Goal: Task Accomplishment & Management: Manage account settings

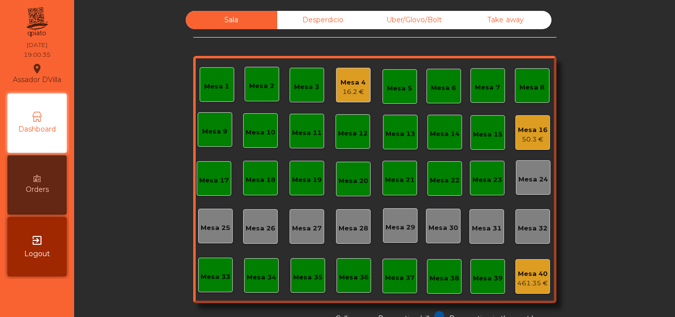
click at [354, 88] on div "16.2 €" at bounding box center [353, 92] width 25 height 10
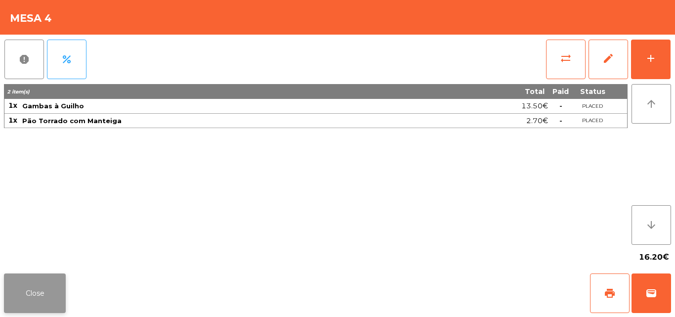
click at [42, 275] on button "Close" at bounding box center [35, 293] width 62 height 40
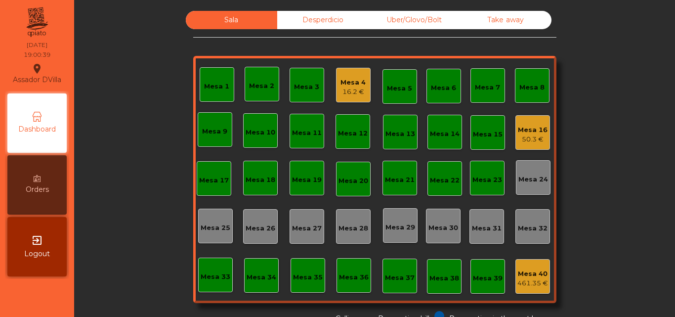
click at [358, 74] on div "Mesa 4 16.2 €" at bounding box center [353, 85] width 25 height 23
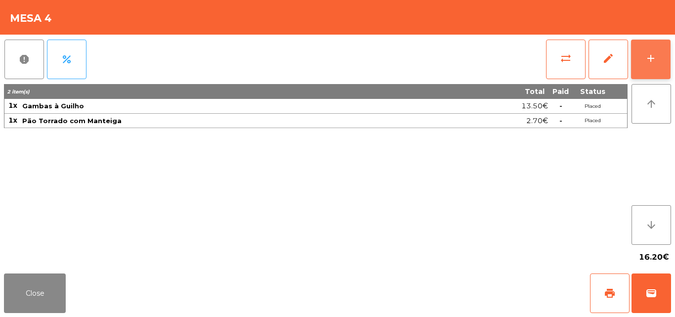
click at [666, 54] on button "add" at bounding box center [651, 60] width 40 height 40
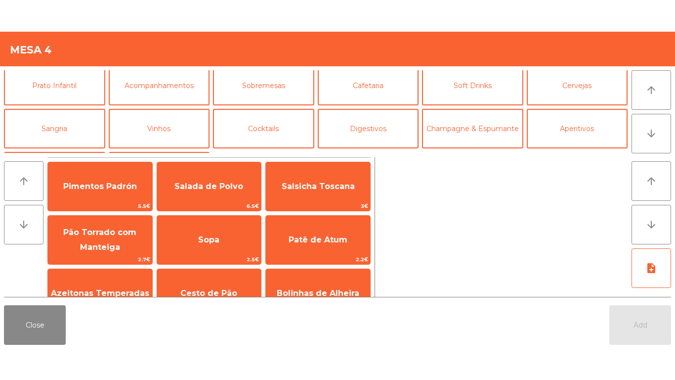
scroll to position [53, 0]
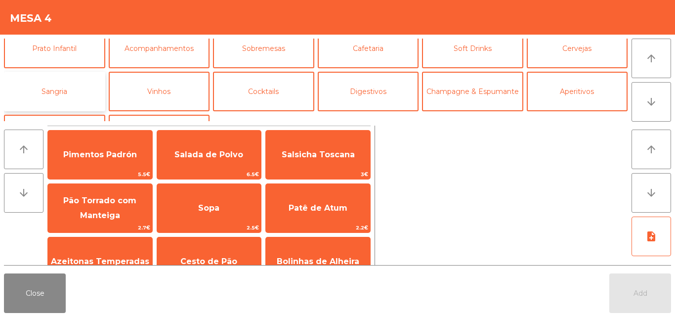
click at [66, 95] on button "Sangria" at bounding box center [54, 92] width 101 height 40
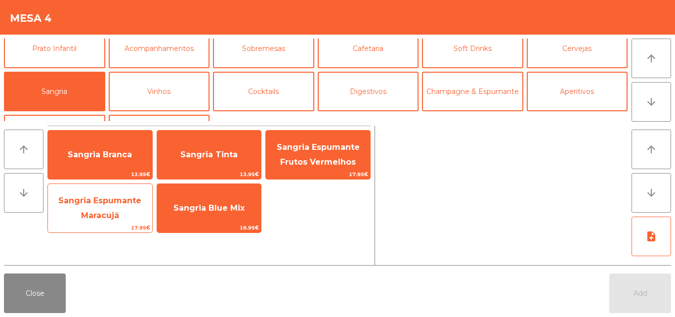
click at [95, 211] on span "Sangria Espumante Maracujá" at bounding box center [99, 208] width 83 height 24
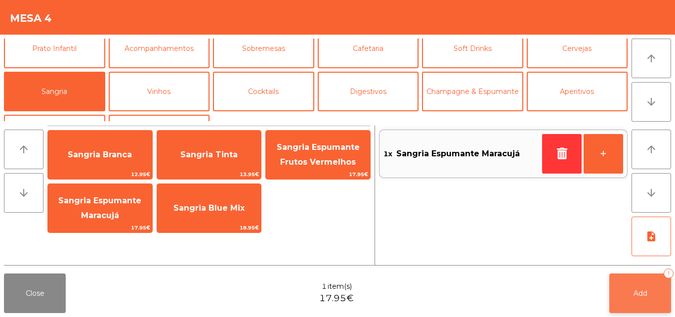
click at [651, 290] on button "Add 1" at bounding box center [641, 293] width 62 height 40
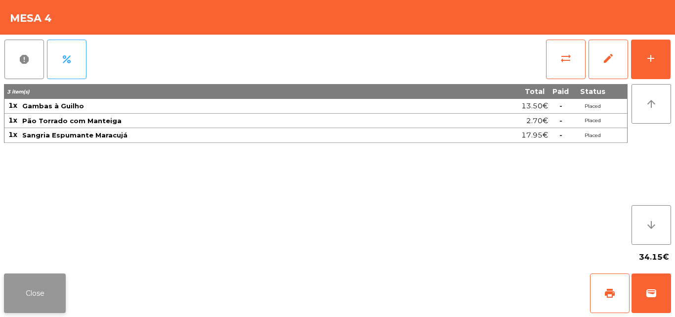
click at [44, 278] on button "Close" at bounding box center [35, 293] width 62 height 40
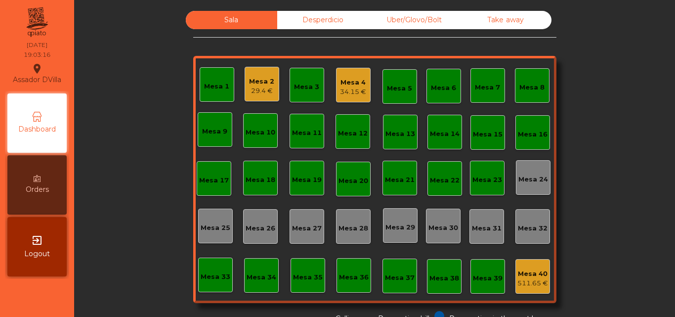
click at [249, 93] on div "29.4 €" at bounding box center [261, 91] width 25 height 10
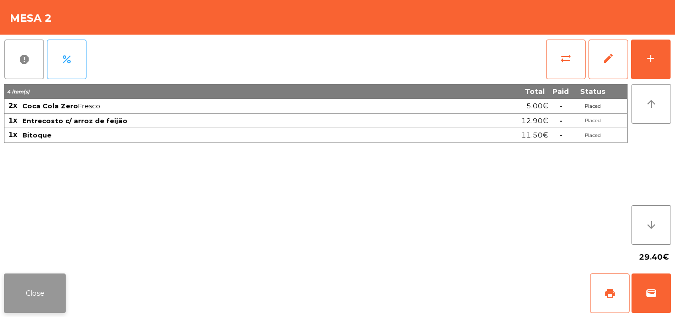
click at [39, 301] on button "Close" at bounding box center [35, 293] width 62 height 40
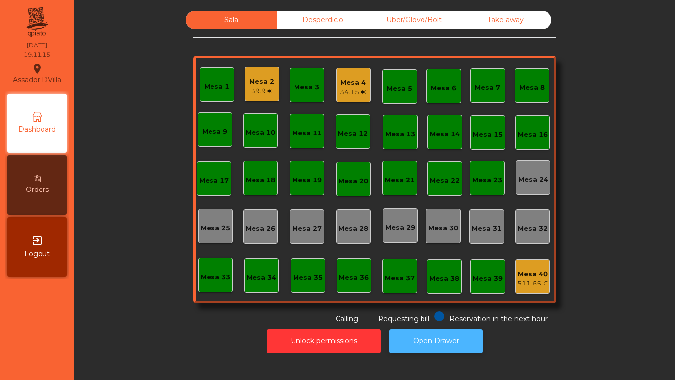
click at [407, 316] on button "Open Drawer" at bounding box center [436, 341] width 93 height 24
click at [477, 31] on div "Sala Desperdicio Uber/Glovo/Bolt Take away Mesa 1 Mesa 2 39.9 € Mesa 3 Mesa 4 3…" at bounding box center [374, 167] width 363 height 313
click at [369, 14] on div "Uber/Glovo/Bolt" at bounding box center [414, 20] width 91 height 18
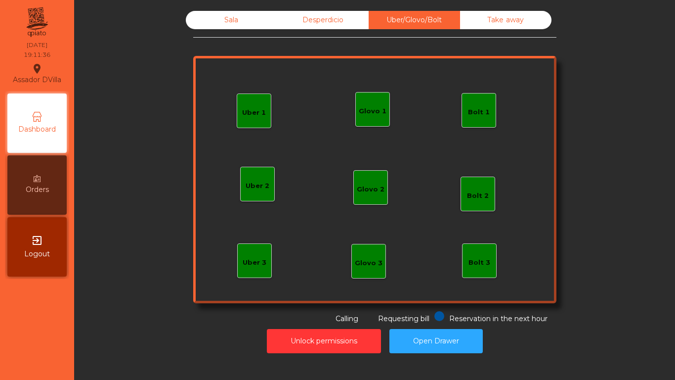
click at [332, 16] on div "Desperdicio" at bounding box center [322, 20] width 91 height 18
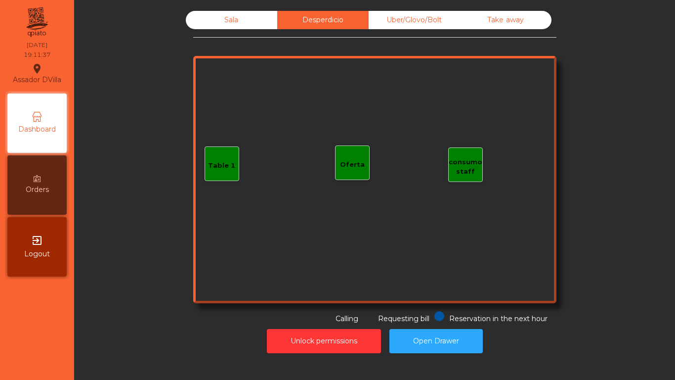
click at [475, 24] on div "Take away" at bounding box center [505, 20] width 91 height 18
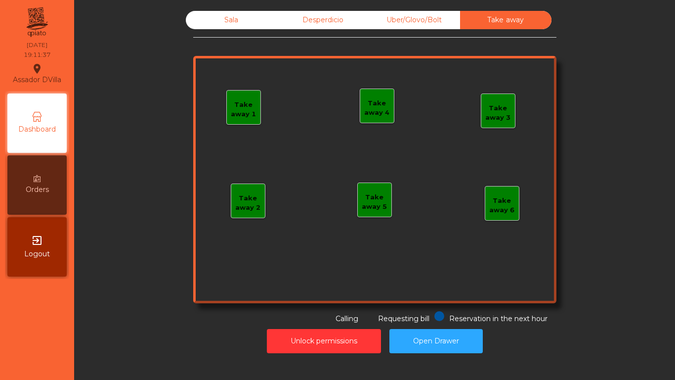
click at [254, 22] on div "Sala" at bounding box center [231, 20] width 91 height 18
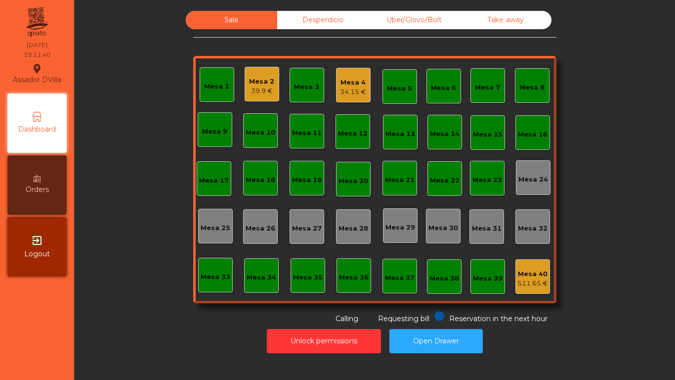
click at [213, 316] on div "Unlock permissions Open Drawer" at bounding box center [375, 341] width 575 height 34
click at [263, 88] on div "39.9 €" at bounding box center [261, 91] width 25 height 10
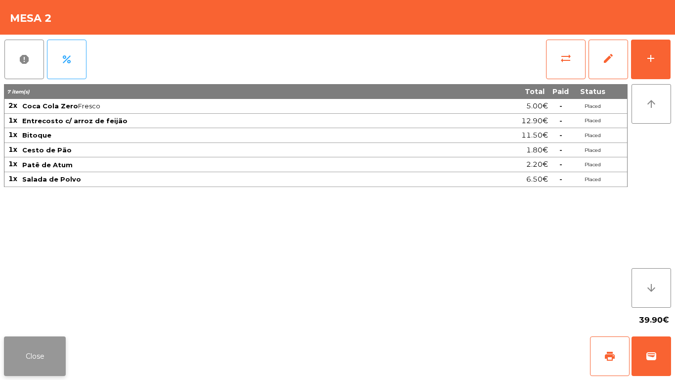
click at [30, 316] on button "Close" at bounding box center [35, 356] width 62 height 40
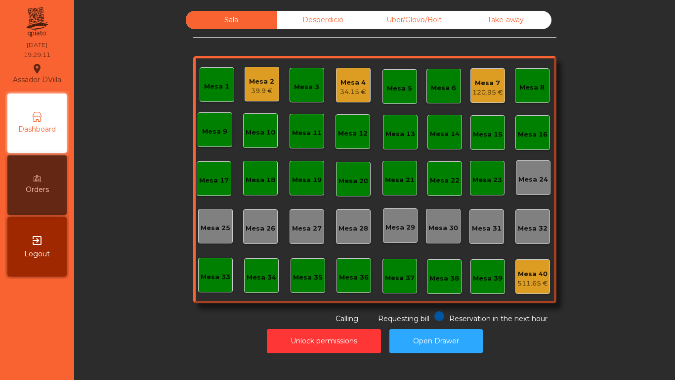
click at [101, 228] on div "Sala Desperdicio Uber/Glovo/Bolt Take away Mesa 1 Mesa 2 39.9 € Mesa 3 Mesa 4 3…" at bounding box center [375, 167] width 575 height 313
click at [491, 88] on div "120.95 €" at bounding box center [488, 93] width 31 height 10
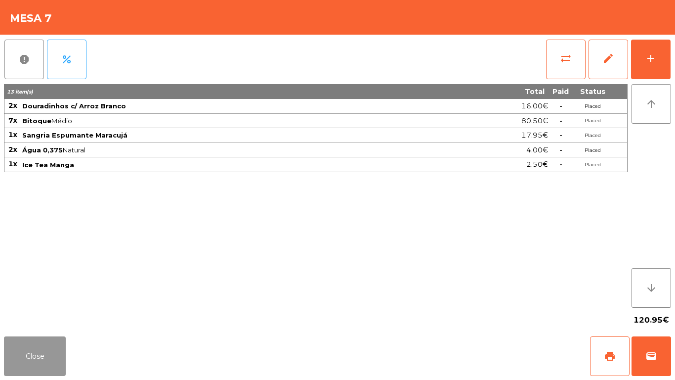
click at [30, 316] on button "Close" at bounding box center [35, 356] width 62 height 40
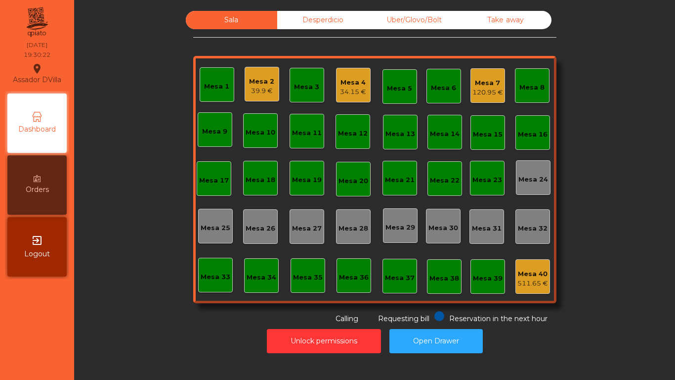
click at [485, 93] on div "120.95 €" at bounding box center [488, 93] width 31 height 10
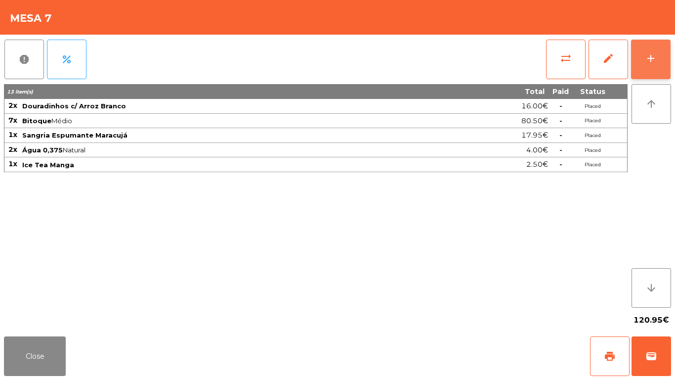
click at [640, 68] on button "add" at bounding box center [651, 60] width 40 height 40
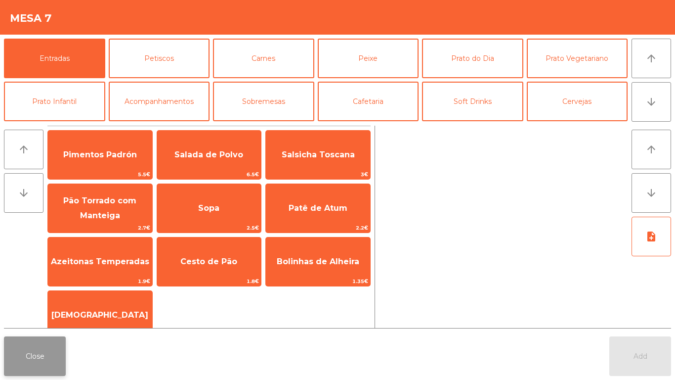
click at [17, 316] on button "Close" at bounding box center [35, 356] width 62 height 40
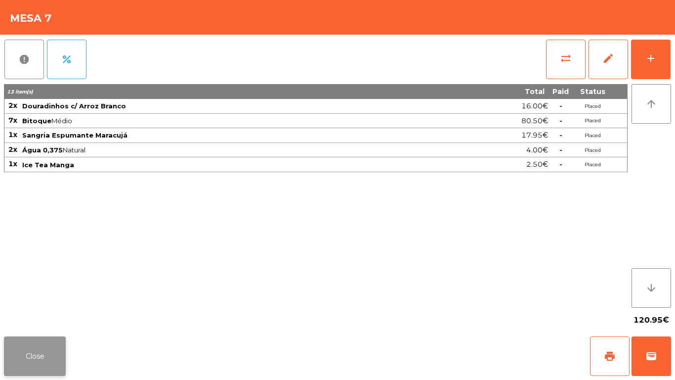
click at [36, 316] on button "Close" at bounding box center [35, 356] width 62 height 40
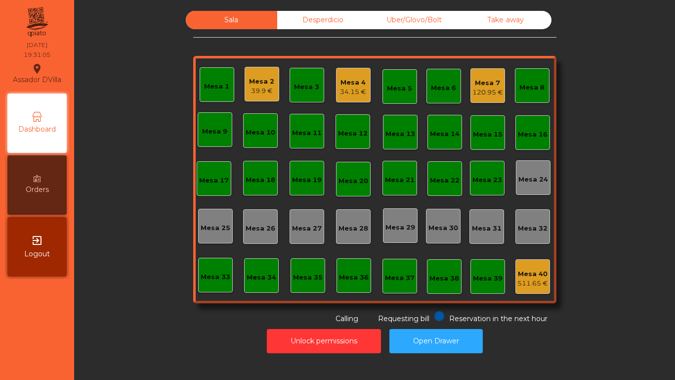
click at [486, 97] on div "Mesa 7 120.95 €" at bounding box center [488, 85] width 35 height 35
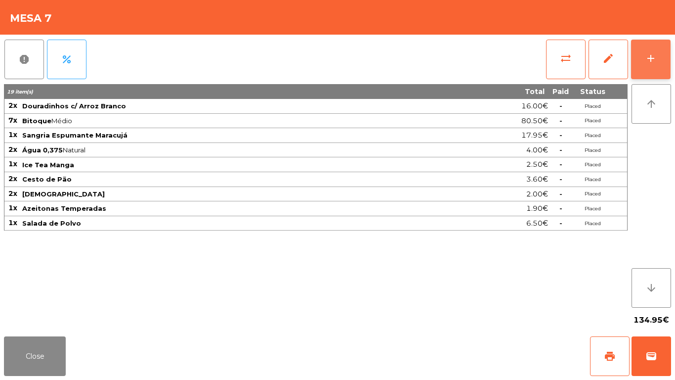
click at [659, 61] on button "add" at bounding box center [651, 60] width 40 height 40
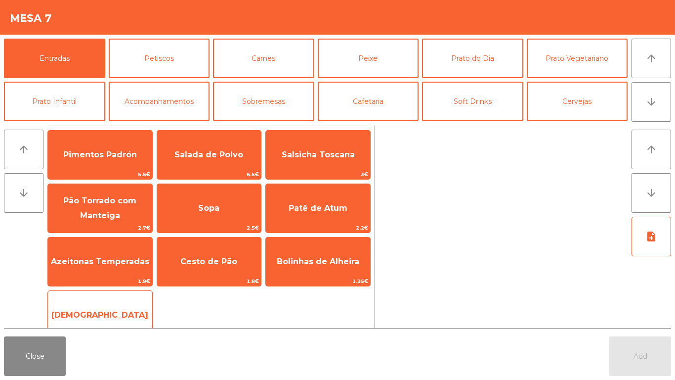
click at [116, 309] on span "[DEMOGRAPHIC_DATA]" at bounding box center [100, 315] width 104 height 27
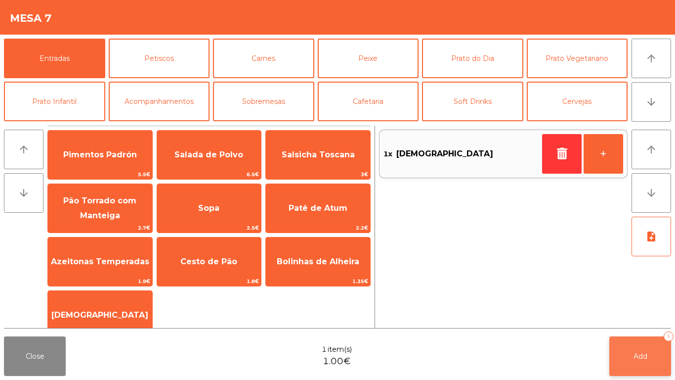
click at [658, 316] on button "Add 1" at bounding box center [641, 356] width 62 height 40
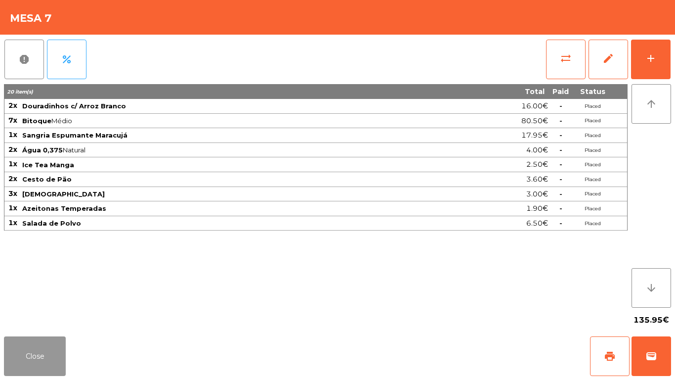
drag, startPoint x: 52, startPoint y: 354, endPoint x: 59, endPoint y: 353, distance: 6.5
click at [52, 316] on button "Close" at bounding box center [35, 356] width 62 height 40
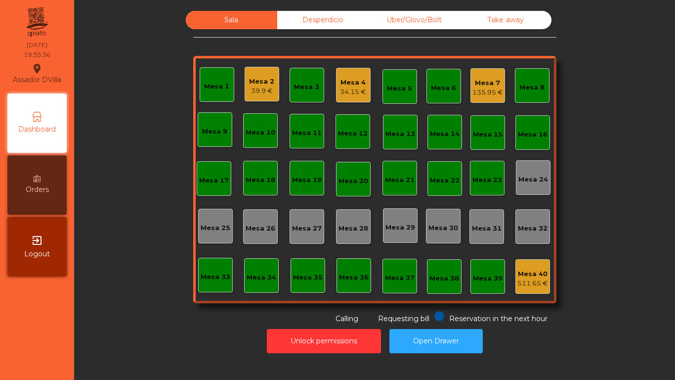
click at [351, 93] on div "34.15 €" at bounding box center [353, 92] width 26 height 10
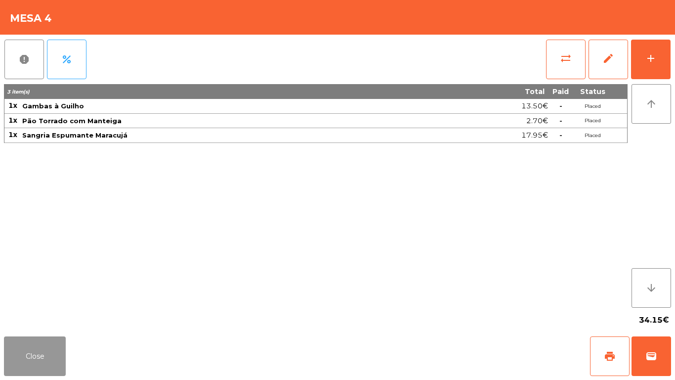
click at [43, 316] on button "Close" at bounding box center [35, 356] width 62 height 40
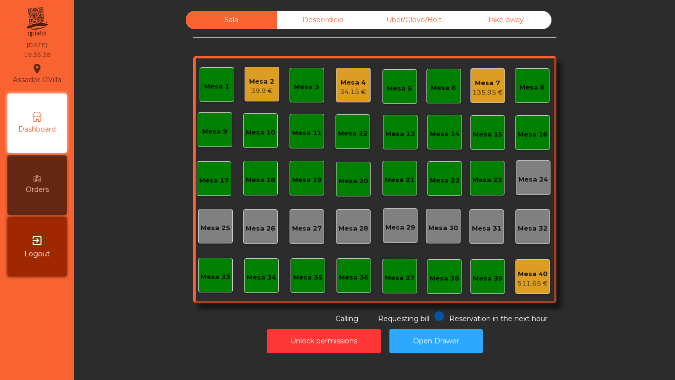
click at [342, 79] on div "Mesa 4" at bounding box center [353, 83] width 26 height 10
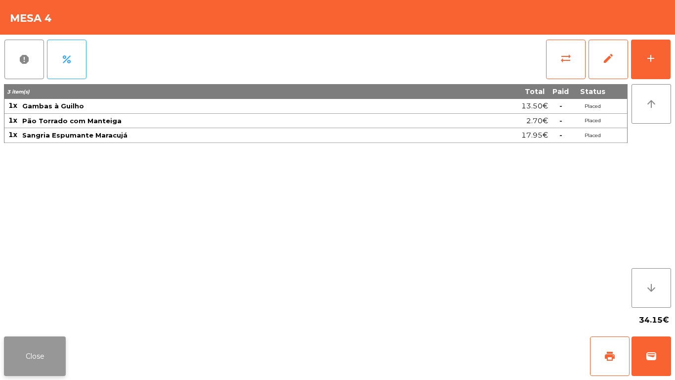
drag, startPoint x: 12, startPoint y: 362, endPoint x: 19, endPoint y: 361, distance: 6.4
click at [13, 316] on button "Close" at bounding box center [35, 356] width 62 height 40
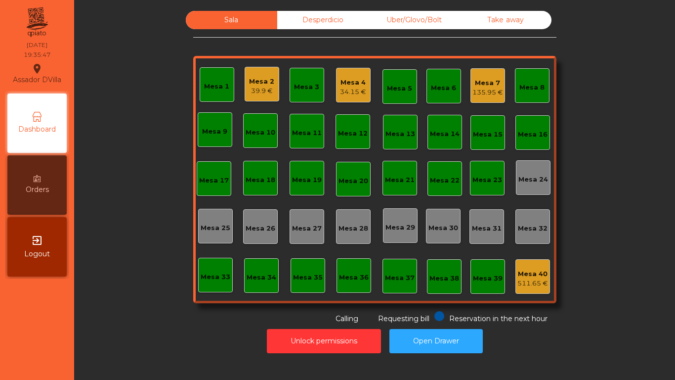
click at [365, 86] on div "Mesa 4 34.15 €" at bounding box center [353, 85] width 35 height 35
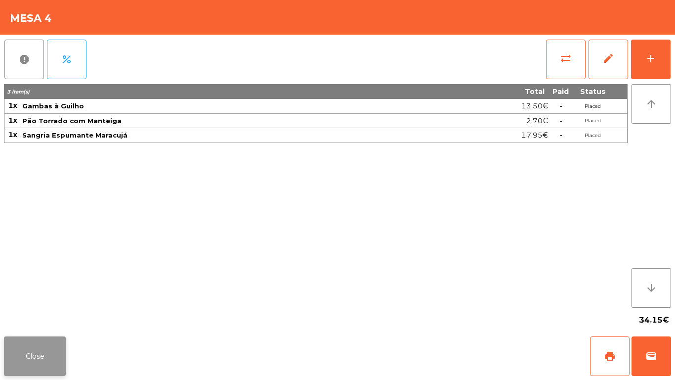
click at [42, 316] on button "Close" at bounding box center [35, 356] width 62 height 40
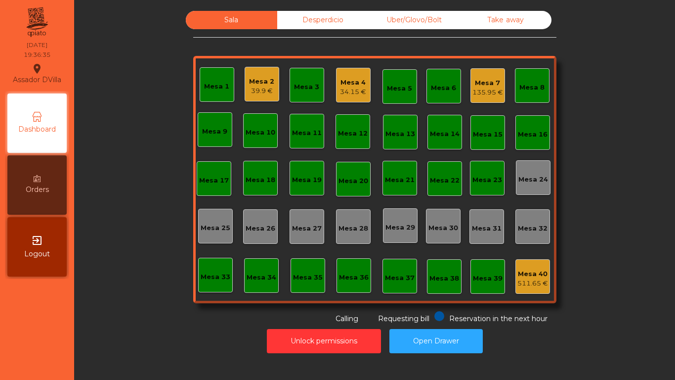
click at [266, 83] on div "Mesa 2" at bounding box center [261, 82] width 25 height 10
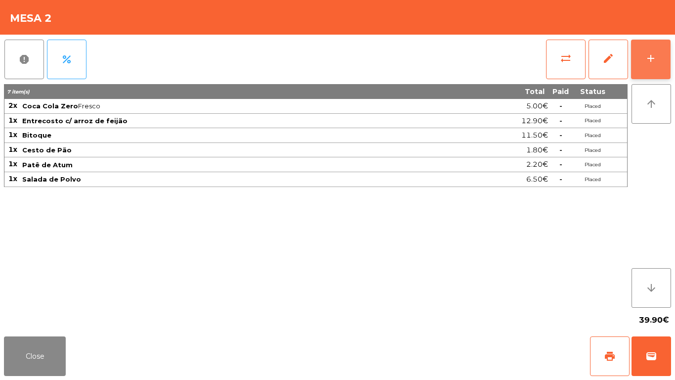
click at [651, 64] on div "add" at bounding box center [651, 58] width 12 height 12
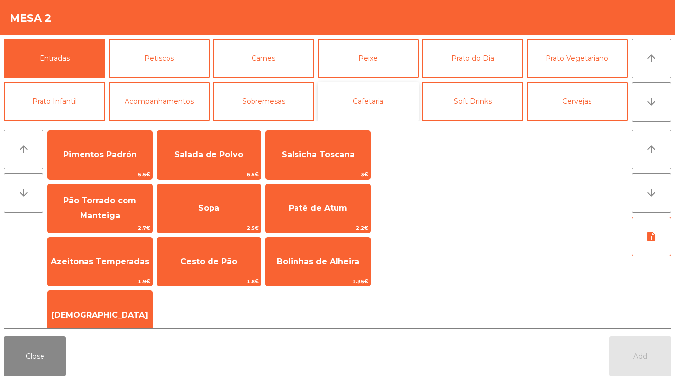
click at [396, 99] on button "Cafetaria" at bounding box center [368, 102] width 101 height 40
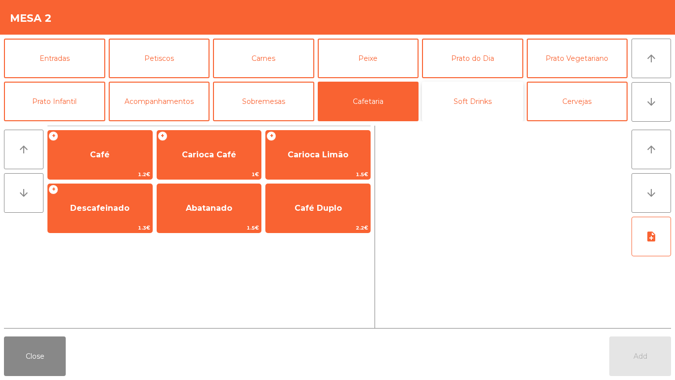
click at [470, 98] on button "Soft Drinks" at bounding box center [472, 102] width 101 height 40
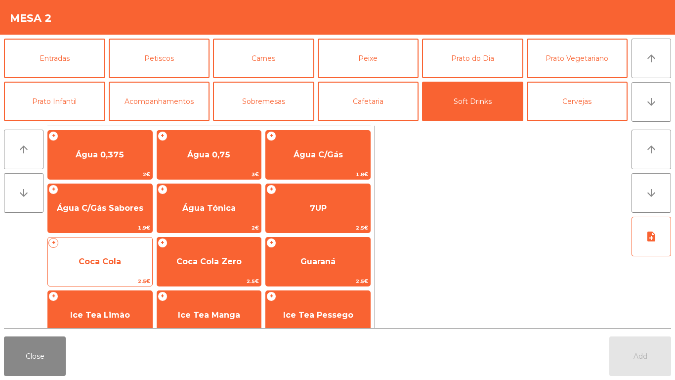
click at [135, 274] on div "+ Coca Cola 2.5€" at bounding box center [99, 261] width 105 height 49
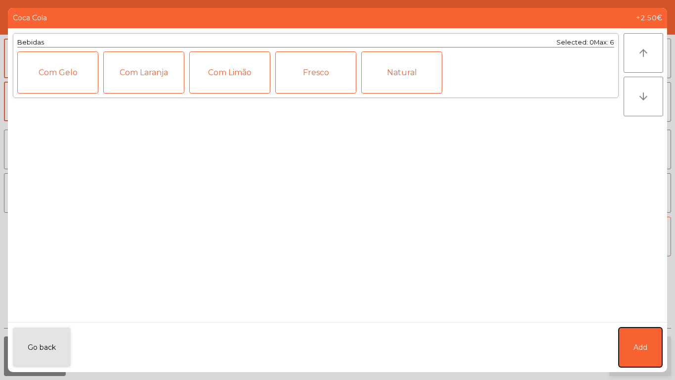
click at [648, 316] on button "Add" at bounding box center [641, 347] width 44 height 40
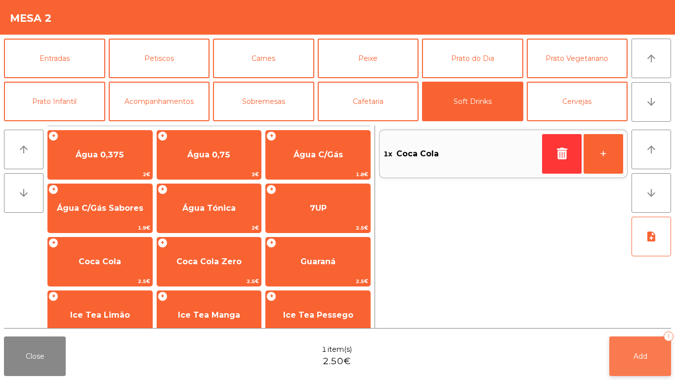
click at [640, 316] on span "Add" at bounding box center [641, 356] width 14 height 9
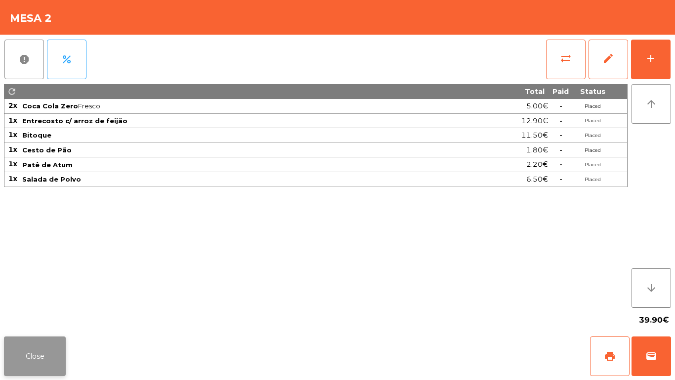
click at [62, 316] on button "Close" at bounding box center [35, 356] width 62 height 40
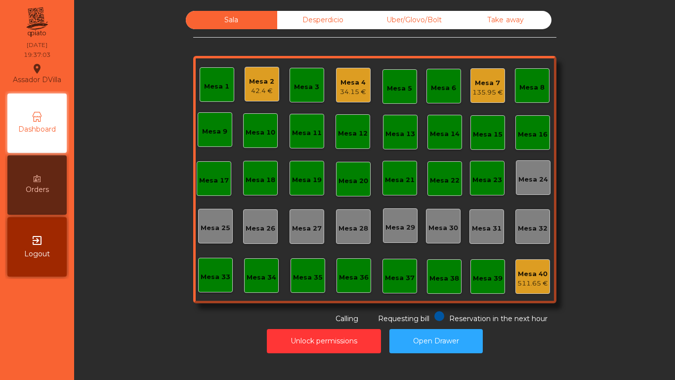
click at [355, 86] on div "Mesa 4" at bounding box center [353, 83] width 26 height 10
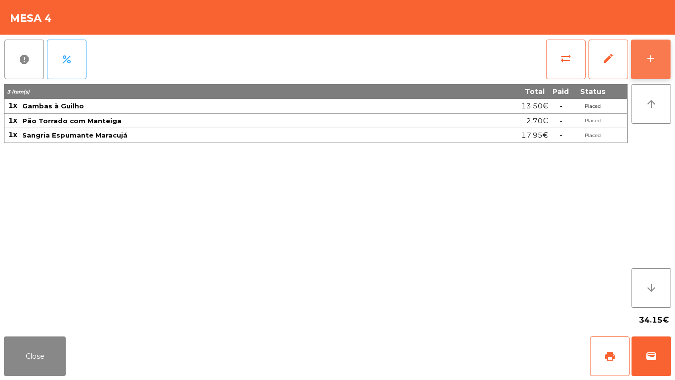
click at [664, 57] on button "add" at bounding box center [651, 60] width 40 height 40
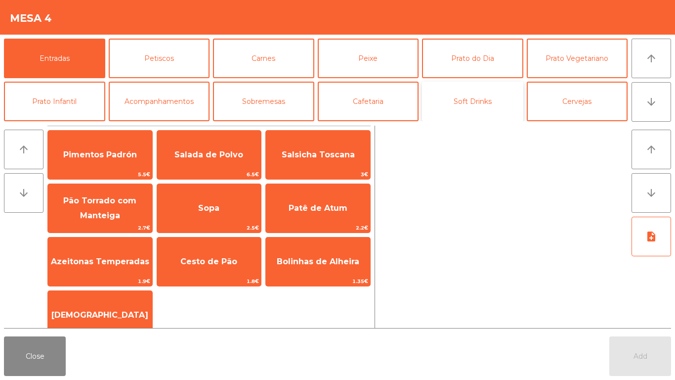
click at [479, 95] on button "Soft Drinks" at bounding box center [472, 102] width 101 height 40
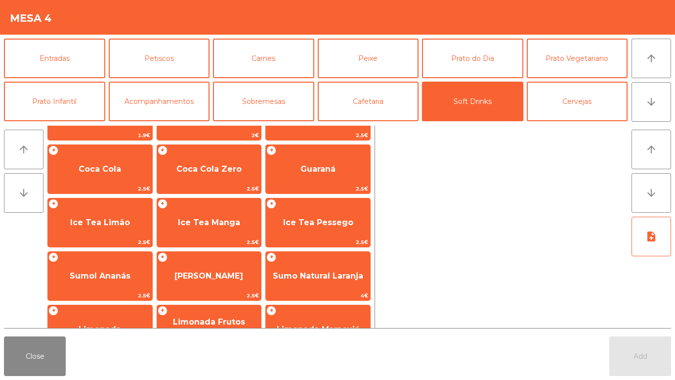
scroll to position [95, 0]
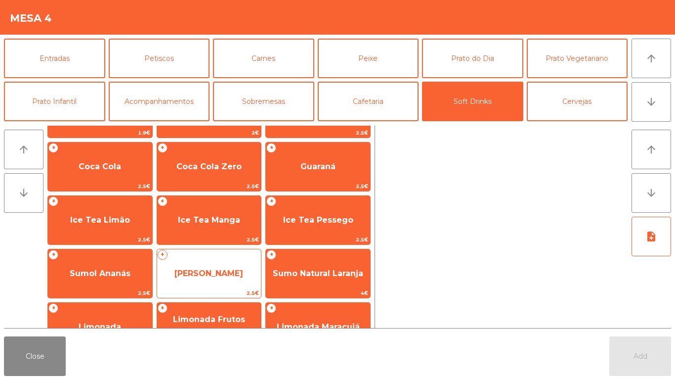
click at [220, 268] on span "[PERSON_NAME]" at bounding box center [209, 272] width 69 height 9
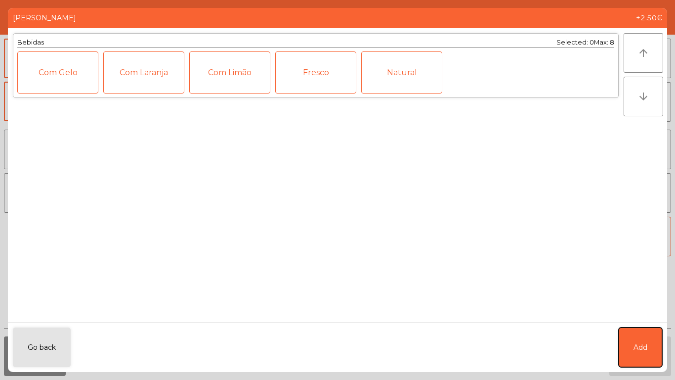
click at [638, 316] on span "Add" at bounding box center [641, 347] width 14 height 10
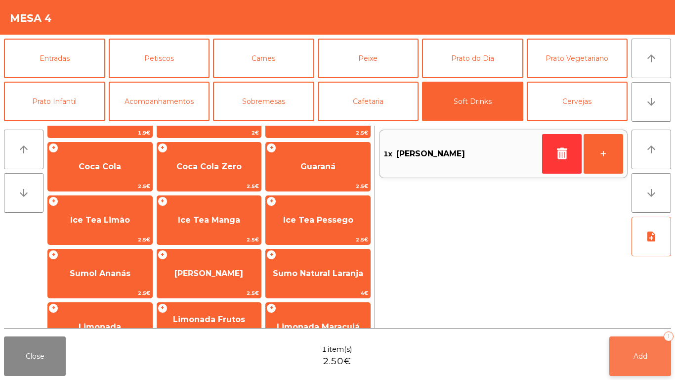
click at [642, 316] on button "Add 1" at bounding box center [641, 356] width 62 height 40
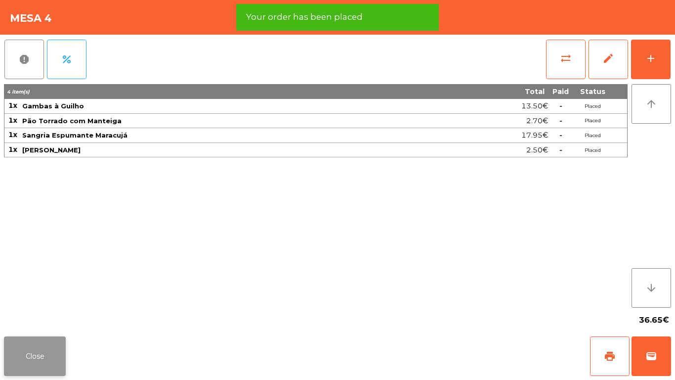
click at [22, 316] on button "Close" at bounding box center [35, 356] width 62 height 40
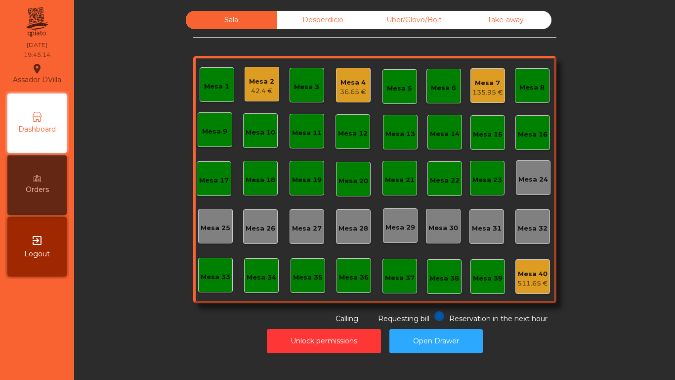
click at [253, 71] on div "Mesa 2 42.4 €" at bounding box center [262, 84] width 35 height 35
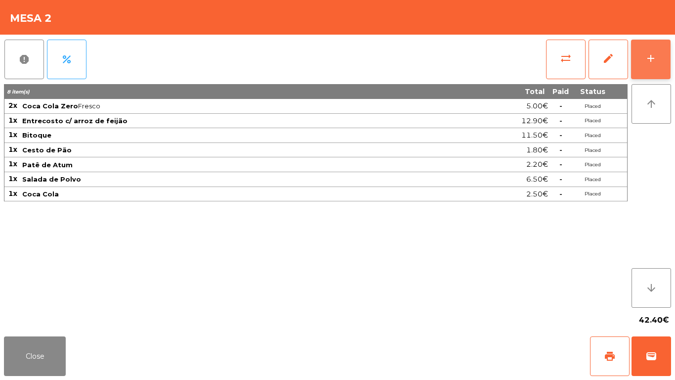
click at [652, 52] on div "add" at bounding box center [651, 58] width 12 height 12
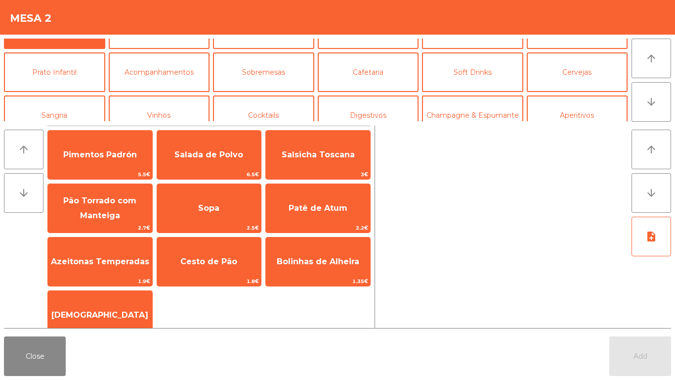
scroll to position [86, 0]
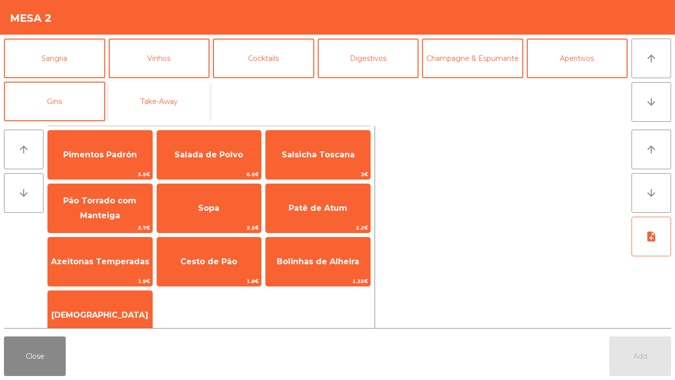
click at [164, 96] on button "Take-Away" at bounding box center [159, 102] width 101 height 40
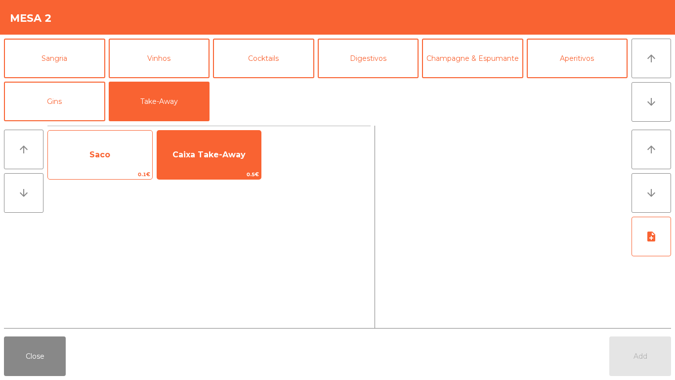
click at [110, 143] on span "Saco" at bounding box center [100, 154] width 104 height 27
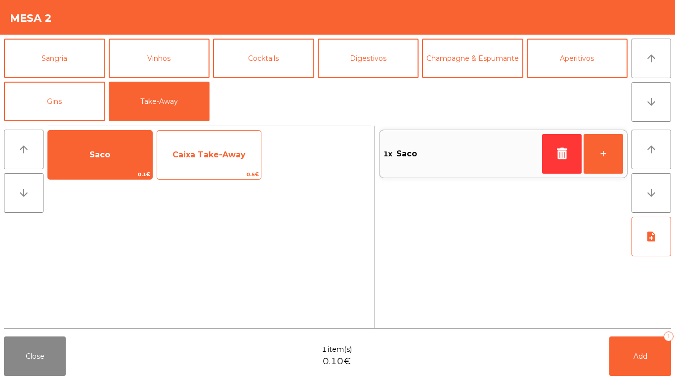
click at [203, 159] on span "Caixa Take-Away" at bounding box center [209, 154] width 73 height 9
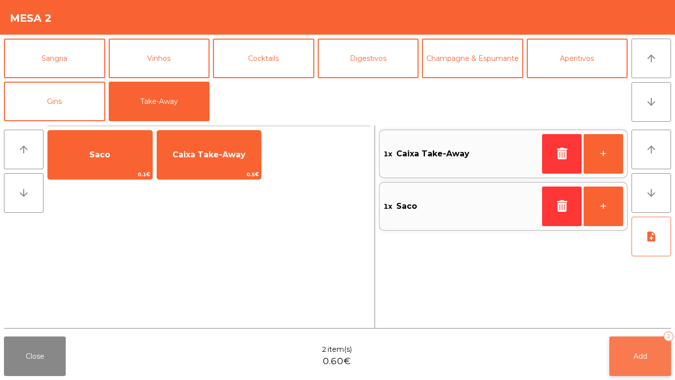
click at [633, 316] on button "Add 2" at bounding box center [641, 356] width 62 height 40
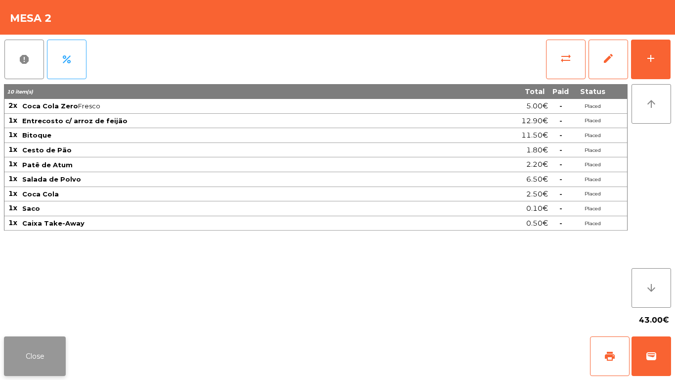
click at [31, 316] on button "Close" at bounding box center [35, 356] width 62 height 40
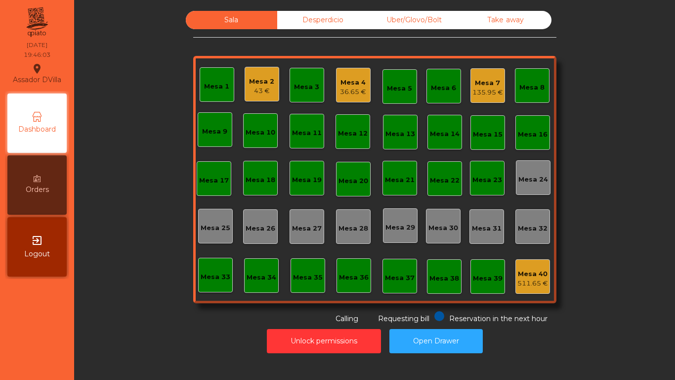
click at [250, 80] on div "Mesa 2" at bounding box center [261, 82] width 25 height 10
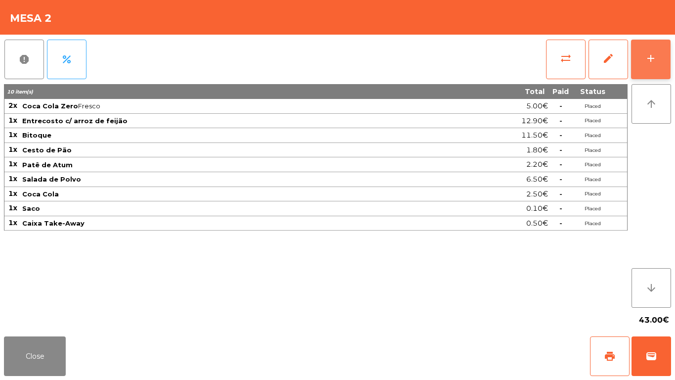
click at [667, 40] on button "add" at bounding box center [651, 60] width 40 height 40
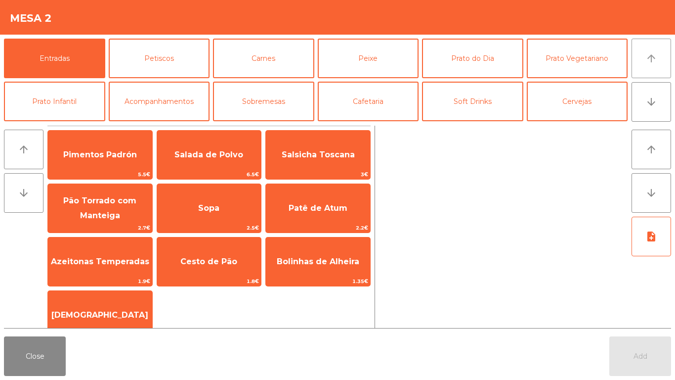
click at [660, 54] on button "arrow_upward" at bounding box center [652, 59] width 40 height 40
click at [490, 101] on button "Soft Drinks" at bounding box center [472, 102] width 101 height 40
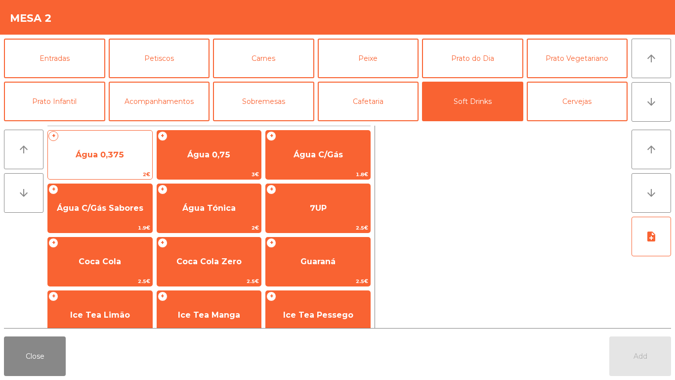
click at [99, 159] on span "Água 0,375" at bounding box center [100, 154] width 48 height 9
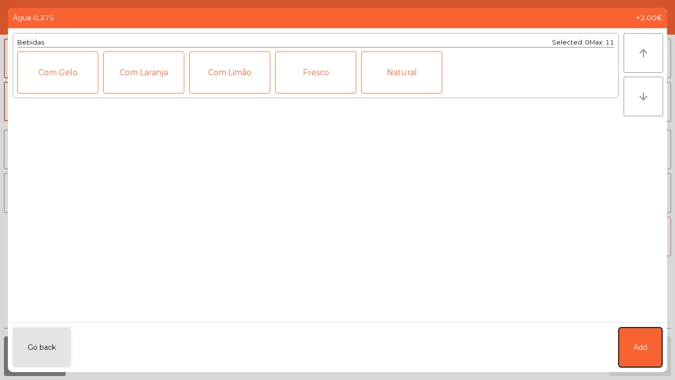
click at [640, 316] on button "Add" at bounding box center [641, 347] width 44 height 40
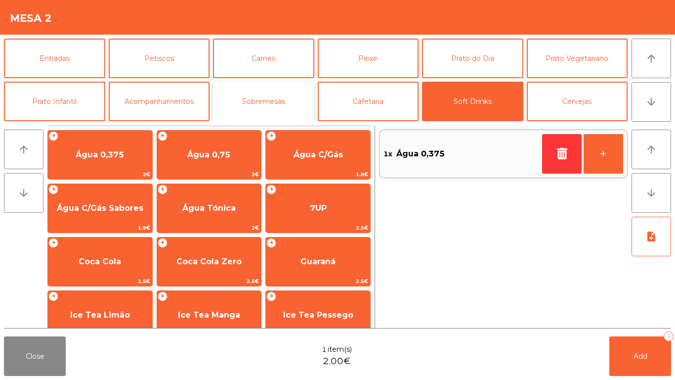
click at [266, 100] on button "Sobremesas" at bounding box center [263, 102] width 101 height 40
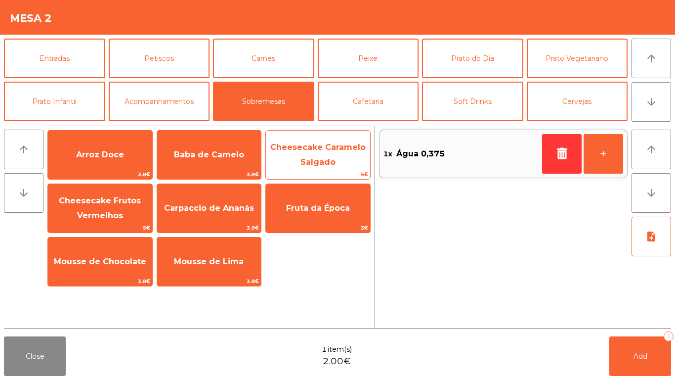
click at [306, 146] on span "Cheesecake Caramelo Salgado" at bounding box center [317, 154] width 95 height 24
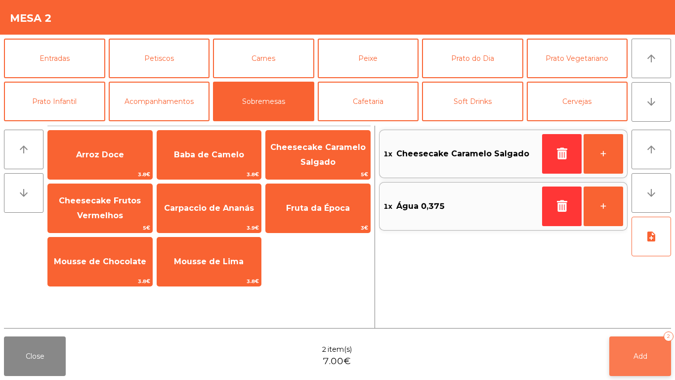
click at [656, 316] on button "Add 2" at bounding box center [641, 356] width 62 height 40
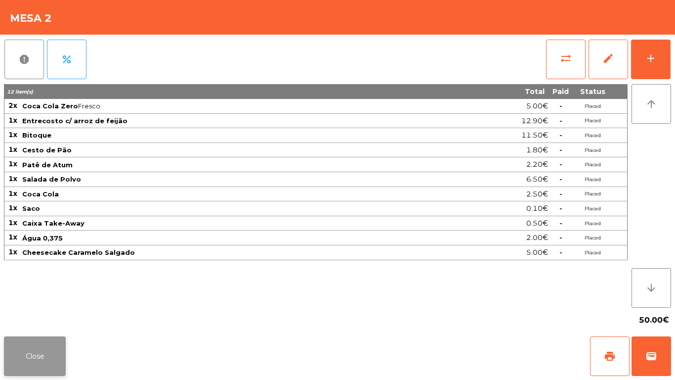
click at [41, 316] on button "Close" at bounding box center [35, 356] width 62 height 40
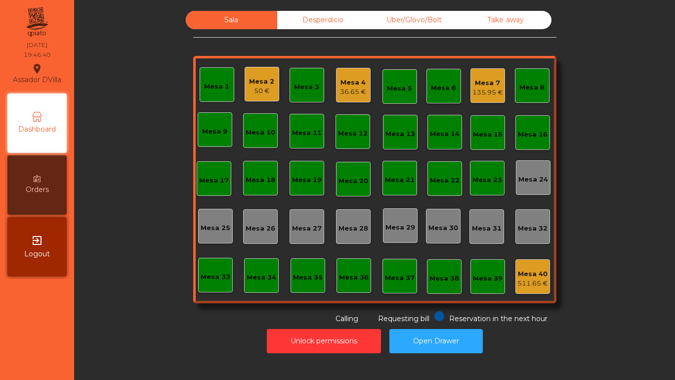
click at [484, 80] on div "Mesa 7" at bounding box center [488, 83] width 31 height 10
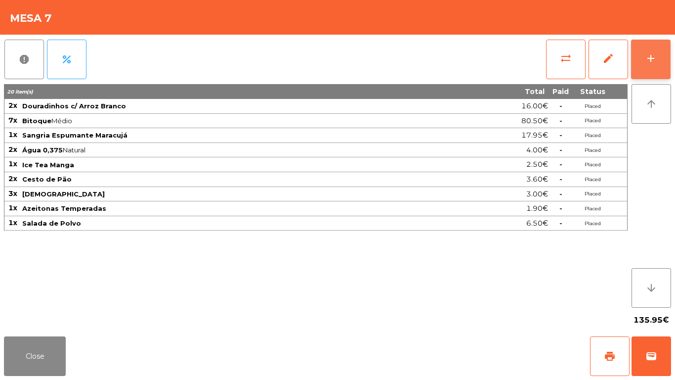
click at [656, 62] on div "add" at bounding box center [651, 58] width 12 height 12
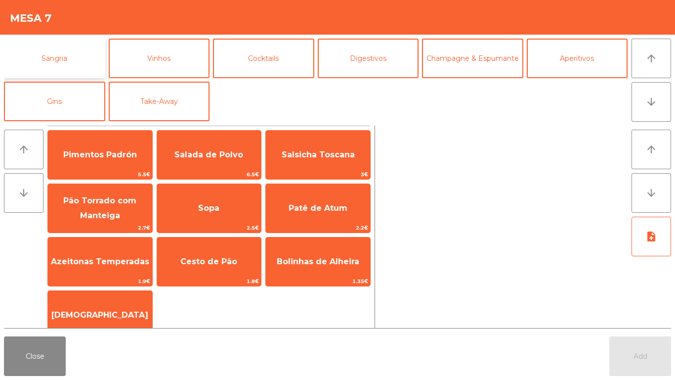
click at [63, 56] on button "Sangria" at bounding box center [54, 59] width 101 height 40
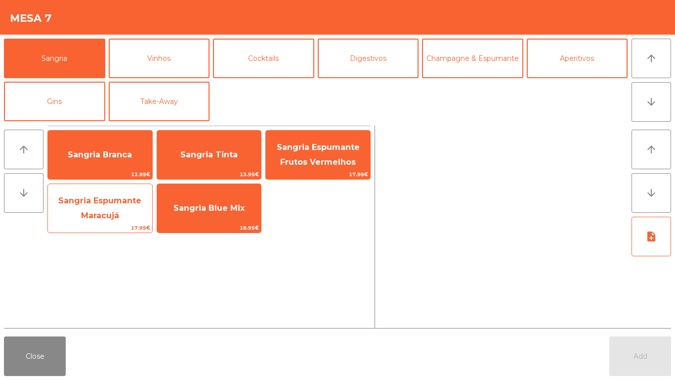
click at [96, 208] on span "Sangria Espumante Maracujá" at bounding box center [100, 208] width 104 height 42
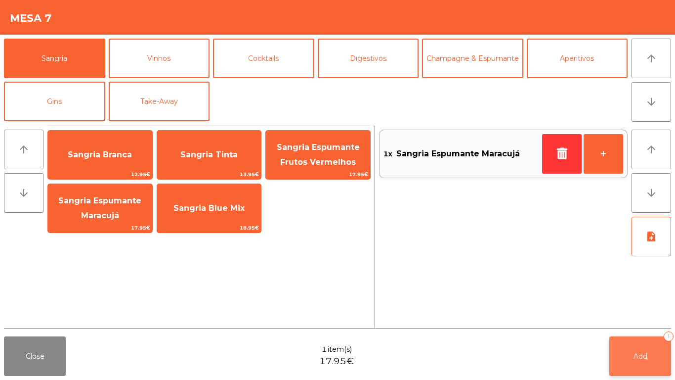
click at [634, 316] on button "Add 1" at bounding box center [641, 356] width 62 height 40
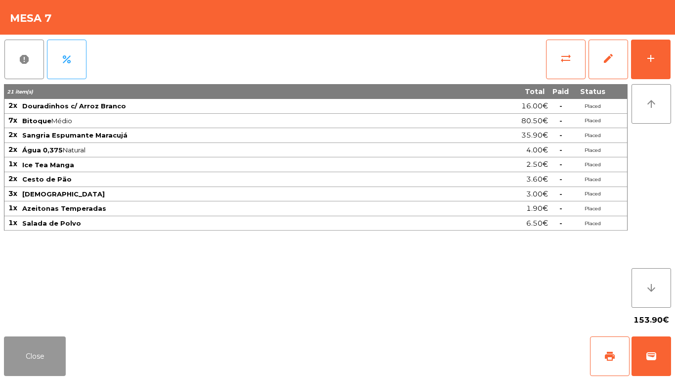
click at [34, 316] on button "Close" at bounding box center [35, 356] width 62 height 40
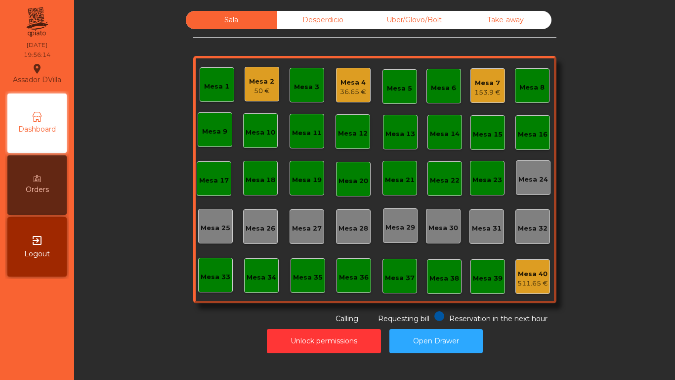
drag, startPoint x: 308, startPoint y: 11, endPoint x: 381, endPoint y: 20, distance: 73.8
click at [308, 12] on div "Desperdicio" at bounding box center [322, 20] width 91 height 18
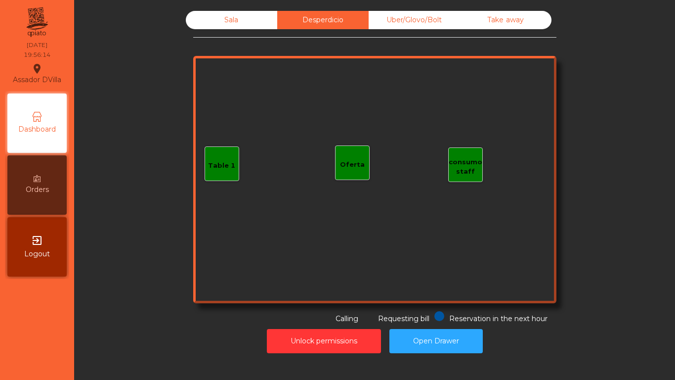
drag, startPoint x: 406, startPoint y: 20, endPoint x: 475, endPoint y: 19, distance: 68.7
click at [409, 20] on div "Uber/Glovo/Bolt" at bounding box center [414, 20] width 91 height 18
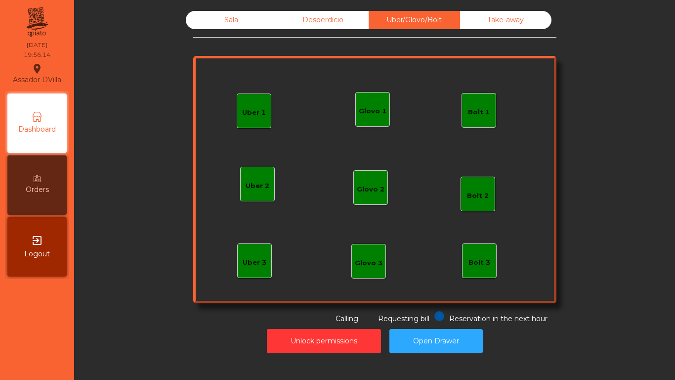
click at [475, 19] on div "Take away" at bounding box center [505, 20] width 91 height 18
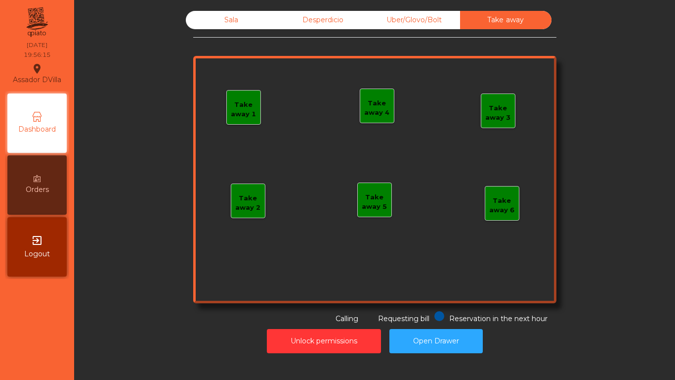
click at [236, 15] on div "Sala" at bounding box center [231, 20] width 91 height 18
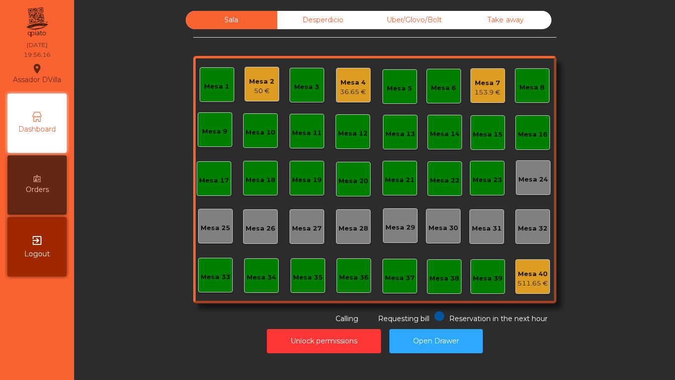
click at [183, 56] on div "Sala Desperdicio Uber/Glovo/Bolt Take away Mesa 1 Mesa 2 50 € Mesa 3 Mesa 4 36.…" at bounding box center [375, 167] width 575 height 313
click at [271, 86] on div "Mesa 2 50 €" at bounding box center [262, 84] width 35 height 35
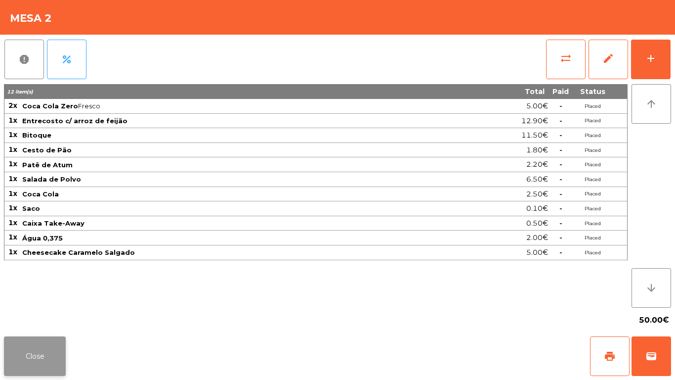
click at [48, 316] on button "Close" at bounding box center [35, 356] width 62 height 40
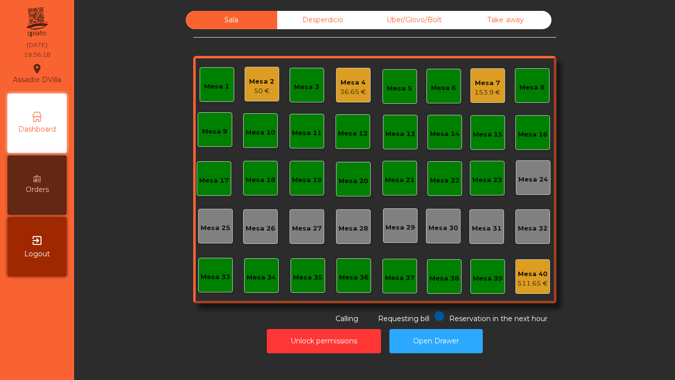
click at [99, 297] on div "Sala Desperdicio Uber/Glovo/Bolt Take away Mesa 1 Mesa 2 50 € Mesa 3 Mesa 4 36.…" at bounding box center [375, 167] width 575 height 313
click at [437, 316] on button "Open Drawer" at bounding box center [436, 341] width 93 height 24
click at [306, 81] on div "Mesa 3" at bounding box center [306, 85] width 25 height 14
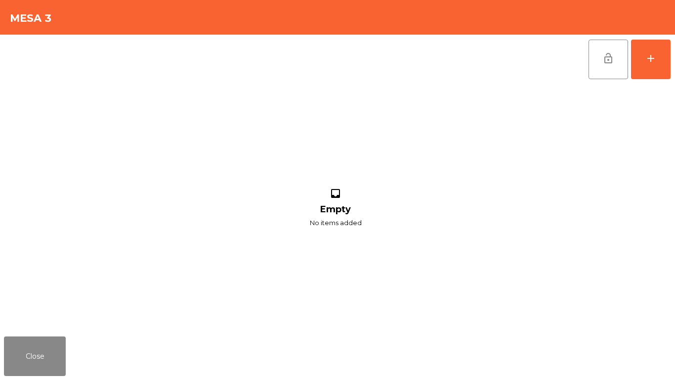
click at [675, 55] on div "lock_open add inbox Empty No items added" at bounding box center [337, 184] width 675 height 298
click at [658, 61] on button "add" at bounding box center [651, 60] width 40 height 40
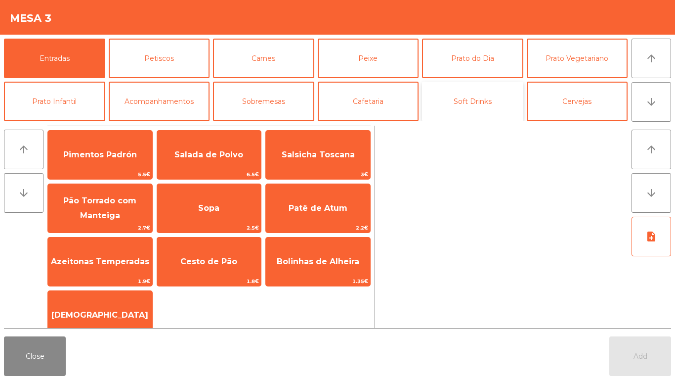
click at [483, 99] on button "Soft Drinks" at bounding box center [472, 102] width 101 height 40
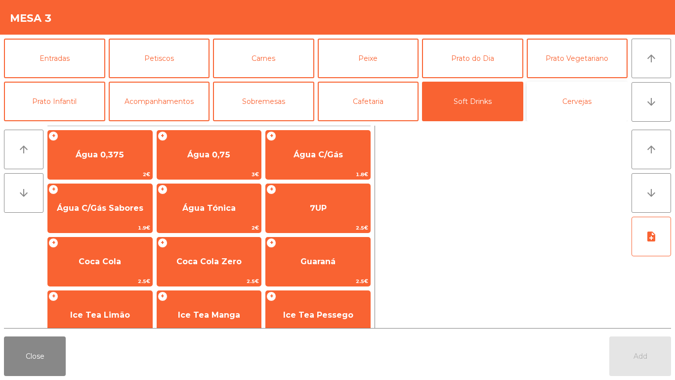
click at [591, 96] on button "Cervejas" at bounding box center [577, 102] width 101 height 40
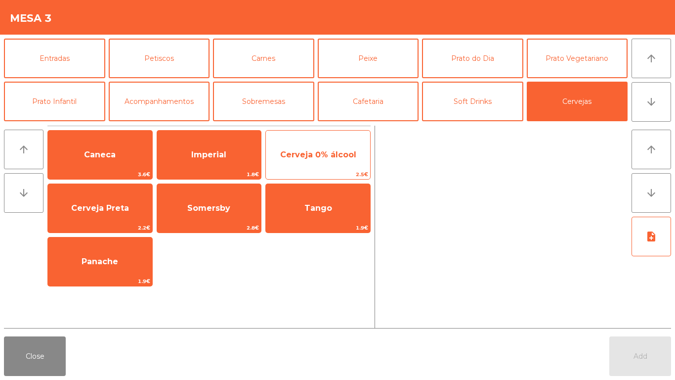
click at [344, 144] on span "Cerveja 0% álcool" at bounding box center [318, 154] width 104 height 27
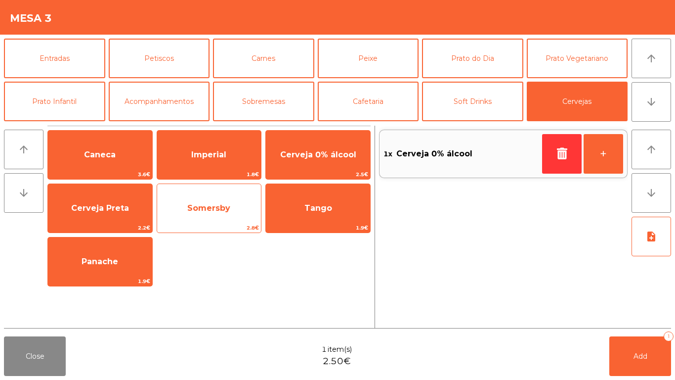
click at [225, 201] on span "Somersby" at bounding box center [209, 208] width 104 height 27
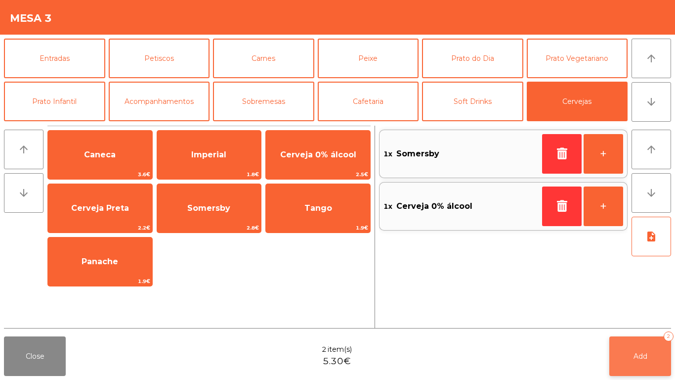
click at [639, 316] on button "Add 2" at bounding box center [641, 356] width 62 height 40
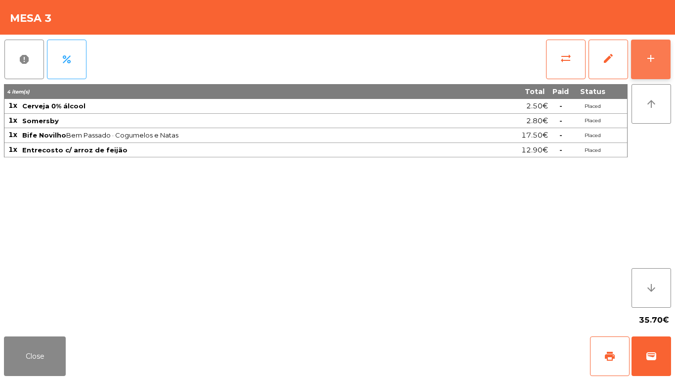
click at [665, 56] on button "add" at bounding box center [651, 60] width 40 height 40
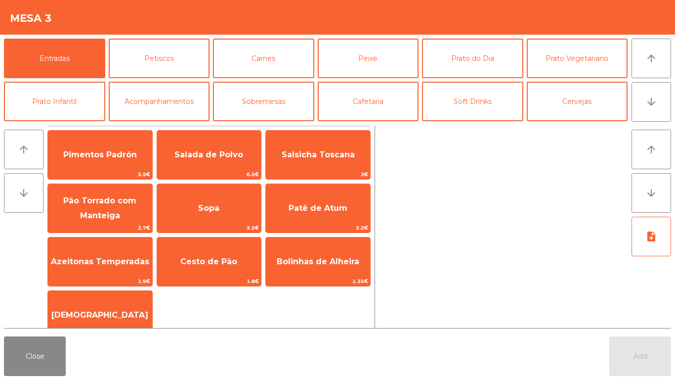
scroll to position [16, 0]
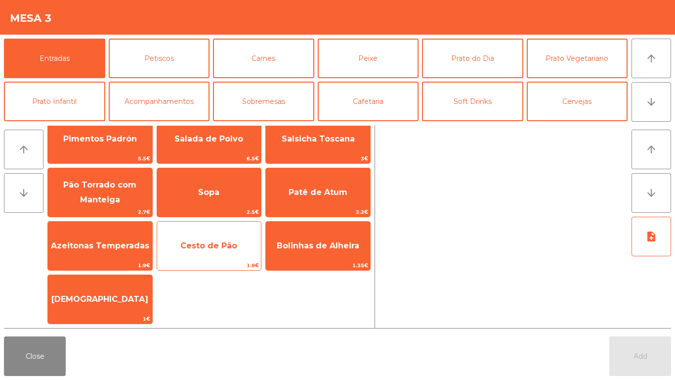
click at [205, 252] on span "Cesto de Pão" at bounding box center [209, 245] width 104 height 27
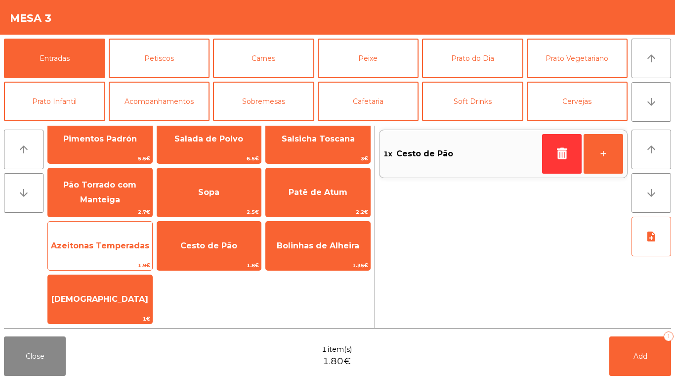
click at [70, 254] on span "Azeitonas Temperadas" at bounding box center [100, 245] width 104 height 27
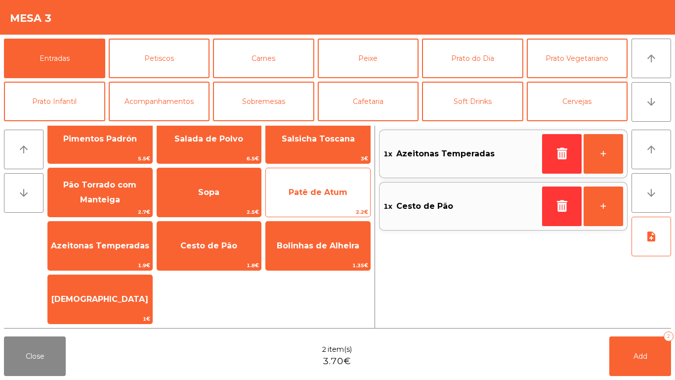
click at [303, 207] on span "2.2€" at bounding box center [318, 211] width 104 height 9
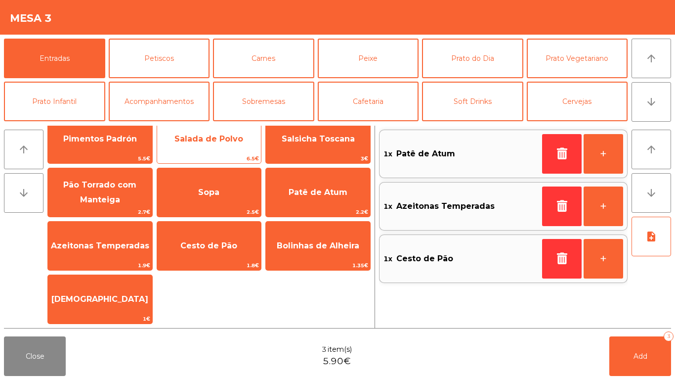
click at [184, 155] on span "6.5€" at bounding box center [209, 158] width 104 height 9
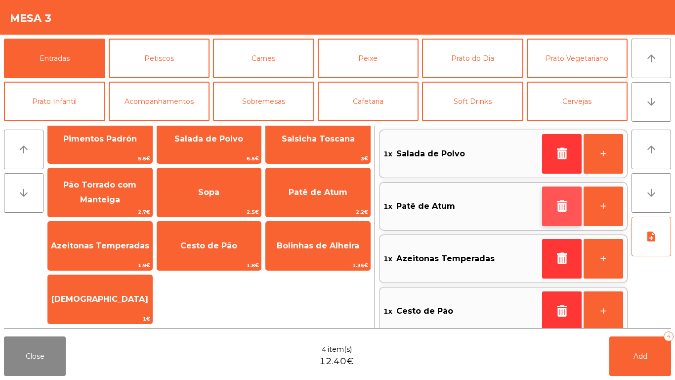
click at [573, 214] on button "button" at bounding box center [562, 206] width 40 height 40
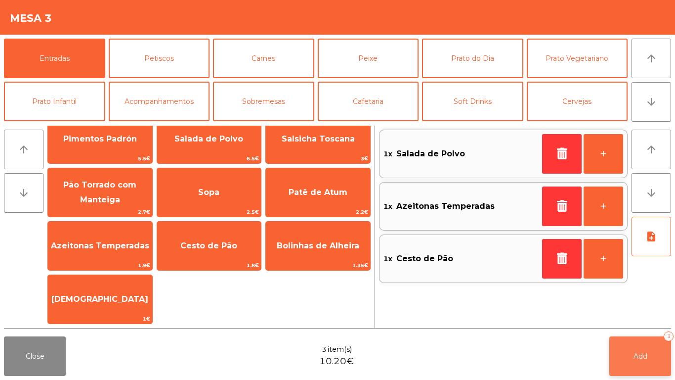
click at [649, 316] on button "Add 3" at bounding box center [641, 356] width 62 height 40
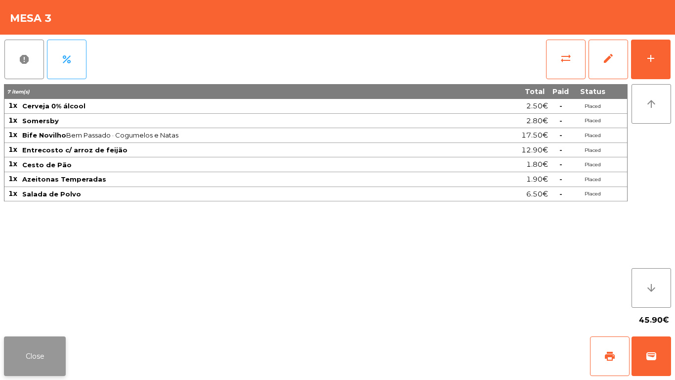
click at [58, 316] on button "Close" at bounding box center [35, 356] width 62 height 40
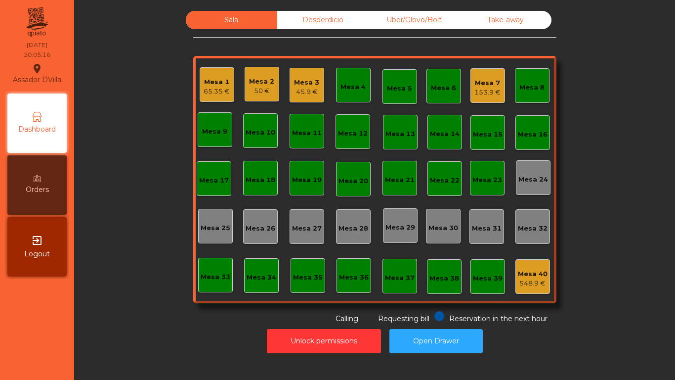
click at [213, 83] on div "Mesa 1" at bounding box center [217, 82] width 26 height 10
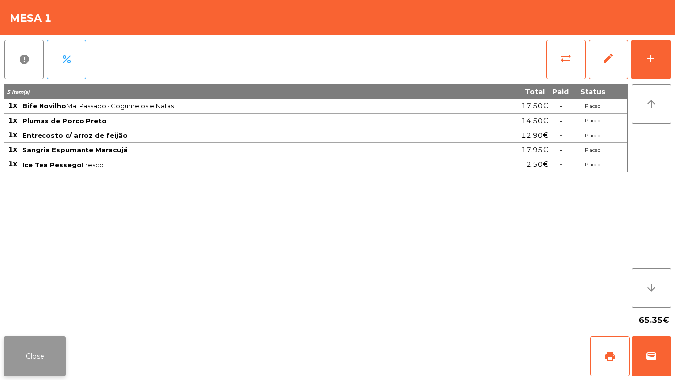
click at [46, 316] on button "Close" at bounding box center [35, 356] width 62 height 40
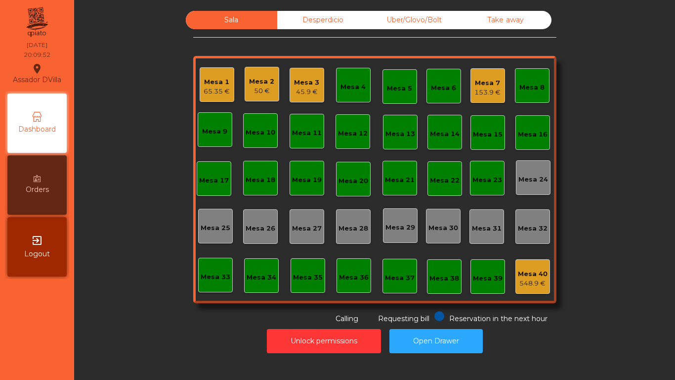
click at [335, 15] on div "Desperdicio" at bounding box center [322, 20] width 91 height 18
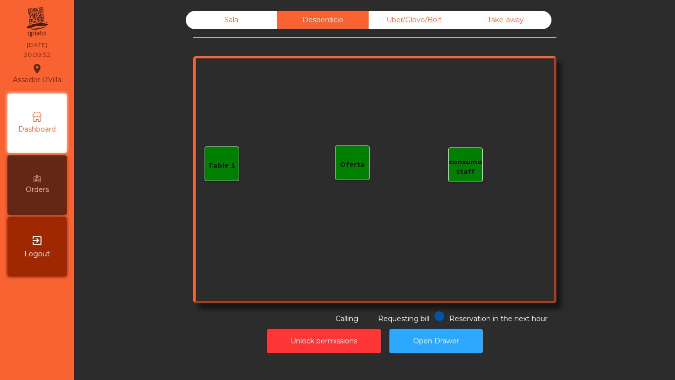
drag, startPoint x: 387, startPoint y: 17, endPoint x: 511, endPoint y: 33, distance: 124.5
click at [390, 17] on div "Uber/Glovo/Bolt" at bounding box center [414, 20] width 91 height 18
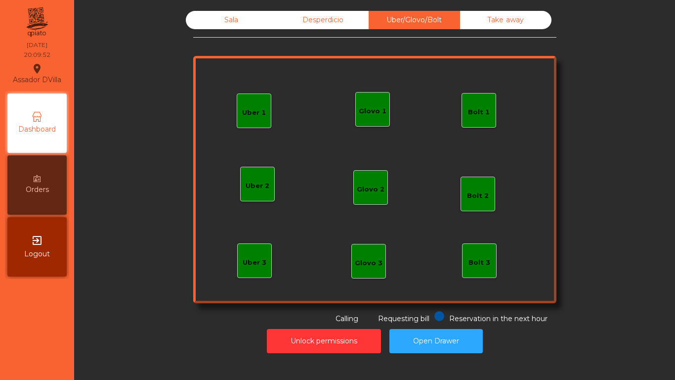
click at [527, 38] on div "Sala Desperdicio Uber/Glovo/Bolt Take away Uber 1 Uber 3 Bolt 2 Glovo 2 Uber 2 …" at bounding box center [374, 167] width 363 height 313
click at [519, 24] on div "Take away" at bounding box center [505, 20] width 91 height 18
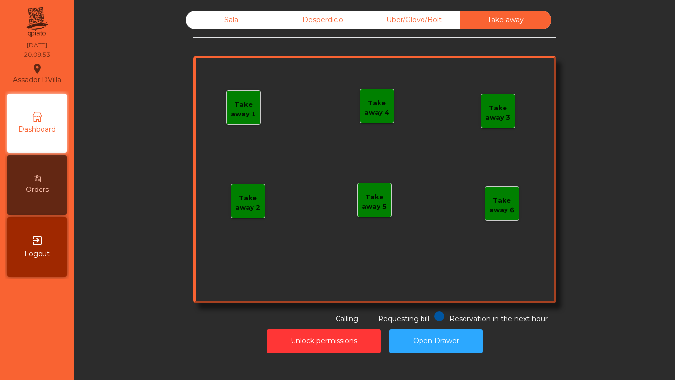
click at [244, 15] on div "Sala" at bounding box center [231, 20] width 91 height 18
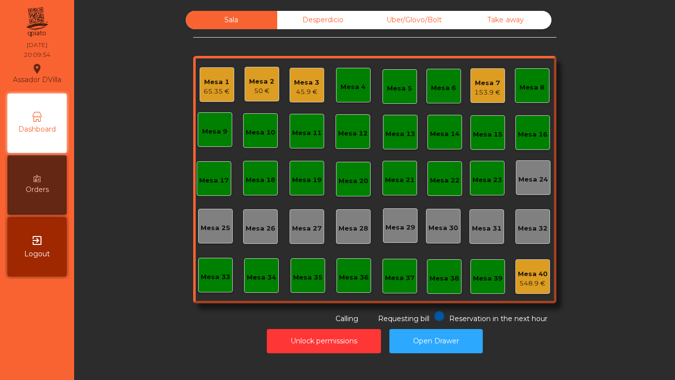
click at [100, 68] on div "Sala Desperdicio Uber/Glovo/Bolt Take away Mesa 1 65.35 € Mesa 2 50 € Mesa 3 45…" at bounding box center [375, 167] width 575 height 313
click at [205, 97] on div "Mesa 1 65.35 €" at bounding box center [217, 84] width 35 height 35
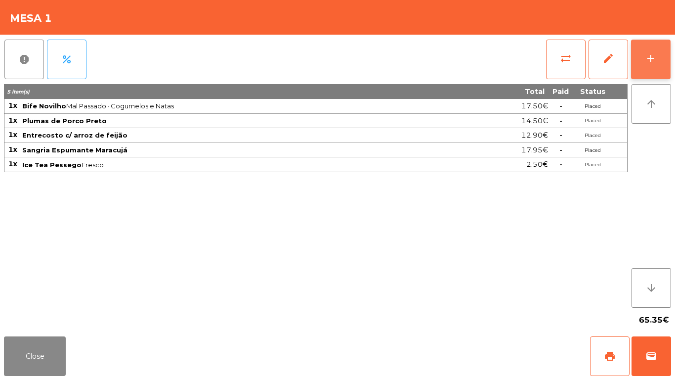
click at [663, 75] on button "add" at bounding box center [651, 60] width 40 height 40
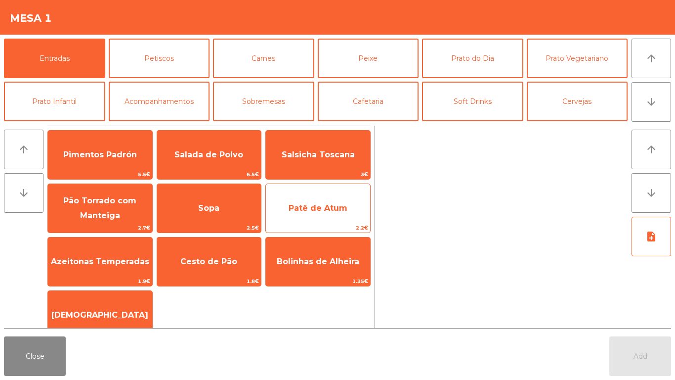
click at [333, 214] on span "Patê de Atum" at bounding box center [318, 208] width 104 height 27
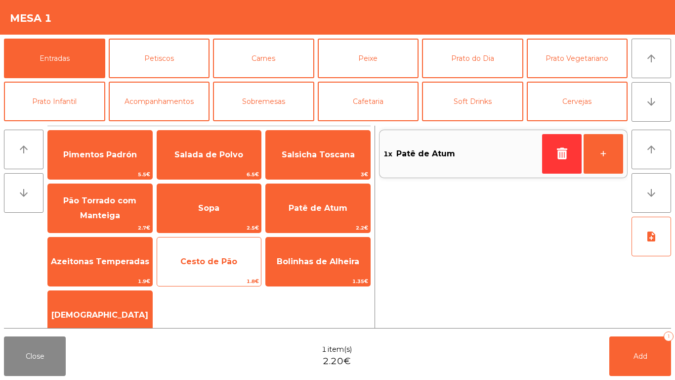
click at [196, 264] on span "Cesto de Pão" at bounding box center [208, 261] width 57 height 9
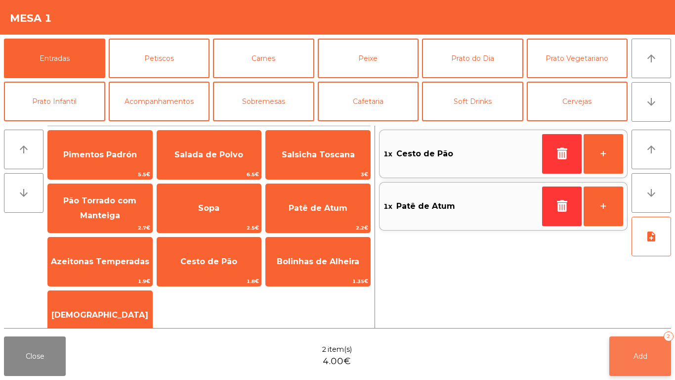
click at [630, 316] on button "Add 2" at bounding box center [641, 356] width 62 height 40
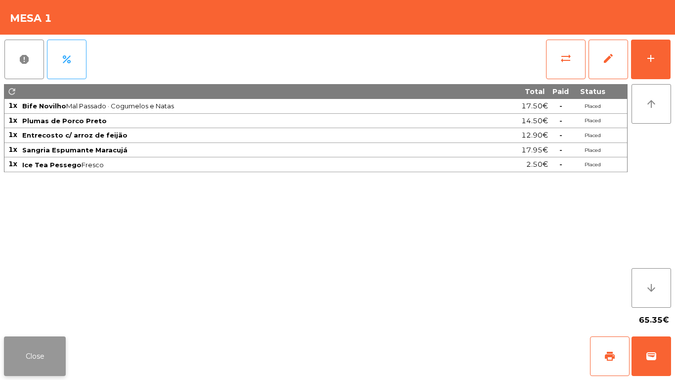
click at [51, 316] on button "Close" at bounding box center [35, 356] width 62 height 40
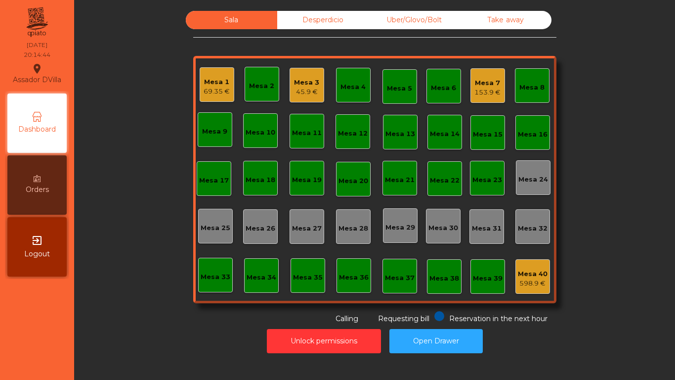
click at [265, 98] on div "Mesa 2" at bounding box center [262, 84] width 35 height 35
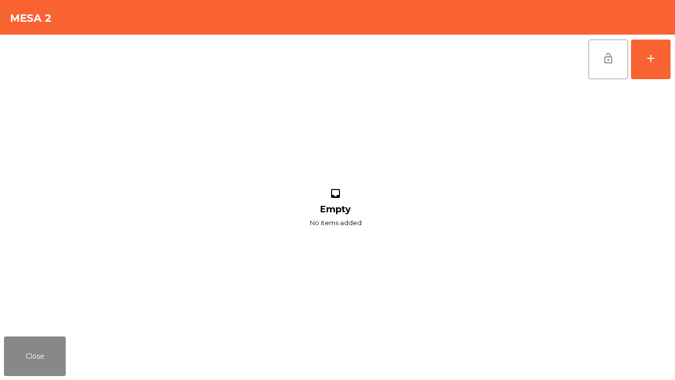
click at [675, 74] on div "lock_open add inbox Empty No items added" at bounding box center [337, 184] width 675 height 298
click at [670, 60] on button "add" at bounding box center [651, 60] width 40 height 40
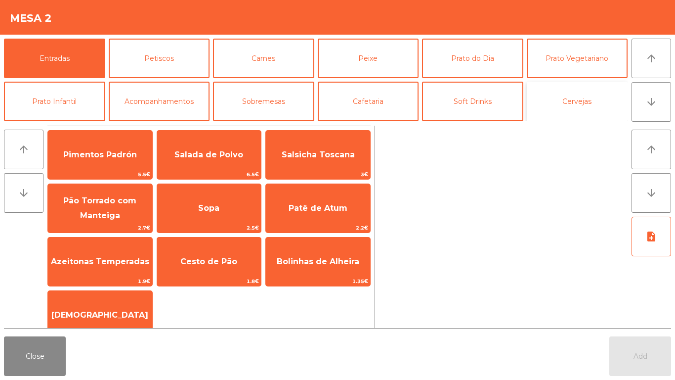
click at [604, 96] on button "Cervejas" at bounding box center [577, 102] width 101 height 40
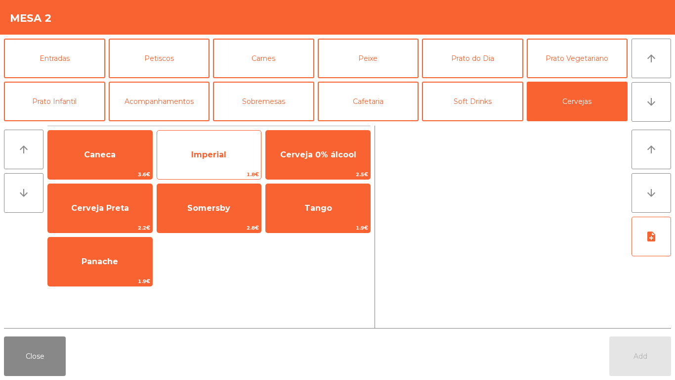
click at [221, 154] on span "Imperial" at bounding box center [208, 154] width 35 height 9
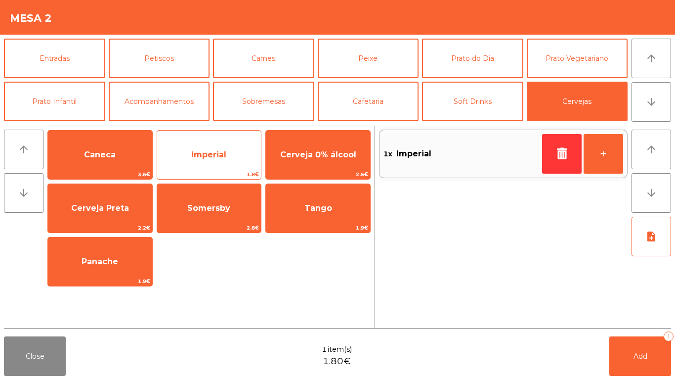
click at [199, 150] on span "Imperial" at bounding box center [208, 154] width 35 height 9
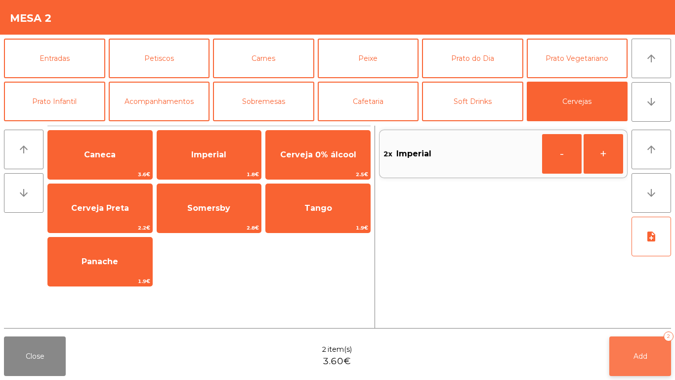
click at [670, 316] on button "Add 2" at bounding box center [641, 356] width 62 height 40
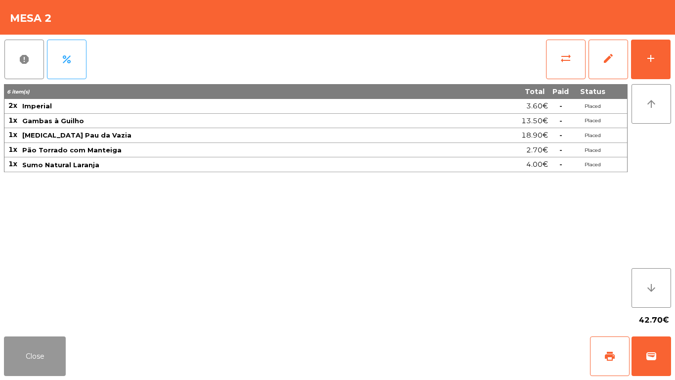
click at [42, 316] on button "Close" at bounding box center [35, 356] width 62 height 40
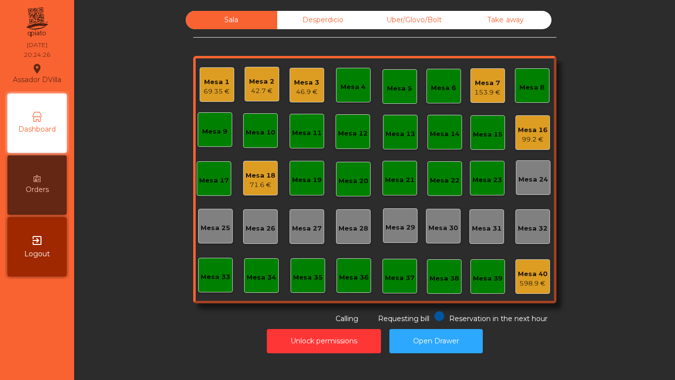
click at [108, 278] on div "Sala Desperdicio Uber/Glovo/Bolt Take away Mesa 1 69.35 € Mesa 2 42.7 € Mesa 3 …" at bounding box center [375, 167] width 575 height 313
click at [300, 99] on div "Mesa 3 46.9 €" at bounding box center [307, 85] width 35 height 35
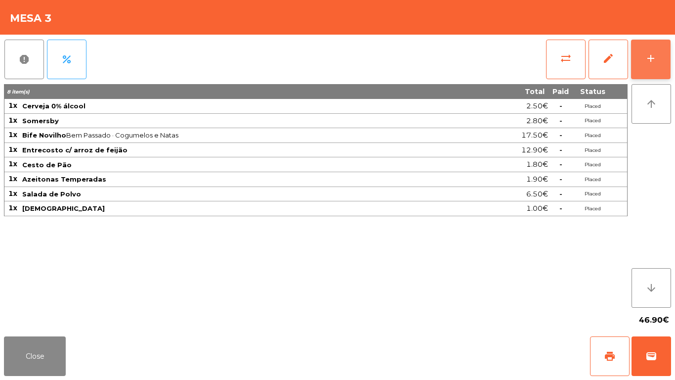
click at [651, 54] on div "add" at bounding box center [651, 58] width 12 height 12
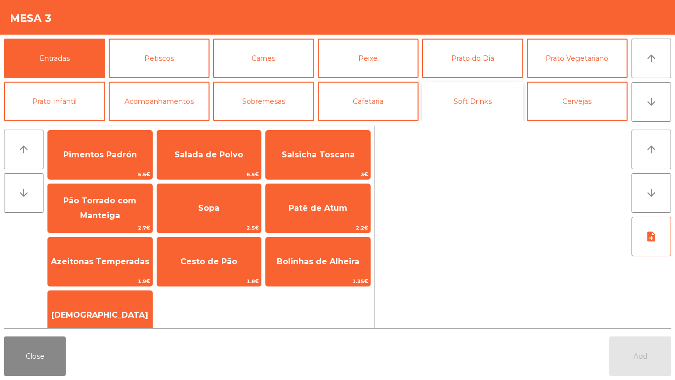
click at [473, 98] on button "Soft Drinks" at bounding box center [472, 102] width 101 height 40
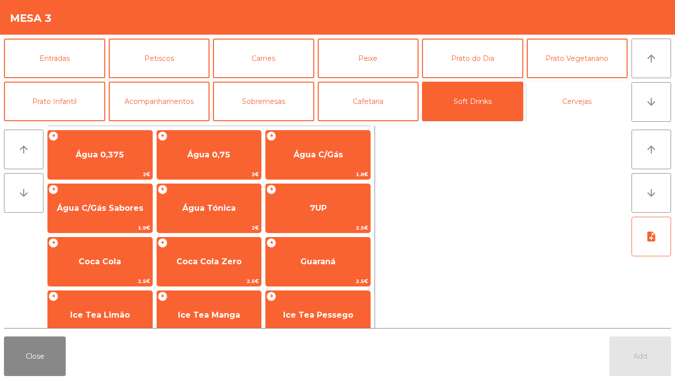
click at [574, 96] on button "Cervejas" at bounding box center [577, 102] width 101 height 40
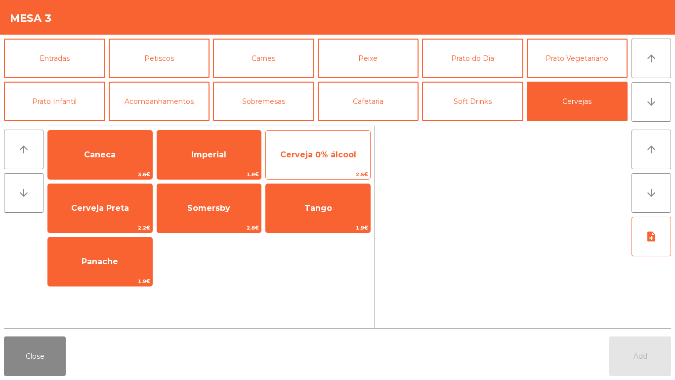
click at [322, 155] on span "Cerveja 0% álcool" at bounding box center [318, 154] width 76 height 9
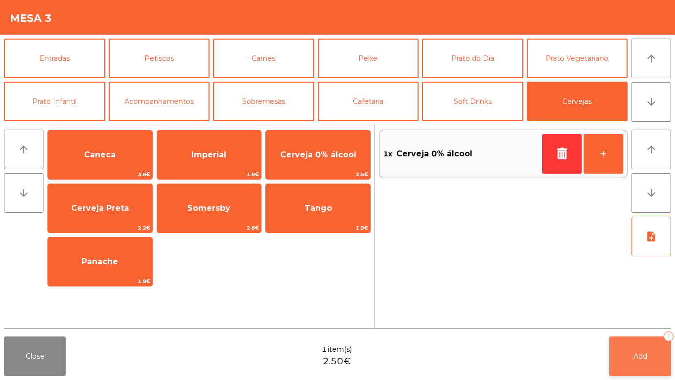
click at [657, 316] on button "Add 1" at bounding box center [641, 356] width 62 height 40
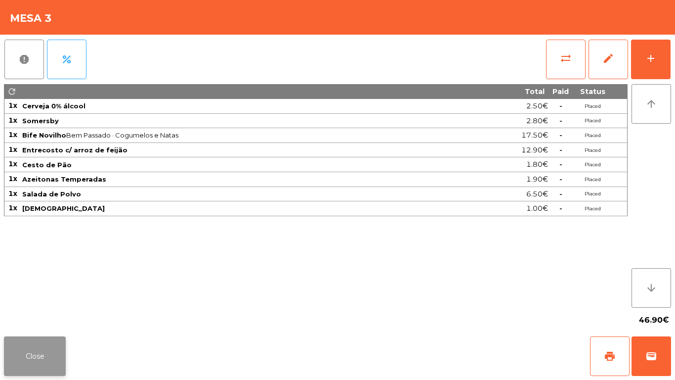
click at [53, 316] on button "Close" at bounding box center [35, 356] width 62 height 40
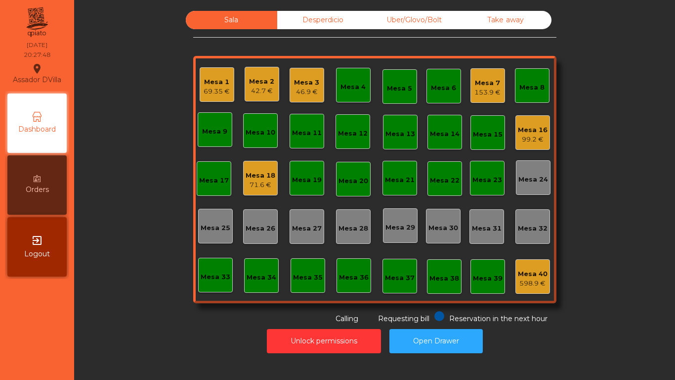
click at [526, 136] on div "99.2 €" at bounding box center [533, 139] width 30 height 10
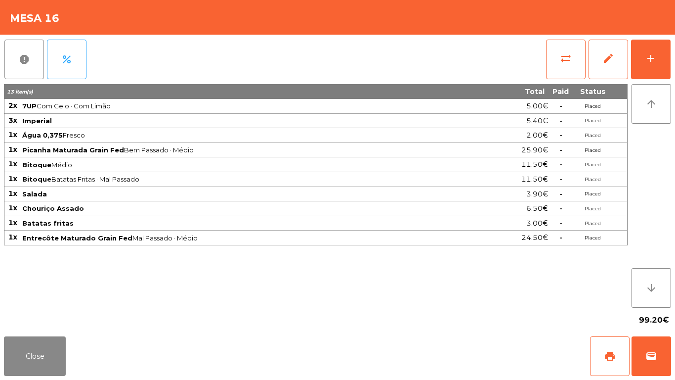
click at [44, 316] on div "99.20€" at bounding box center [337, 320] width 667 height 25
click at [42, 316] on button "Close" at bounding box center [35, 356] width 62 height 40
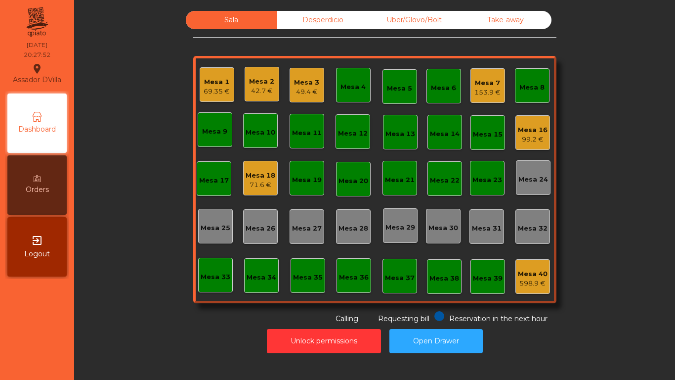
click at [251, 178] on div "Mesa 18" at bounding box center [261, 176] width 30 height 10
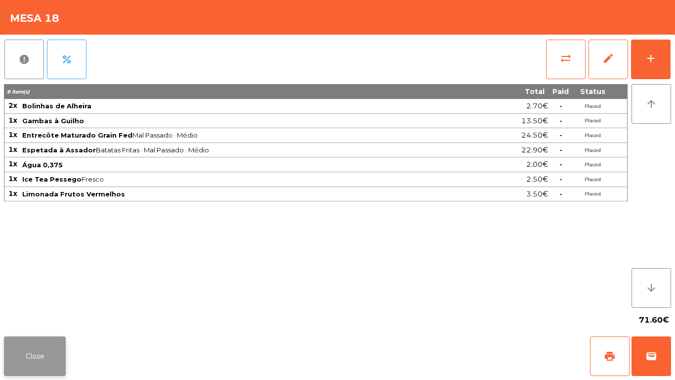
click at [29, 316] on button "Close" at bounding box center [35, 356] width 62 height 40
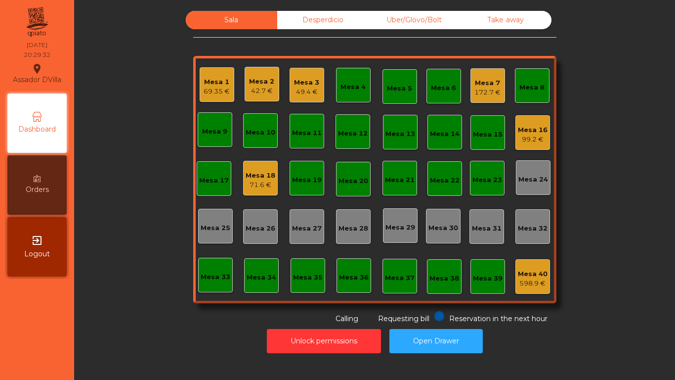
click at [246, 169] on div "Mesa 18 71.6 €" at bounding box center [261, 178] width 30 height 23
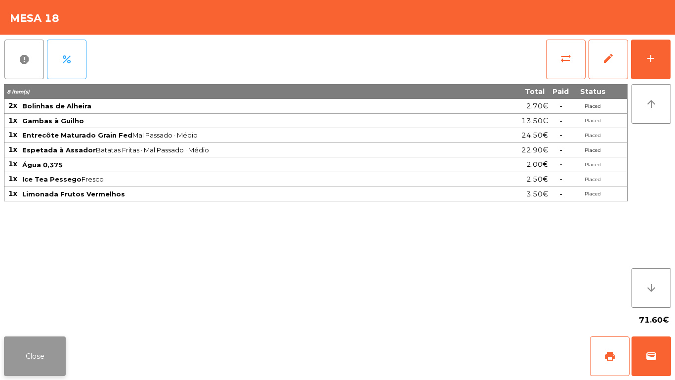
click at [32, 316] on button "Close" at bounding box center [35, 356] width 62 height 40
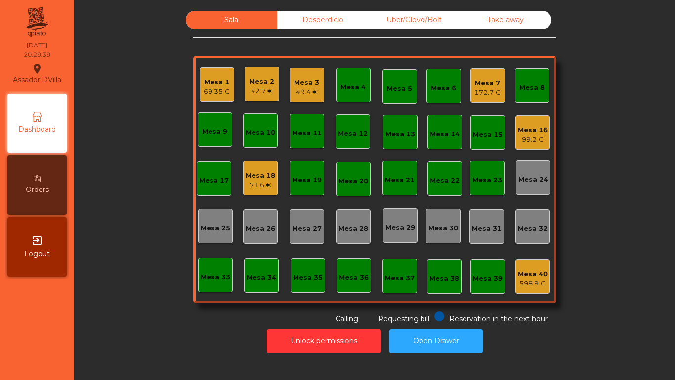
click at [519, 128] on div "Mesa 16" at bounding box center [533, 130] width 30 height 10
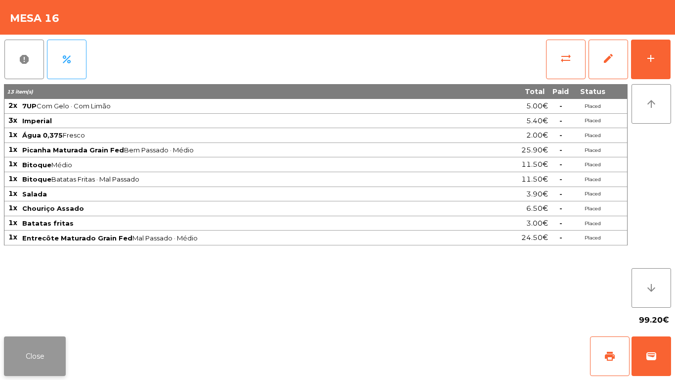
click at [46, 316] on button "Close" at bounding box center [35, 356] width 62 height 40
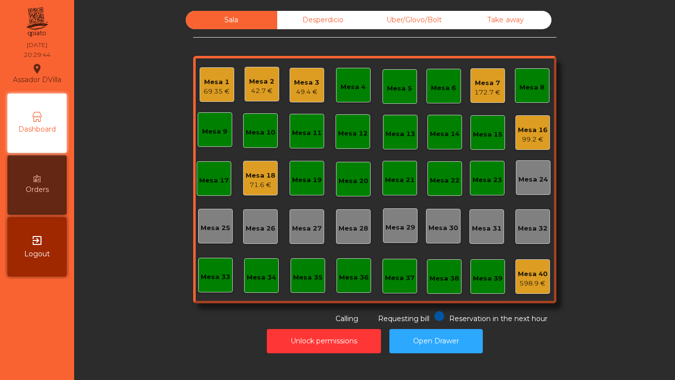
click at [56, 193] on div "Orders" at bounding box center [36, 184] width 59 height 59
click at [35, 132] on span "Dashboard" at bounding box center [37, 129] width 38 height 10
click at [271, 177] on div "Mesa 18 71.6 €" at bounding box center [260, 178] width 35 height 35
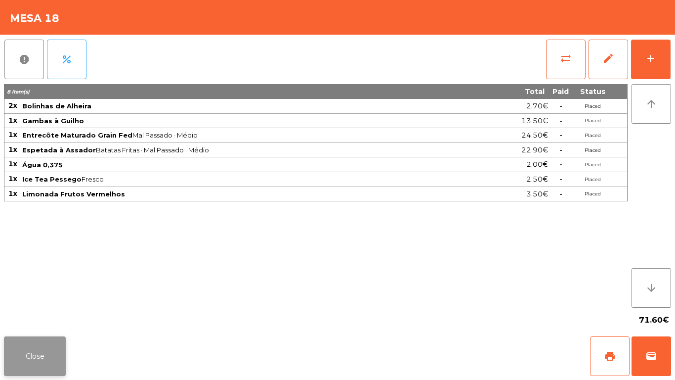
click at [45, 316] on button "Close" at bounding box center [35, 356] width 62 height 40
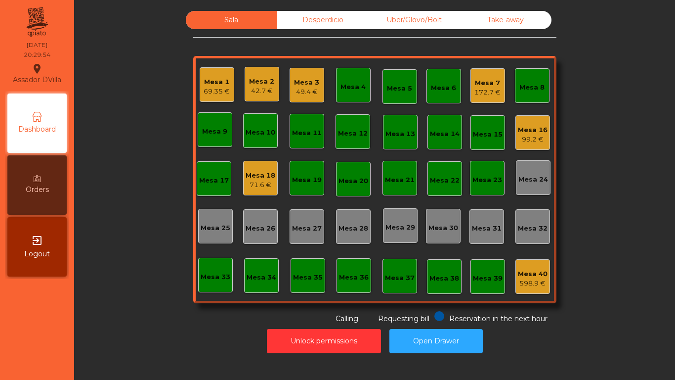
click at [255, 182] on div "71.6 €" at bounding box center [261, 185] width 30 height 10
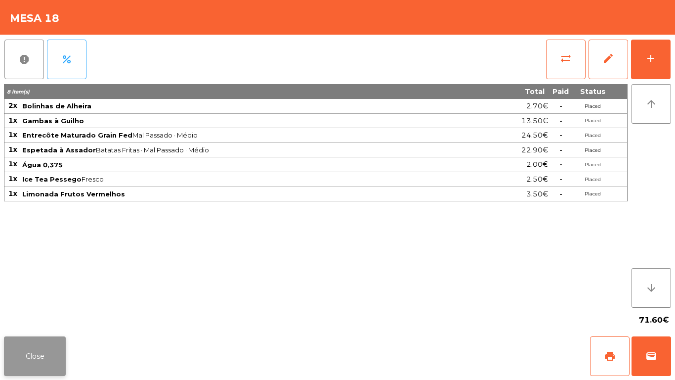
click at [24, 316] on button "Close" at bounding box center [35, 356] width 62 height 40
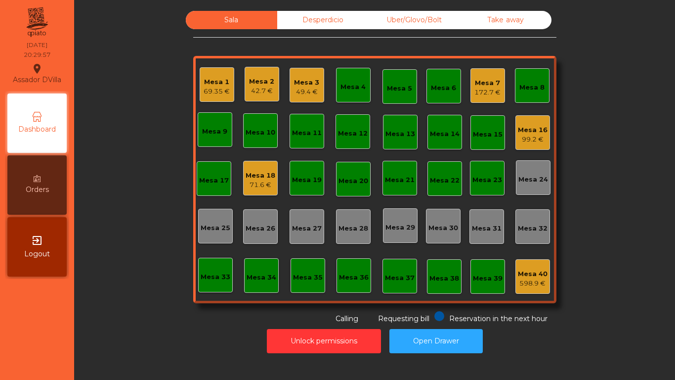
click at [515, 17] on div "Take away" at bounding box center [505, 20] width 91 height 18
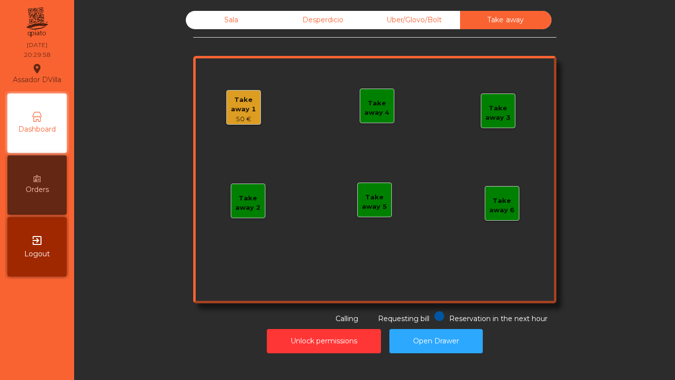
drag, startPoint x: 265, startPoint y: 95, endPoint x: 261, endPoint y: 99, distance: 6.0
click at [265, 96] on div "Take away 1 50 € Take away 2 Take away 3 Take away 4 Take away 5 Take away 6" at bounding box center [374, 179] width 363 height 247
click at [252, 105] on div "Take away 1" at bounding box center [244, 104] width 34 height 19
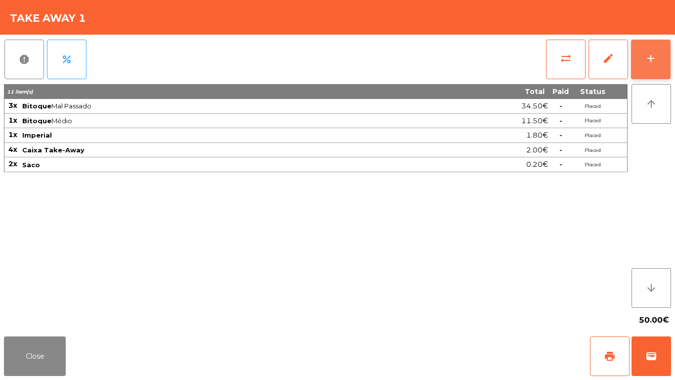
click at [655, 69] on button "add" at bounding box center [651, 60] width 40 height 40
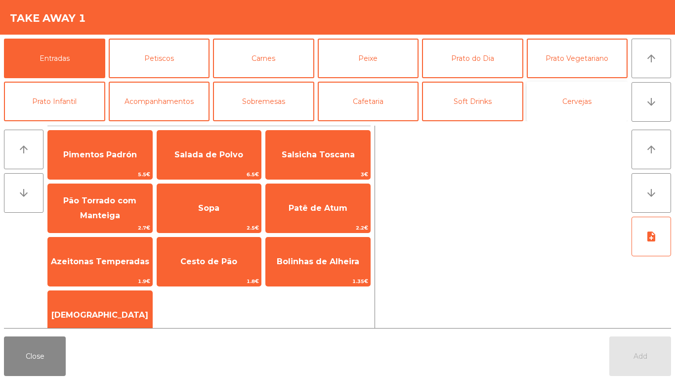
click at [560, 98] on button "Cervejas" at bounding box center [577, 102] width 101 height 40
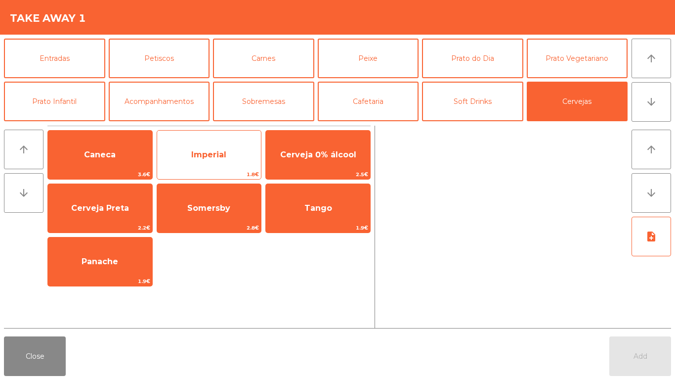
click at [231, 172] on span "1.8€" at bounding box center [209, 174] width 104 height 9
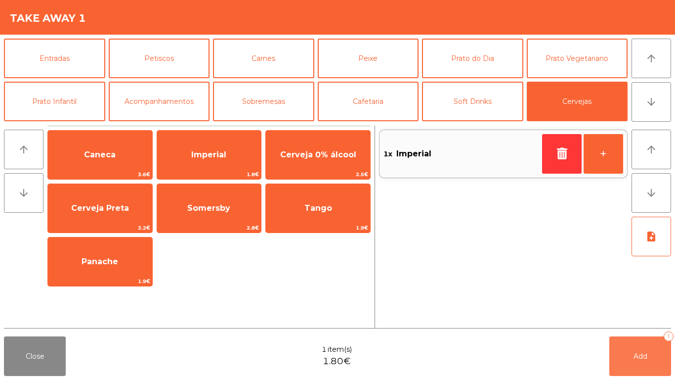
click at [650, 316] on button "Add 1" at bounding box center [641, 356] width 62 height 40
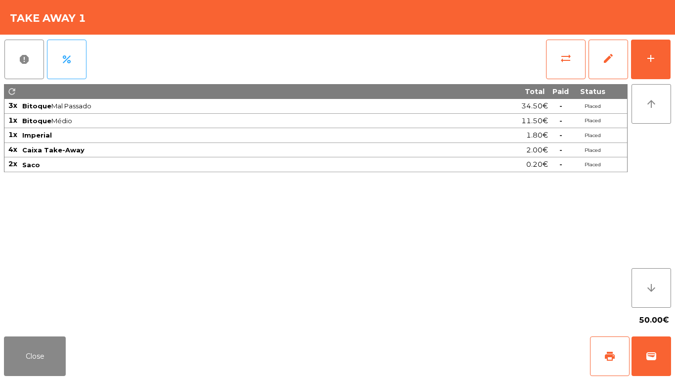
click at [69, 316] on div "Close print wallet" at bounding box center [337, 355] width 675 height 47
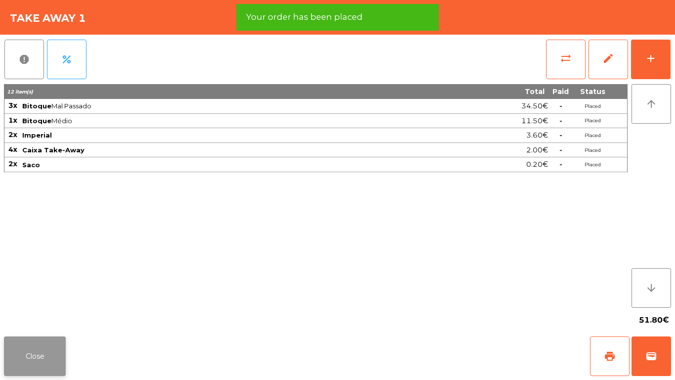
click at [31, 316] on button "Close" at bounding box center [35, 356] width 62 height 40
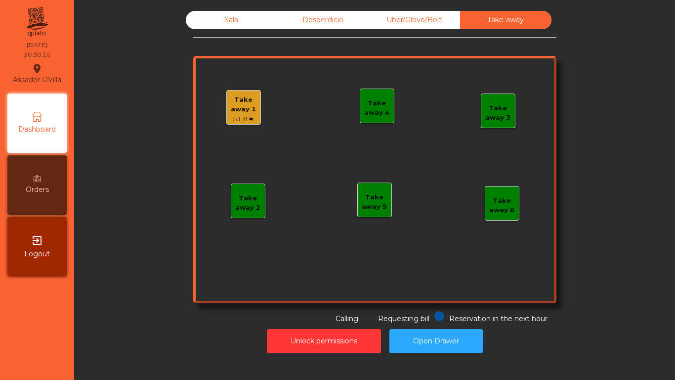
click at [234, 24] on div "Sala" at bounding box center [231, 20] width 91 height 18
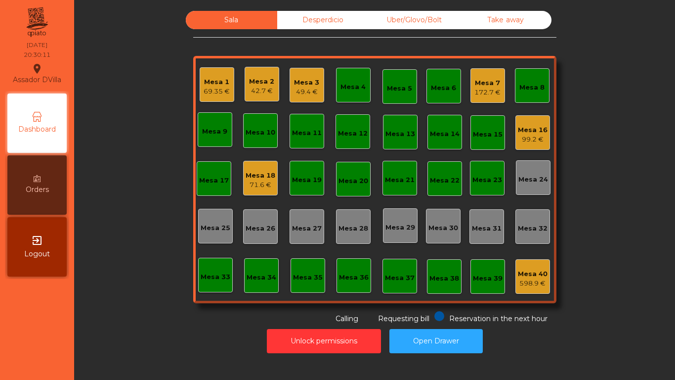
click at [534, 130] on div "Mesa 16" at bounding box center [533, 130] width 30 height 10
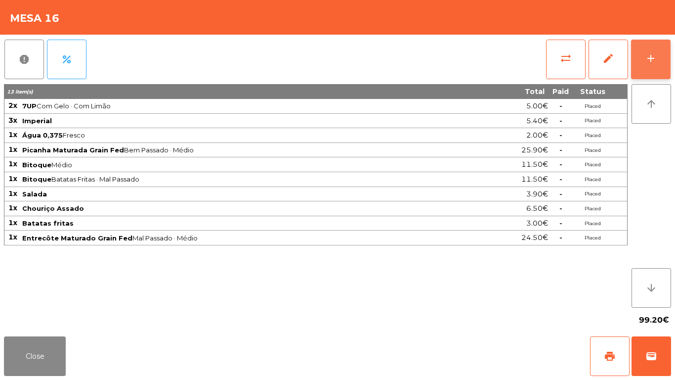
drag, startPoint x: 659, startPoint y: 33, endPoint x: 655, endPoint y: 48, distance: 16.0
click at [659, 34] on div "Mesa 16" at bounding box center [337, 17] width 675 height 35
click at [655, 48] on button "add" at bounding box center [651, 60] width 40 height 40
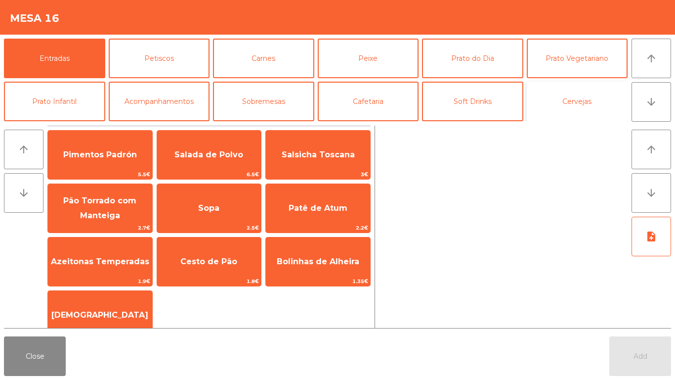
click at [550, 114] on button "Cervejas" at bounding box center [577, 102] width 101 height 40
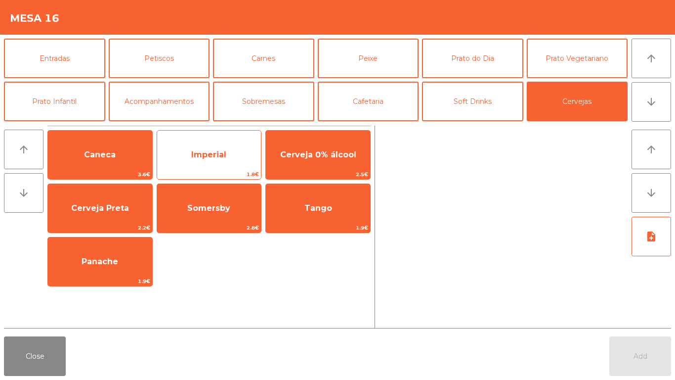
click at [254, 161] on span "Imperial" at bounding box center [209, 154] width 104 height 27
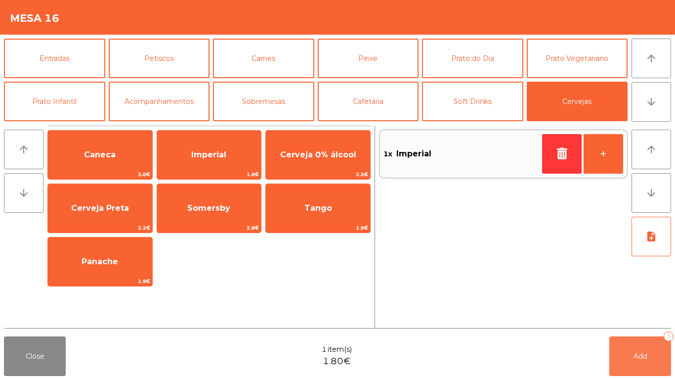
drag, startPoint x: 648, startPoint y: 355, endPoint x: 128, endPoint y: 355, distance: 520.1
click at [646, 316] on button "Add 1" at bounding box center [641, 356] width 62 height 40
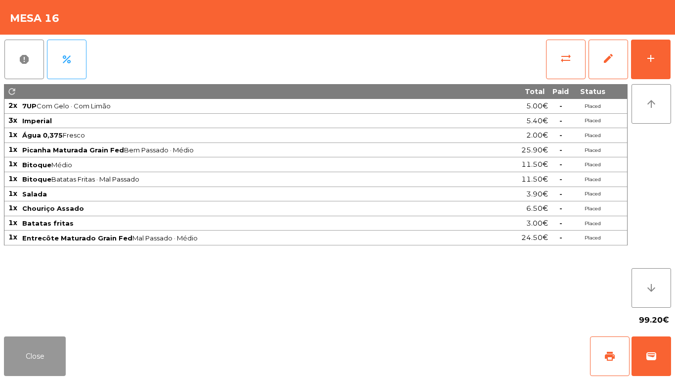
click at [23, 316] on button "Close" at bounding box center [35, 356] width 62 height 40
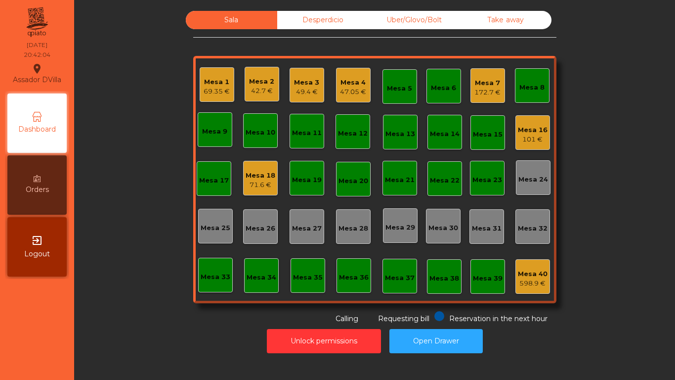
click at [471, 94] on div "Mesa 7 172.7 €" at bounding box center [488, 85] width 35 height 35
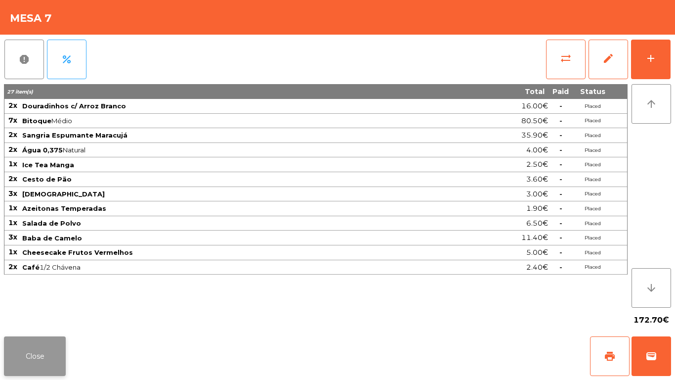
click at [41, 316] on button "Close" at bounding box center [35, 356] width 62 height 40
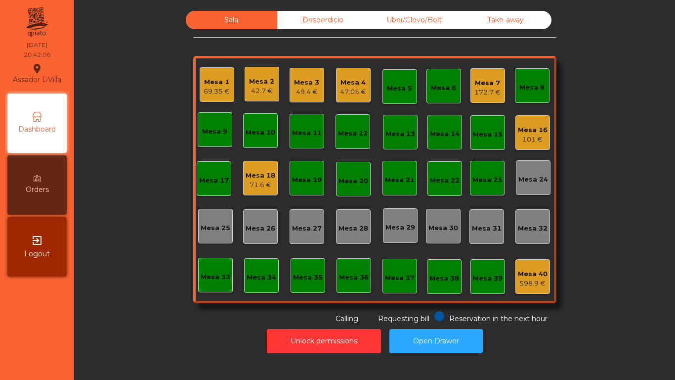
click at [295, 92] on div "49.4 €" at bounding box center [306, 92] width 25 height 10
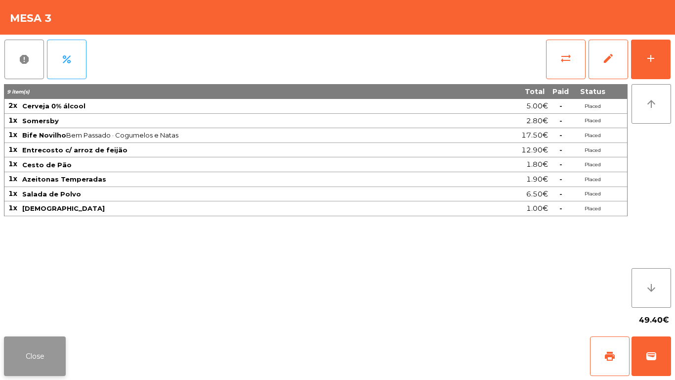
click at [54, 316] on button "Close" at bounding box center [35, 356] width 62 height 40
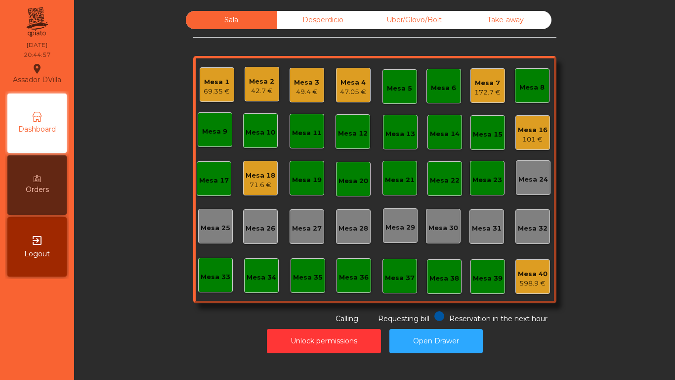
click at [300, 78] on div "Mesa 3" at bounding box center [306, 83] width 25 height 10
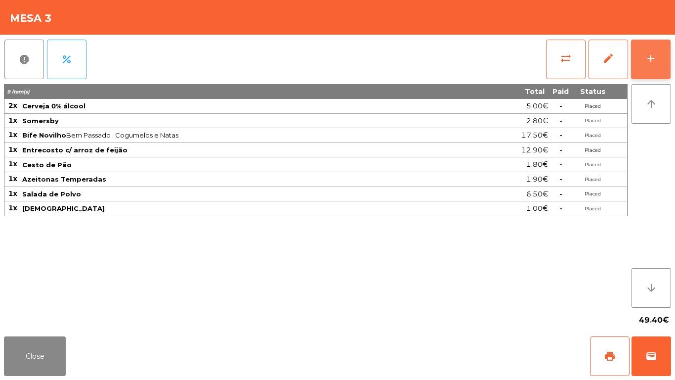
click at [666, 40] on button "add" at bounding box center [651, 60] width 40 height 40
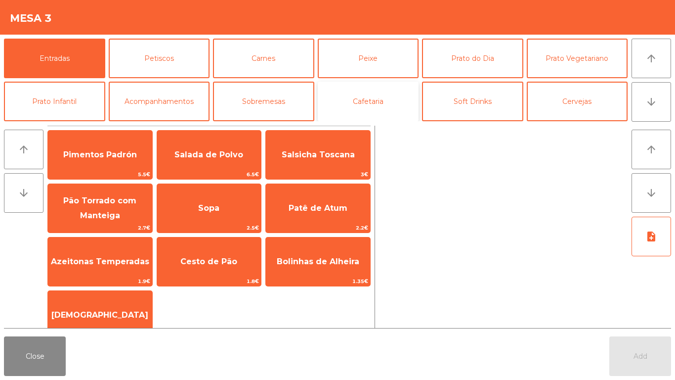
click at [364, 103] on button "Cafetaria" at bounding box center [368, 102] width 101 height 40
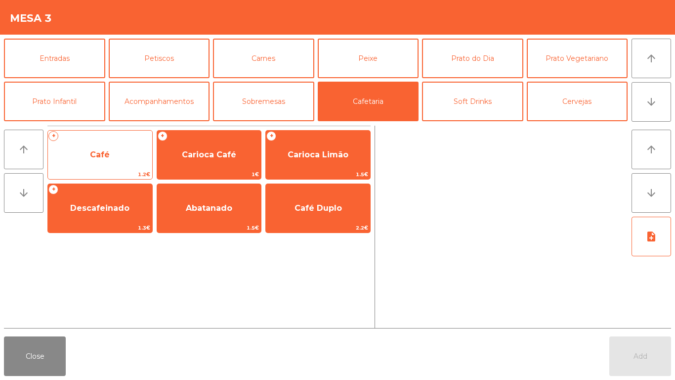
click at [98, 145] on span "Café" at bounding box center [100, 154] width 104 height 27
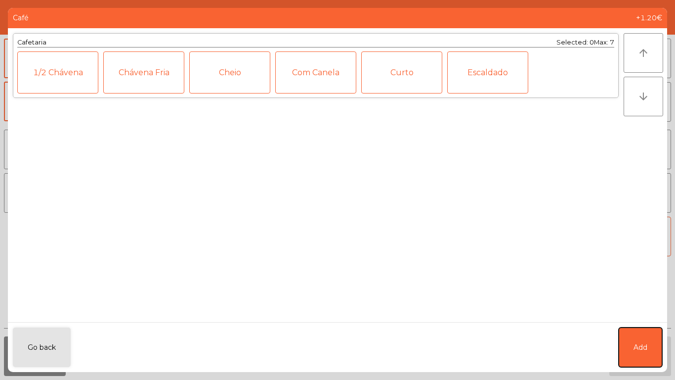
click at [659, 316] on button "Add" at bounding box center [641, 347] width 44 height 40
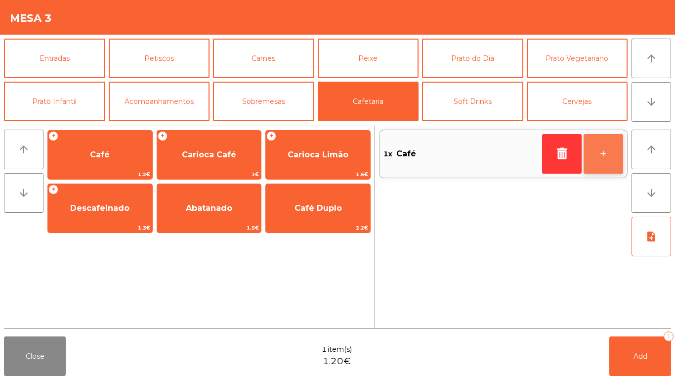
click at [616, 154] on button "+" at bounding box center [604, 154] width 40 height 40
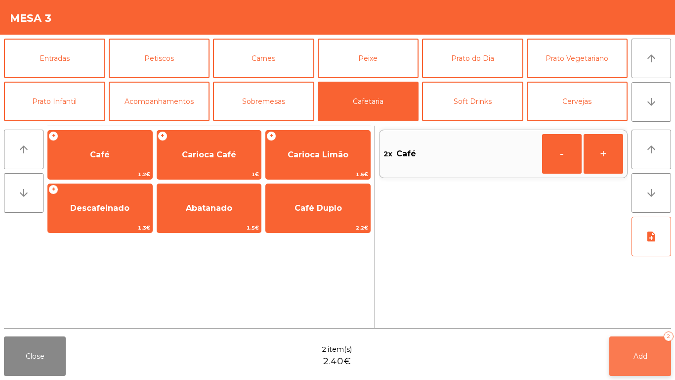
click at [666, 316] on div "2" at bounding box center [669, 336] width 10 height 10
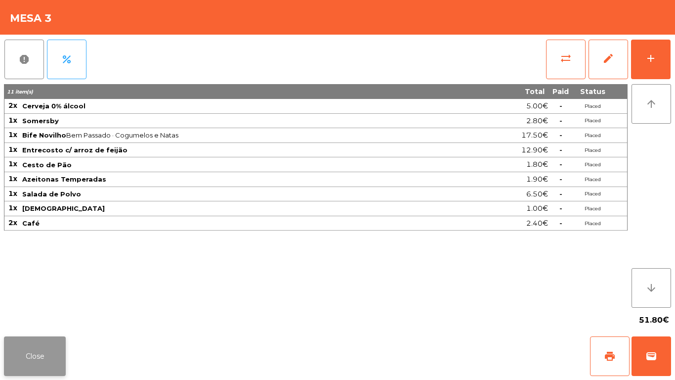
click at [26, 316] on button "Close" at bounding box center [35, 356] width 62 height 40
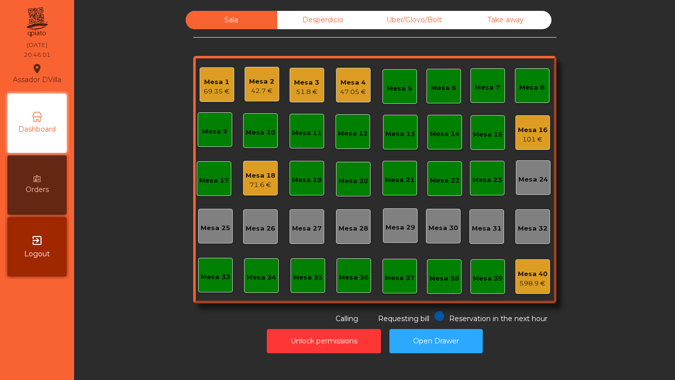
click at [254, 84] on div "Mesa 2" at bounding box center [261, 82] width 25 height 10
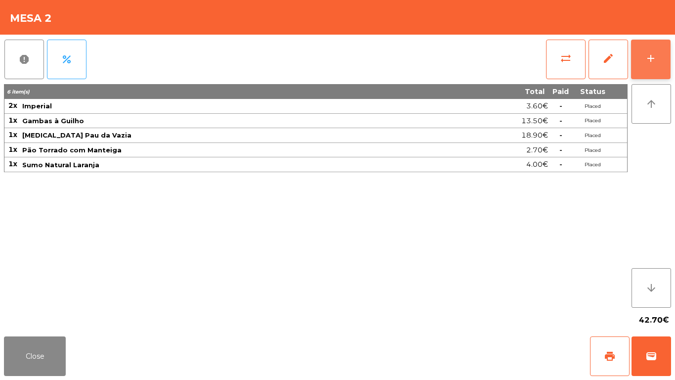
click at [665, 57] on button "add" at bounding box center [651, 60] width 40 height 40
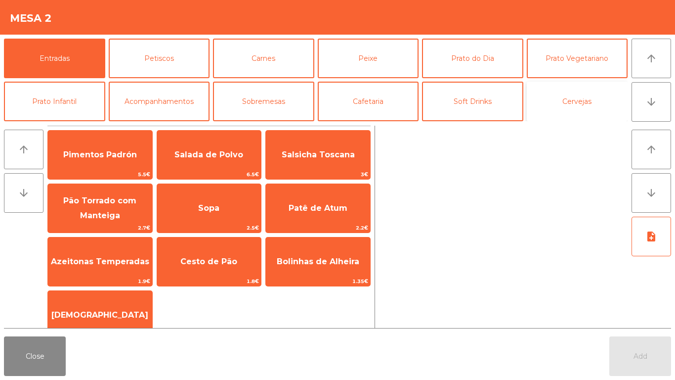
click at [580, 99] on button "Cervejas" at bounding box center [577, 102] width 101 height 40
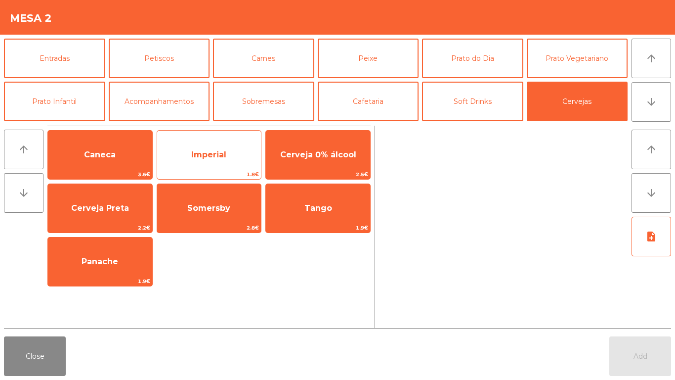
click at [213, 148] on span "Imperial" at bounding box center [209, 154] width 104 height 27
click at [210, 159] on span "Imperial" at bounding box center [209, 154] width 104 height 27
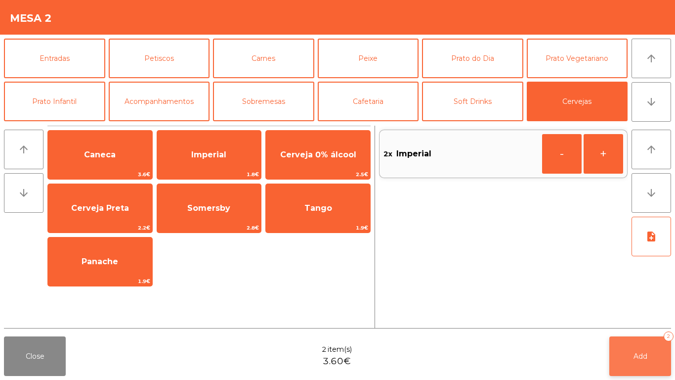
click at [636, 316] on button "Add 2" at bounding box center [641, 356] width 62 height 40
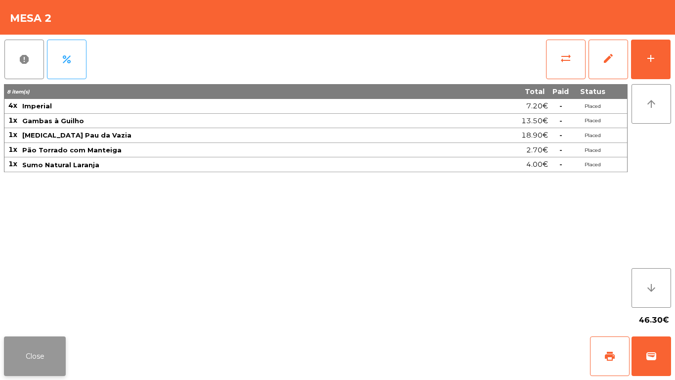
click at [39, 316] on button "Close" at bounding box center [35, 356] width 62 height 40
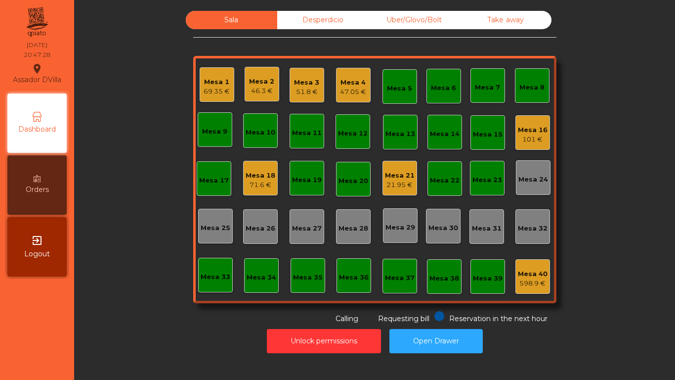
click at [542, 129] on div "Mesa 16" at bounding box center [533, 130] width 30 height 10
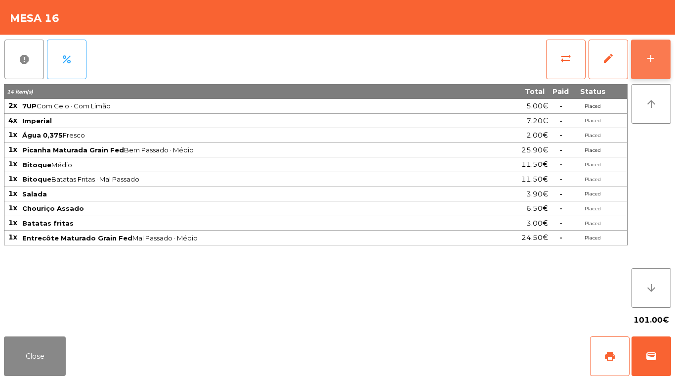
click at [668, 52] on button "add" at bounding box center [651, 60] width 40 height 40
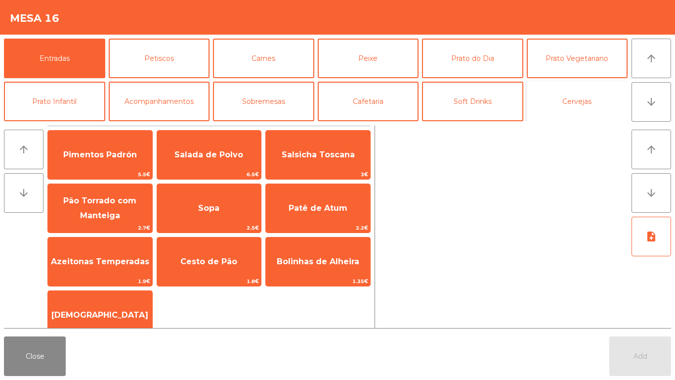
click at [589, 98] on button "Cervejas" at bounding box center [577, 102] width 101 height 40
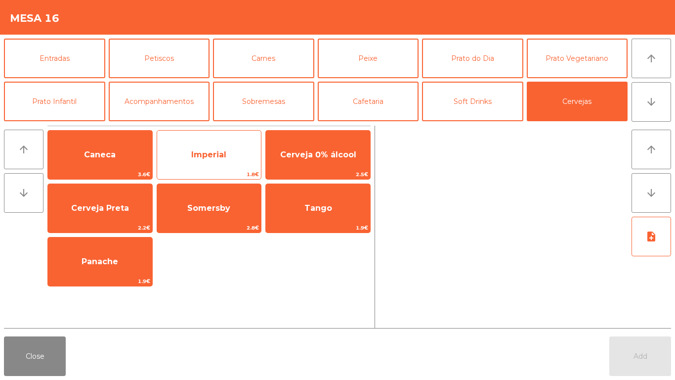
click at [208, 154] on span "Imperial" at bounding box center [208, 154] width 35 height 9
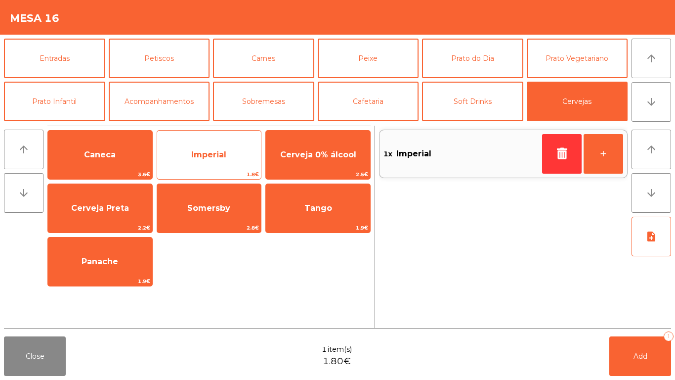
click at [216, 152] on span "Imperial" at bounding box center [208, 154] width 35 height 9
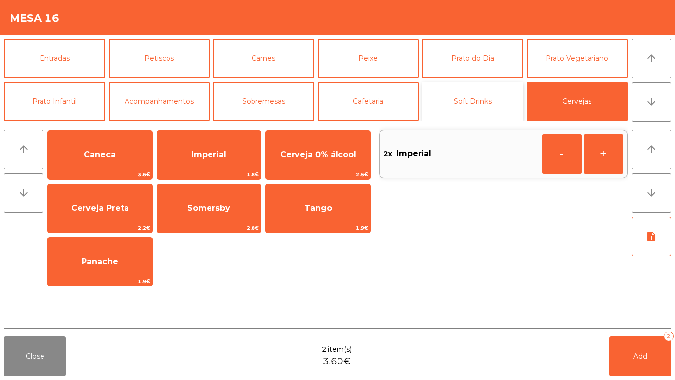
click at [501, 97] on button "Soft Drinks" at bounding box center [472, 102] width 101 height 40
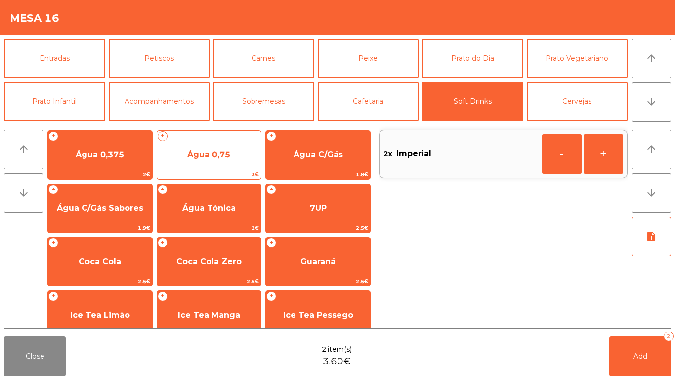
click at [216, 151] on span "Água 0,75" at bounding box center [208, 154] width 43 height 9
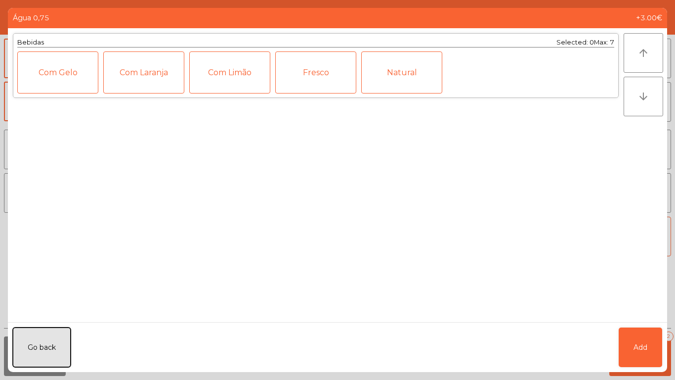
click at [54, 316] on button "Go back" at bounding box center [42, 347] width 58 height 40
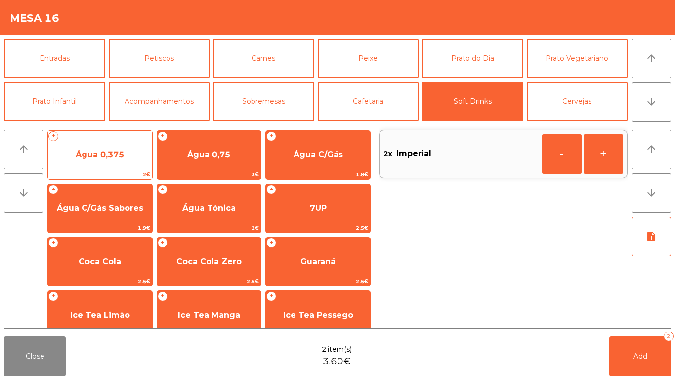
click at [104, 154] on span "Água 0,375" at bounding box center [100, 154] width 48 height 9
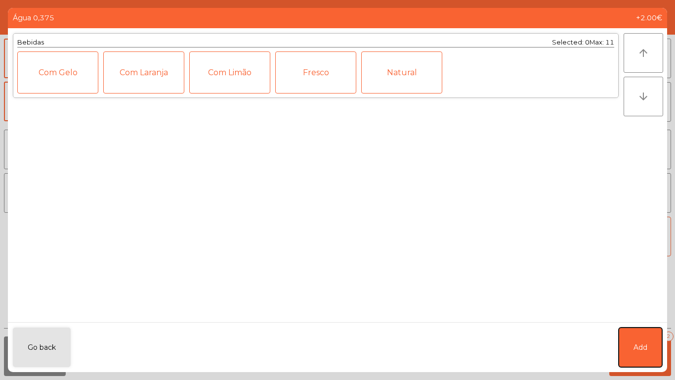
click at [629, 316] on button "Add" at bounding box center [641, 347] width 44 height 40
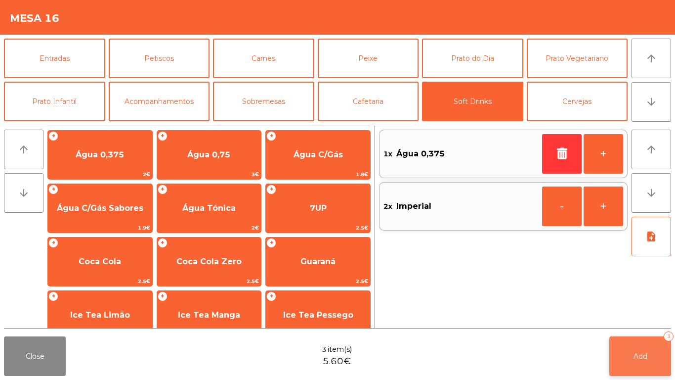
click at [649, 316] on button "Add 3" at bounding box center [641, 356] width 62 height 40
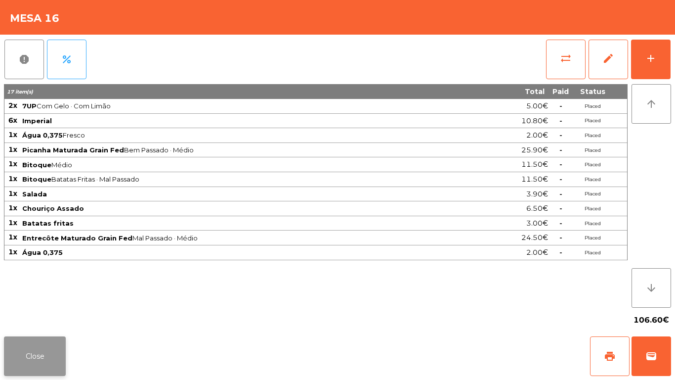
click at [42, 352] on button "Close" at bounding box center [35, 356] width 62 height 40
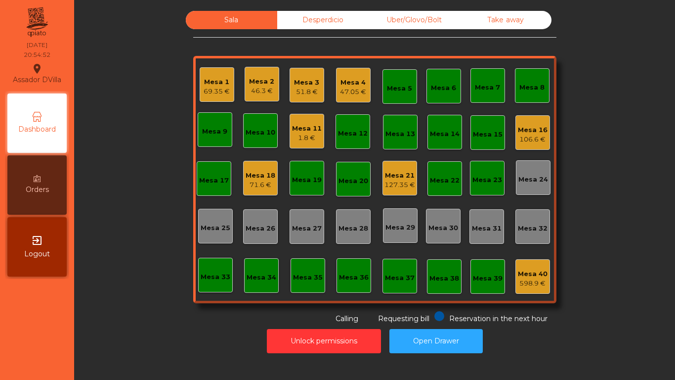
click at [318, 134] on div "Mesa 11 1.8 €" at bounding box center [307, 131] width 35 height 35
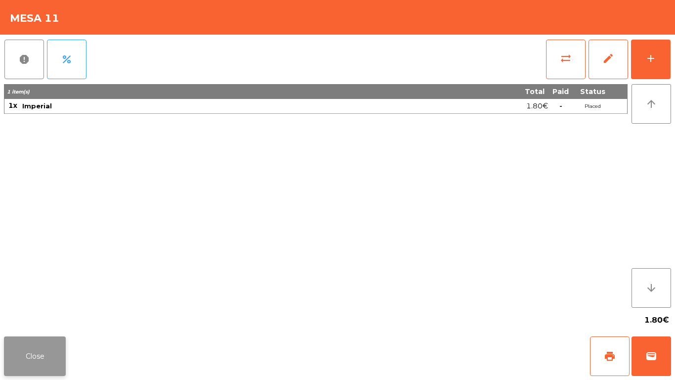
click at [45, 359] on button "Close" at bounding box center [35, 356] width 62 height 40
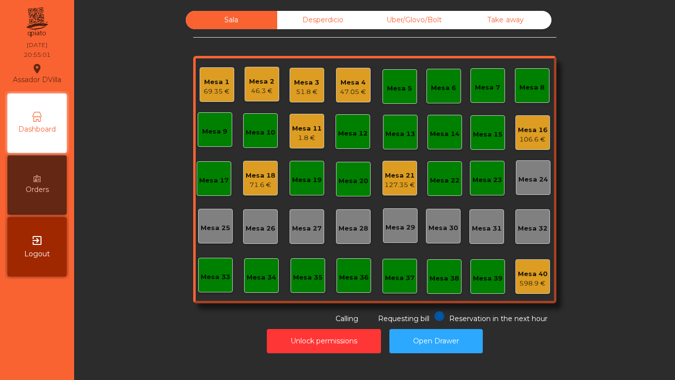
click at [193, 320] on div "Reservation in the next hour Requesting bill Calling" at bounding box center [372, 317] width 359 height 13
click at [326, 26] on div "Desperdicio" at bounding box center [322, 20] width 91 height 18
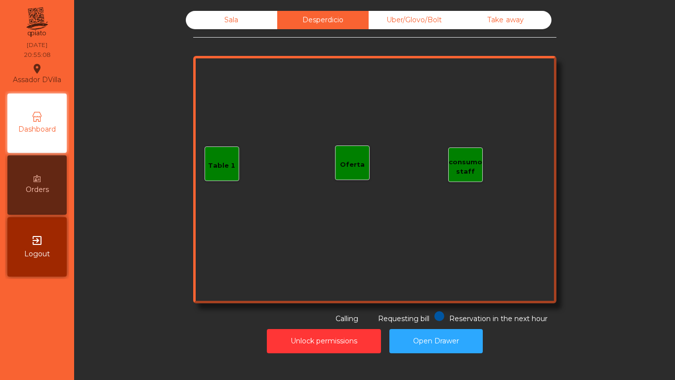
click at [409, 23] on div "Uber/Glovo/Bolt" at bounding box center [414, 20] width 91 height 18
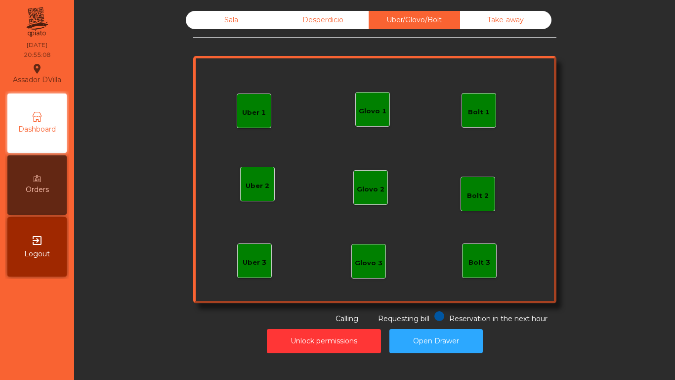
click at [497, 17] on div "Take away" at bounding box center [505, 20] width 91 height 18
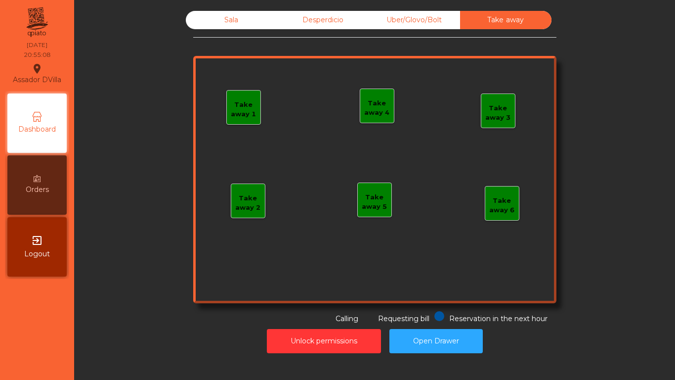
click at [241, 17] on div "Sala" at bounding box center [231, 20] width 91 height 18
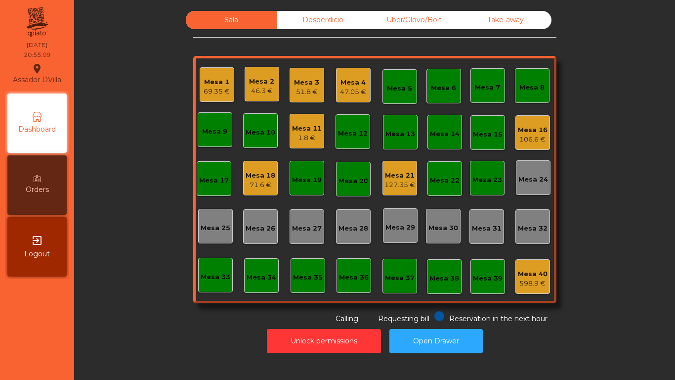
click at [138, 52] on div "Sala Desperdicio Uber/Glovo/Bolt Take away Mesa 1 69.35 € Mesa 2 46.3 € Mesa 3 …" at bounding box center [375, 167] width 575 height 313
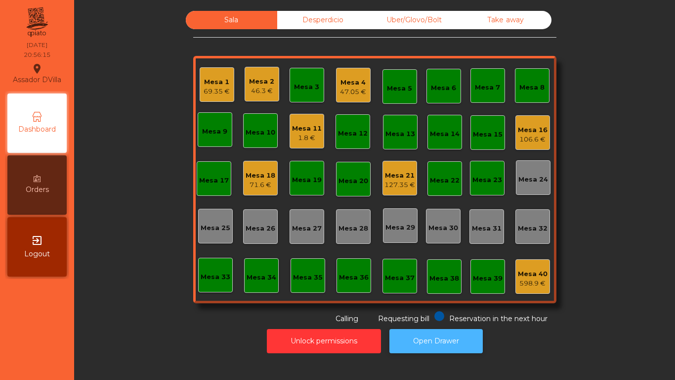
click at [457, 332] on button "Open Drawer" at bounding box center [436, 341] width 93 height 24
click at [251, 177] on div "Mesa 18" at bounding box center [261, 176] width 30 height 10
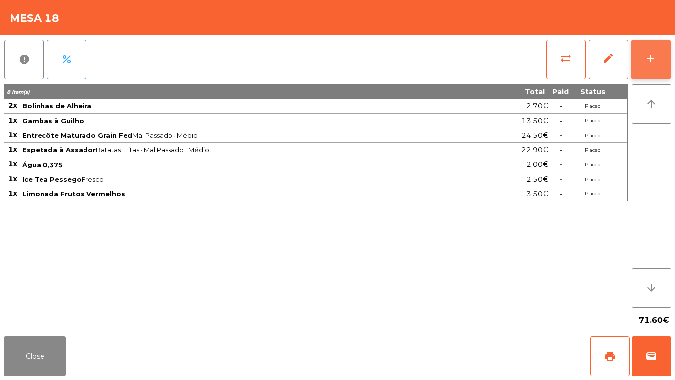
click at [662, 57] on button "add" at bounding box center [651, 60] width 40 height 40
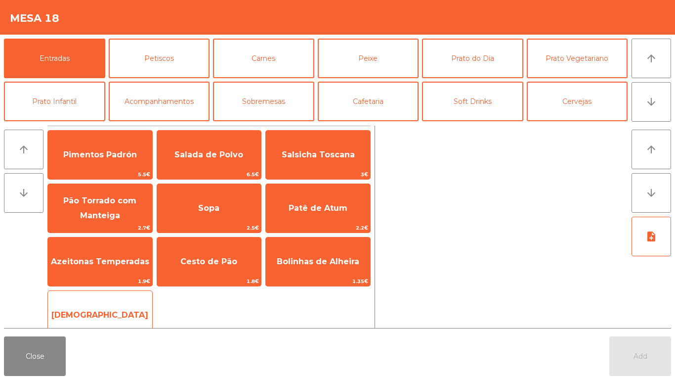
click at [100, 296] on div "Manteiga 1€" at bounding box center [99, 314] width 105 height 49
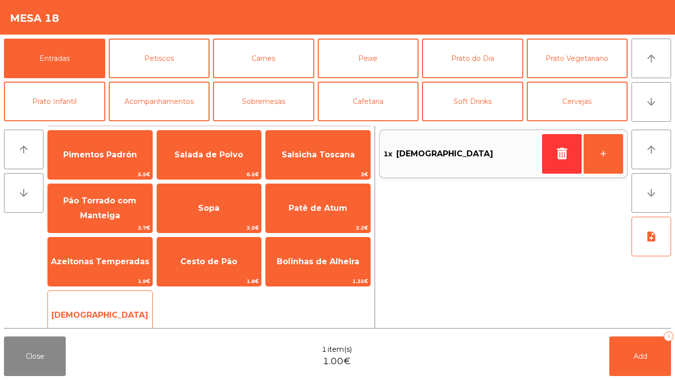
click at [107, 308] on span "[DEMOGRAPHIC_DATA]" at bounding box center [100, 315] width 104 height 27
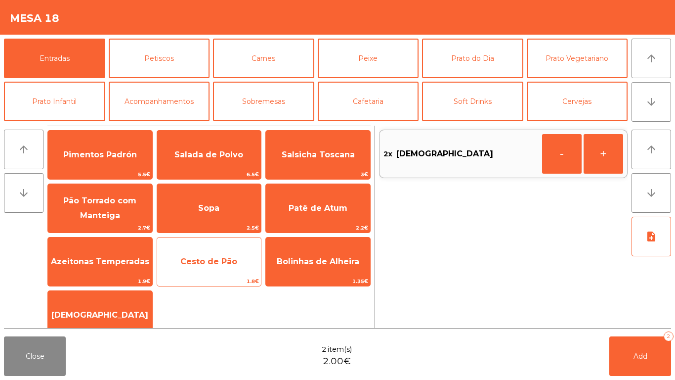
click at [204, 260] on span "Cesto de Pão" at bounding box center [208, 261] width 57 height 9
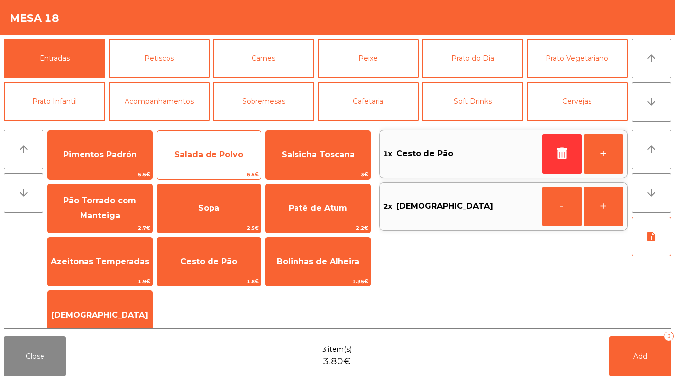
click at [205, 135] on div "Salada de Polvo 6.5€" at bounding box center [209, 154] width 105 height 49
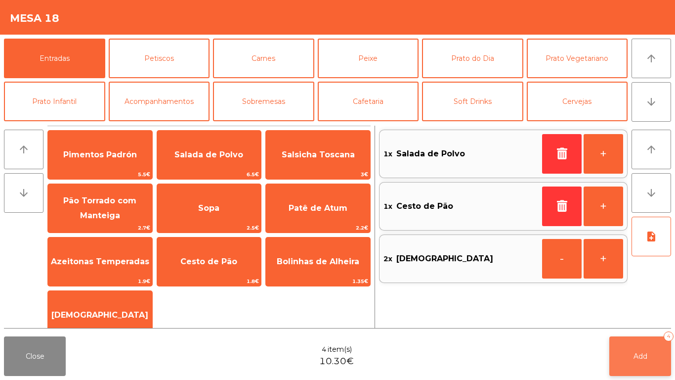
click at [642, 349] on button "Add 4" at bounding box center [641, 356] width 62 height 40
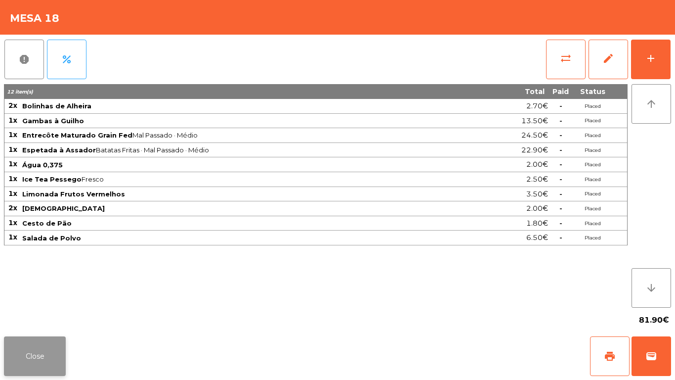
click at [17, 347] on button "Close" at bounding box center [35, 356] width 62 height 40
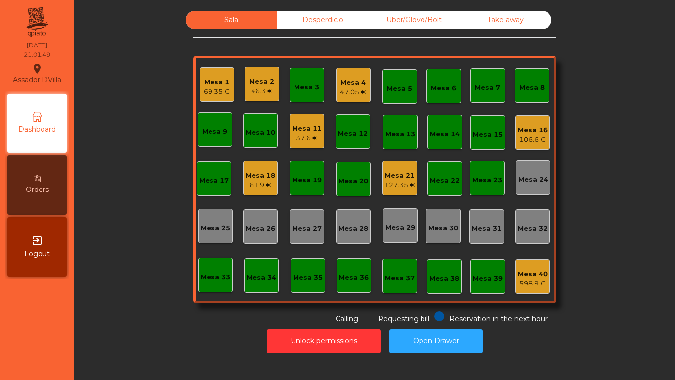
click at [393, 180] on div "127.35 €" at bounding box center [400, 185] width 31 height 10
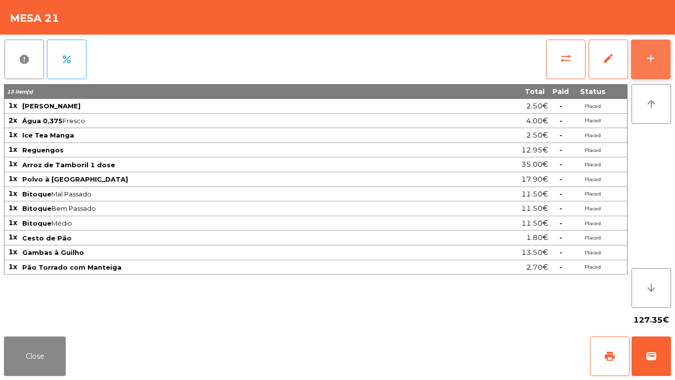
click at [667, 56] on button "add" at bounding box center [651, 60] width 40 height 40
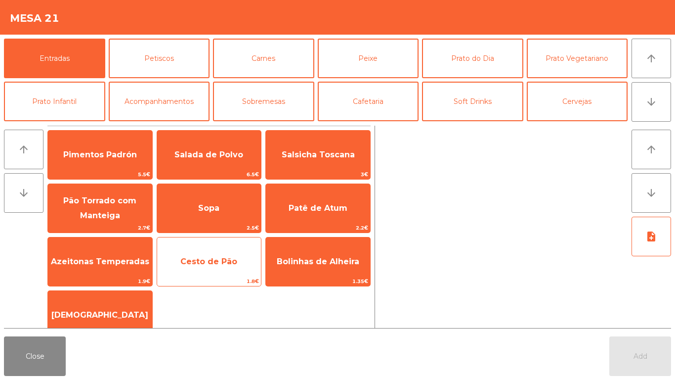
click at [205, 268] on span "Cesto de Pão" at bounding box center [209, 261] width 104 height 27
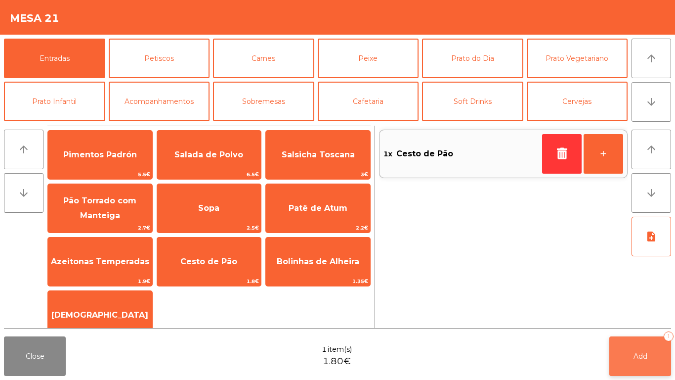
click at [634, 359] on span "Add" at bounding box center [641, 356] width 14 height 9
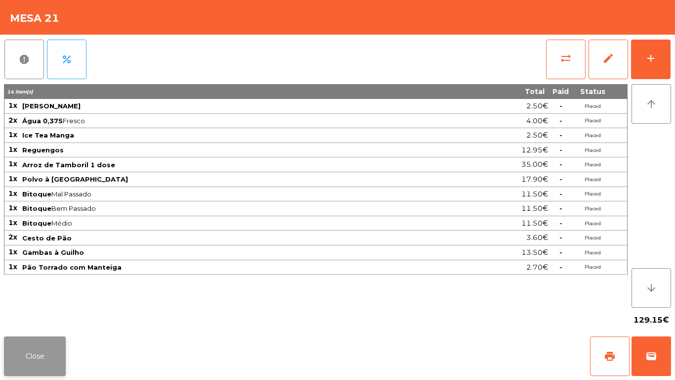
click at [9, 339] on button "Close" at bounding box center [35, 356] width 62 height 40
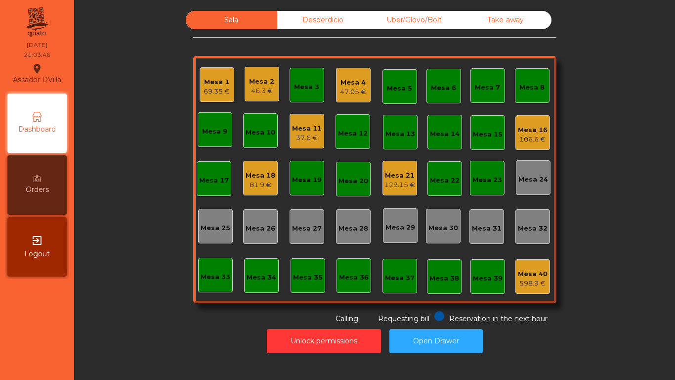
click at [245, 86] on div "Mesa 2 46.3 €" at bounding box center [262, 84] width 35 height 35
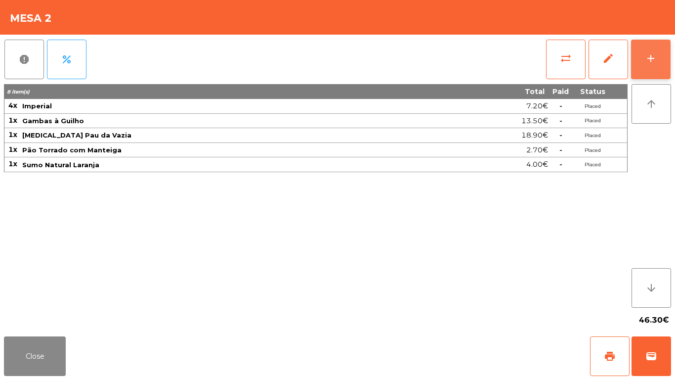
click at [668, 53] on button "add" at bounding box center [651, 60] width 40 height 40
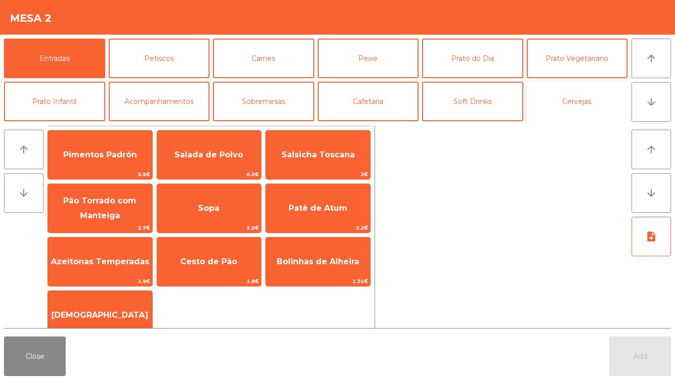
click at [577, 94] on button "Cervejas" at bounding box center [577, 102] width 101 height 40
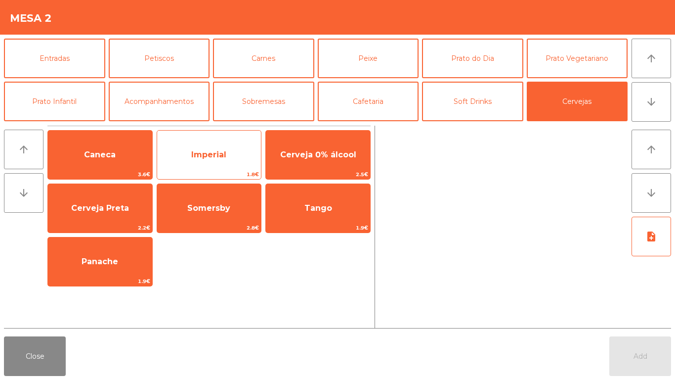
click at [203, 155] on span "Imperial" at bounding box center [208, 154] width 35 height 9
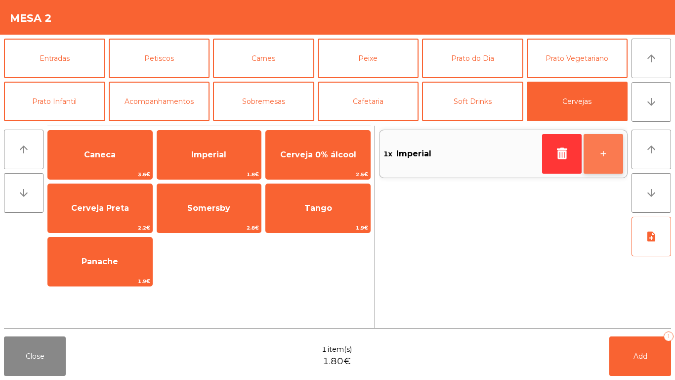
click at [619, 146] on button "+" at bounding box center [604, 154] width 40 height 40
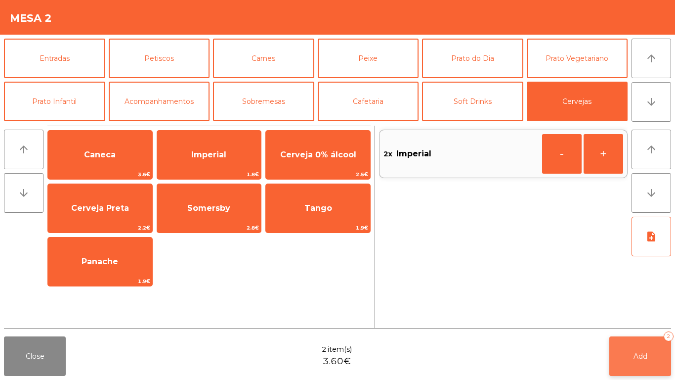
click at [637, 354] on span "Add" at bounding box center [641, 356] width 14 height 9
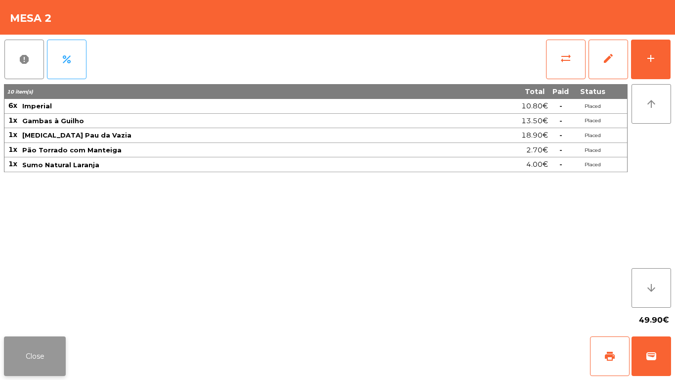
click at [28, 349] on button "Close" at bounding box center [35, 356] width 62 height 40
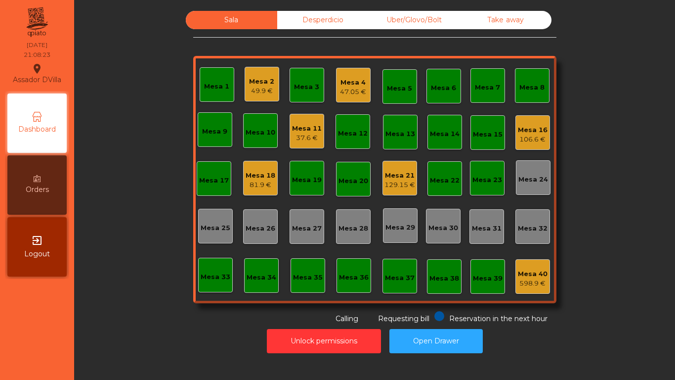
click at [246, 183] on div "81.9 €" at bounding box center [261, 185] width 30 height 10
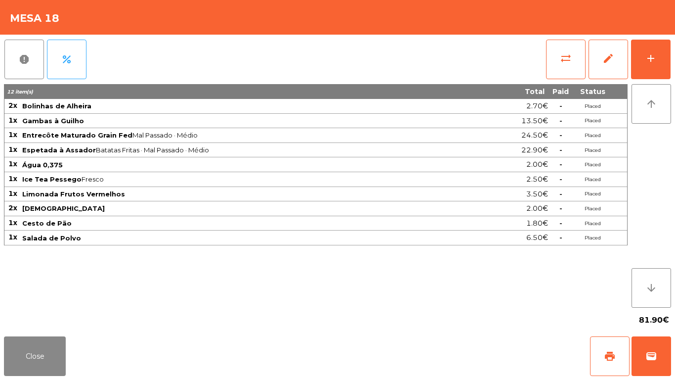
click at [671, 48] on div "report percent sync_alt edit add 12 item(s) Total Paid Status 2x Bolinhas de Al…" at bounding box center [337, 184] width 675 height 298
click at [674, 38] on div "report percent sync_alt edit add 12 item(s) Total Paid Status 2x Bolinhas de Al…" at bounding box center [337, 184] width 675 height 298
click at [664, 58] on button "add" at bounding box center [651, 60] width 40 height 40
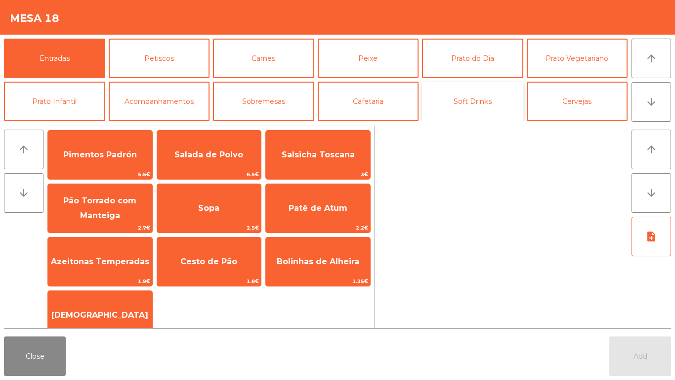
click at [473, 104] on button "Soft Drinks" at bounding box center [472, 102] width 101 height 40
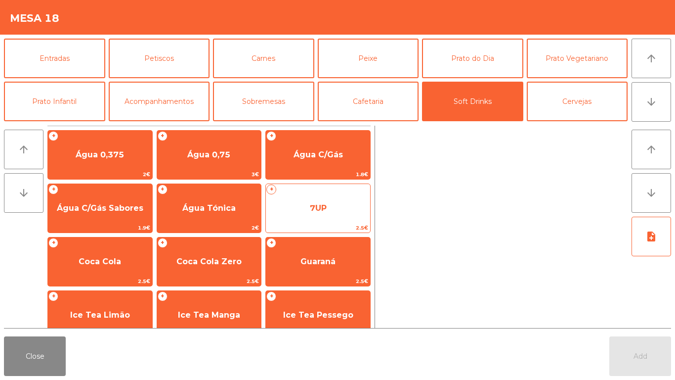
click at [320, 200] on span "7UP" at bounding box center [318, 208] width 104 height 27
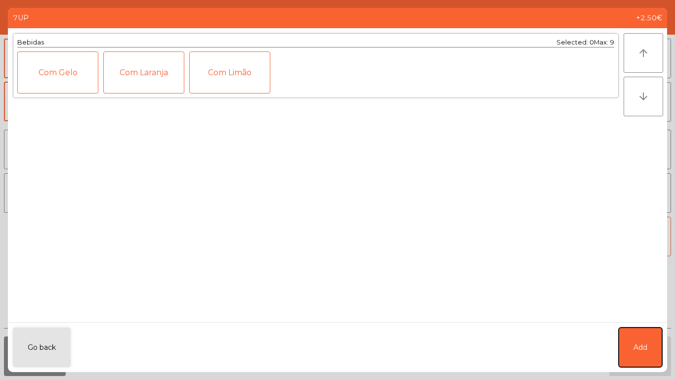
click at [644, 339] on button "Add" at bounding box center [641, 347] width 44 height 40
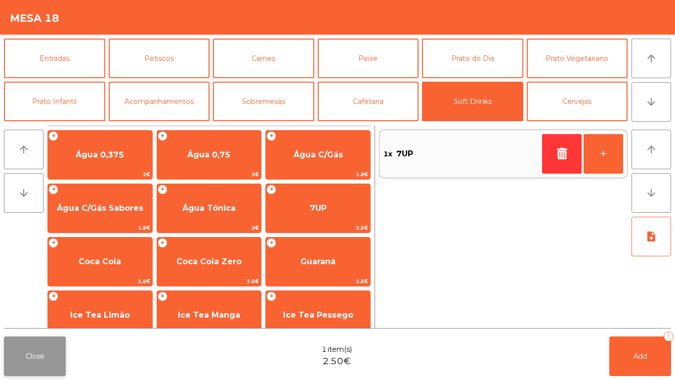
click at [39, 344] on button "Close" at bounding box center [35, 356] width 62 height 40
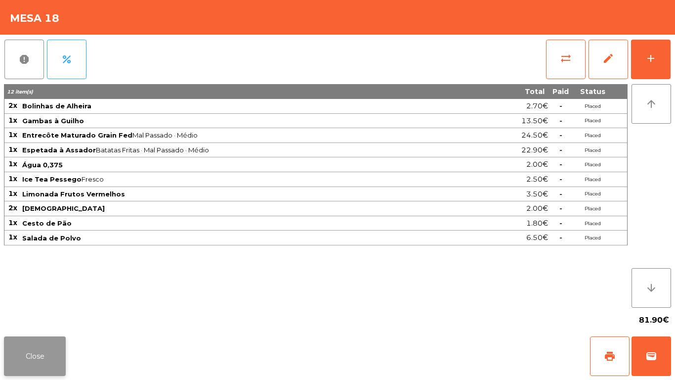
click at [31, 341] on button "Close" at bounding box center [35, 356] width 62 height 40
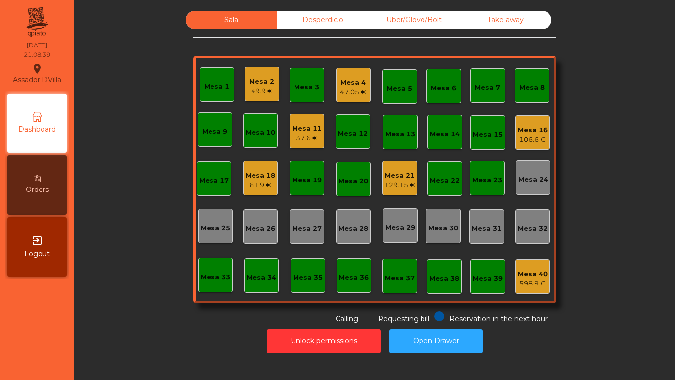
click at [545, 127] on div "Mesa 16 106.6 €" at bounding box center [533, 132] width 35 height 35
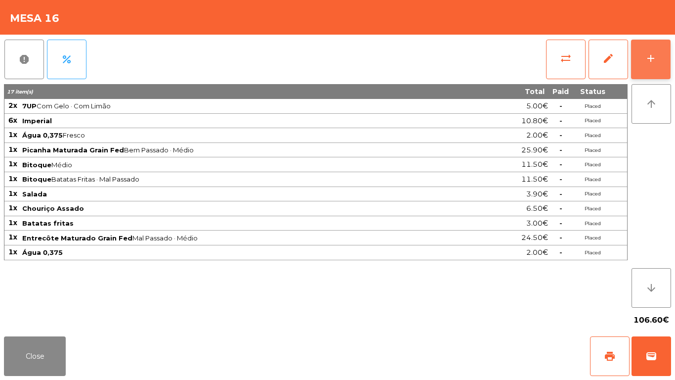
click at [665, 60] on button "add" at bounding box center [651, 60] width 40 height 40
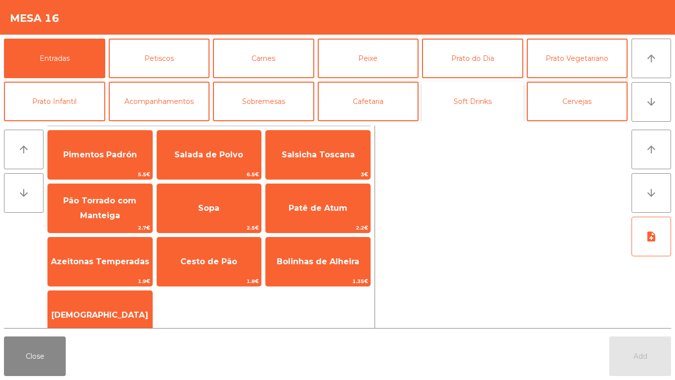
click at [484, 101] on button "Soft Drinks" at bounding box center [472, 102] width 101 height 40
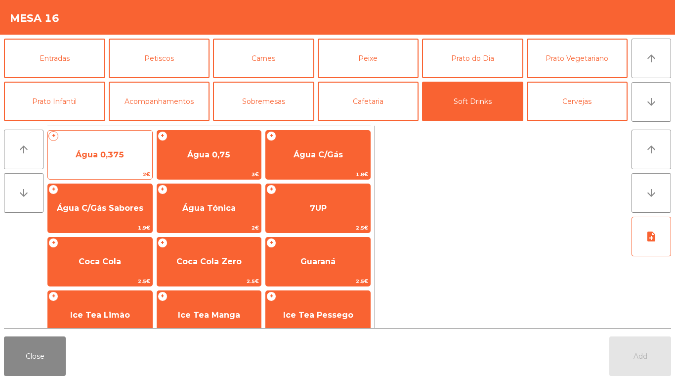
click at [127, 168] on span "Água 0,375" at bounding box center [100, 154] width 104 height 27
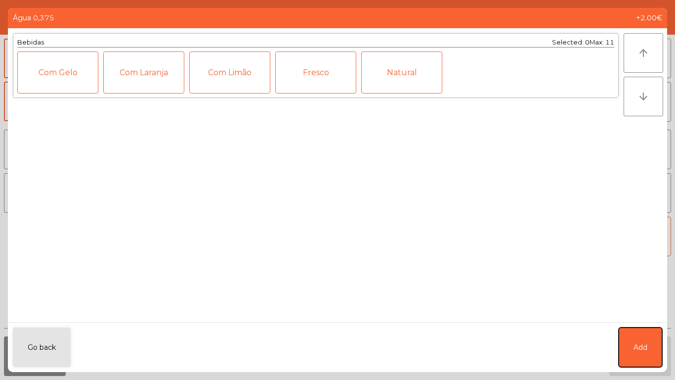
click at [659, 352] on button "Add" at bounding box center [641, 347] width 44 height 40
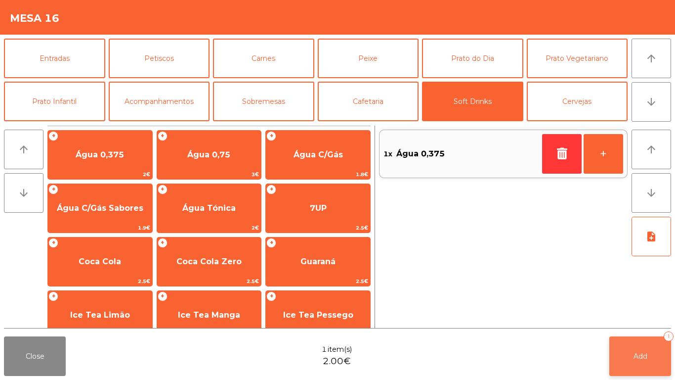
click at [651, 346] on button "Add 1" at bounding box center [641, 356] width 62 height 40
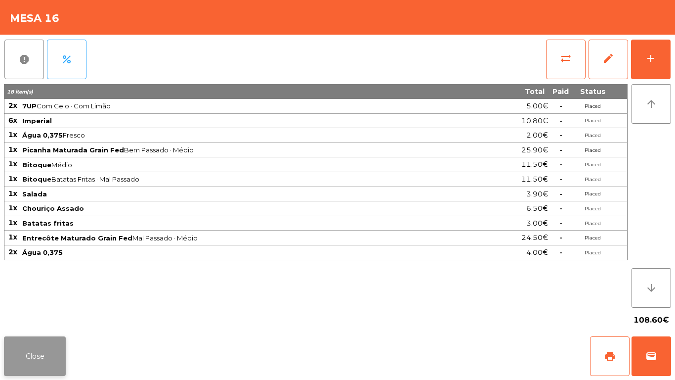
click at [65, 368] on button "Close" at bounding box center [35, 356] width 62 height 40
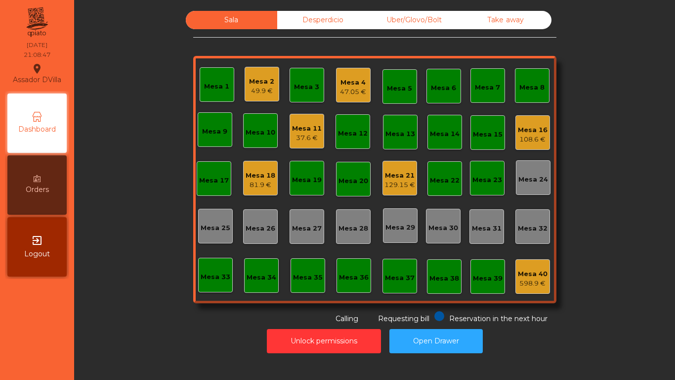
click at [249, 175] on div "Mesa 18" at bounding box center [261, 176] width 30 height 10
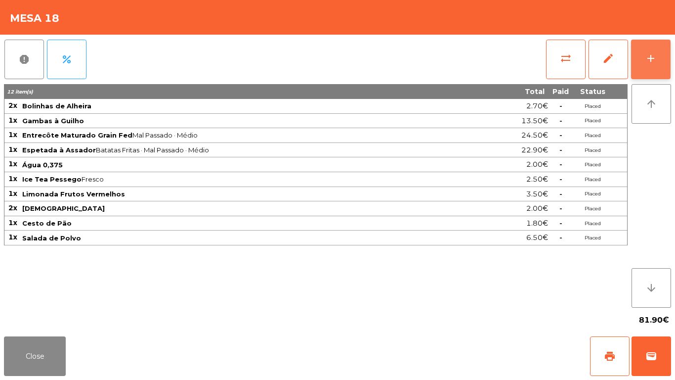
click at [668, 52] on button "add" at bounding box center [651, 60] width 40 height 40
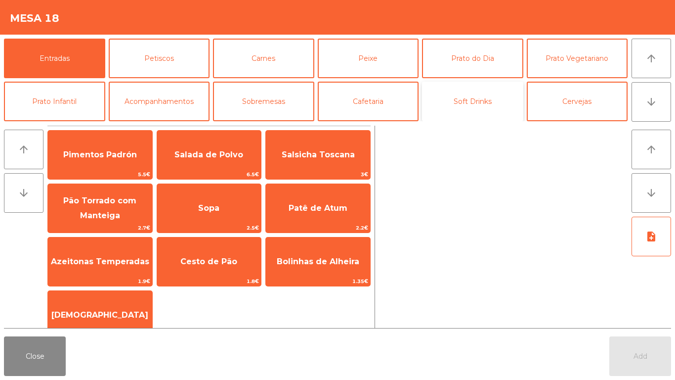
click at [488, 104] on button "Soft Drinks" at bounding box center [472, 102] width 101 height 40
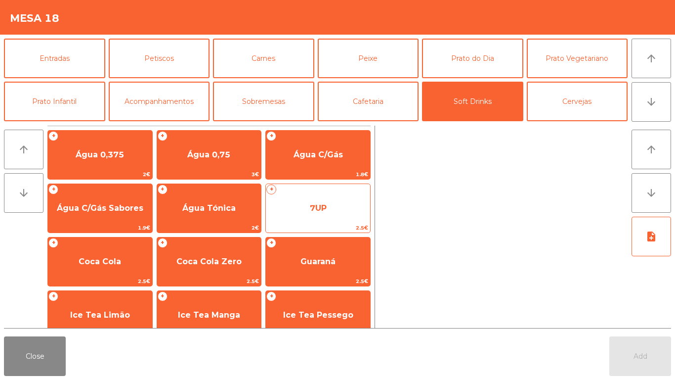
click at [330, 203] on span "7UP" at bounding box center [318, 208] width 104 height 27
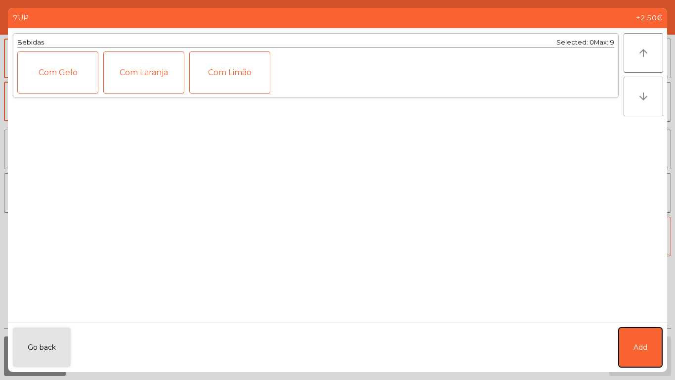
click at [652, 349] on button "Add" at bounding box center [641, 347] width 44 height 40
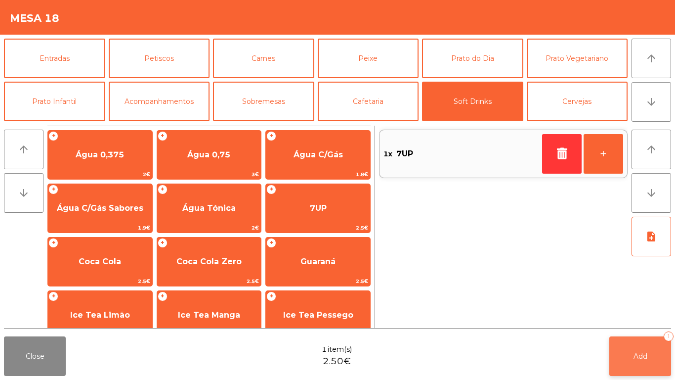
click at [649, 353] on button "Add 1" at bounding box center [641, 356] width 62 height 40
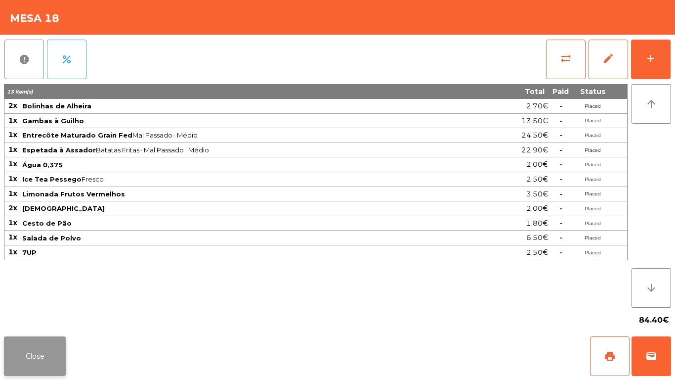
click at [26, 361] on button "Close" at bounding box center [35, 356] width 62 height 40
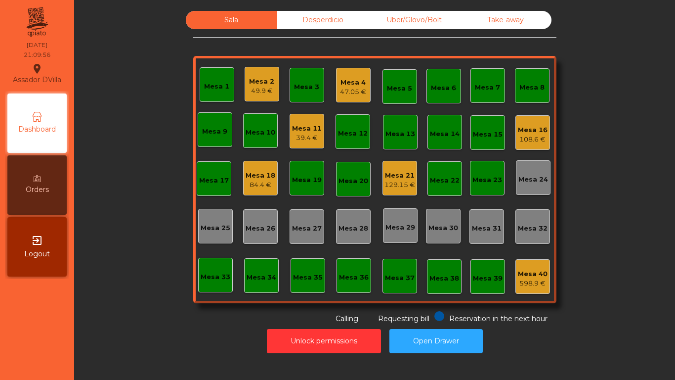
click at [393, 183] on div "129.15 €" at bounding box center [400, 185] width 31 height 10
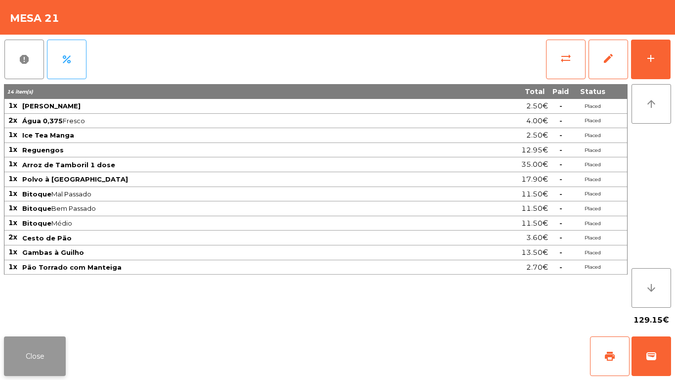
click at [59, 362] on button "Close" at bounding box center [35, 356] width 62 height 40
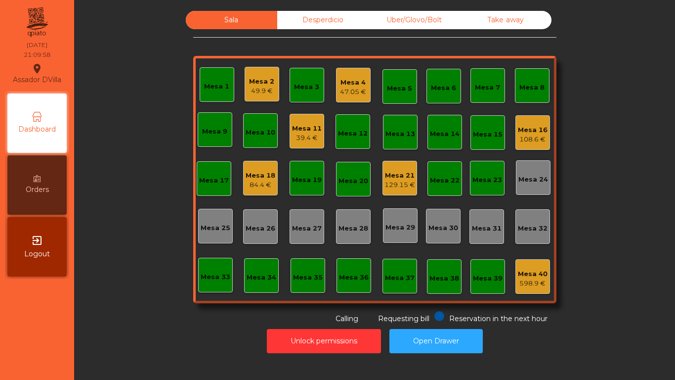
click at [518, 138] on div "108.6 €" at bounding box center [533, 139] width 30 height 10
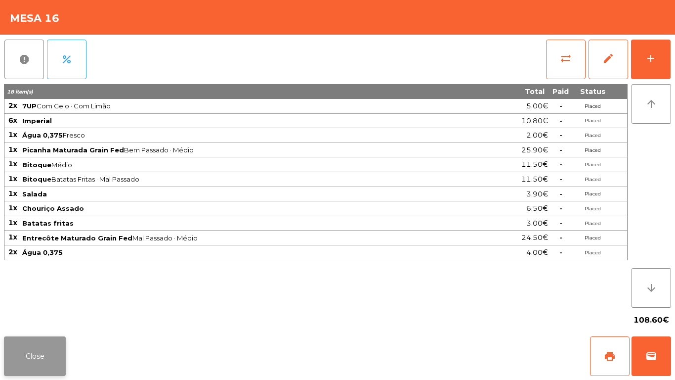
click at [43, 349] on button "Close" at bounding box center [35, 356] width 62 height 40
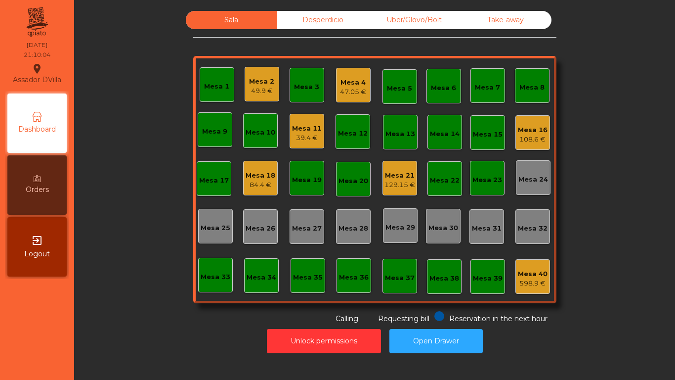
click at [257, 92] on div "49.9 €" at bounding box center [261, 91] width 25 height 10
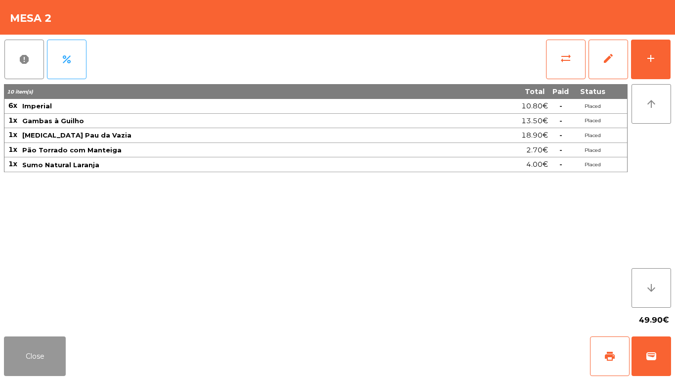
drag, startPoint x: 44, startPoint y: 356, endPoint x: 446, endPoint y: 19, distance: 524.7
click at [46, 355] on button "Close" at bounding box center [35, 356] width 62 height 40
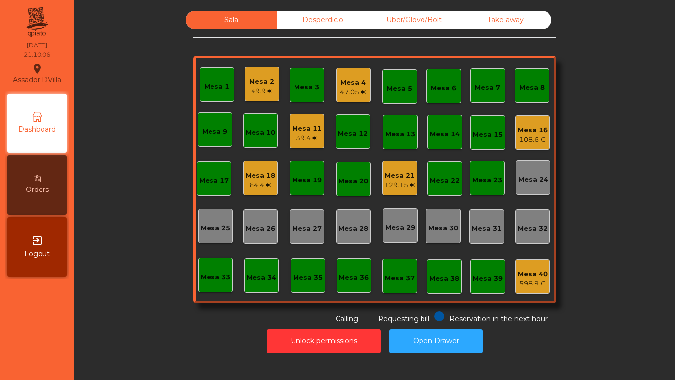
click at [347, 83] on div "Mesa 4" at bounding box center [353, 83] width 26 height 10
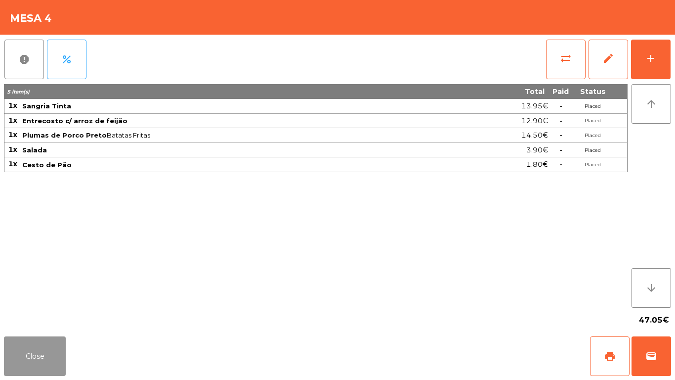
click at [21, 362] on button "Close" at bounding box center [35, 356] width 62 height 40
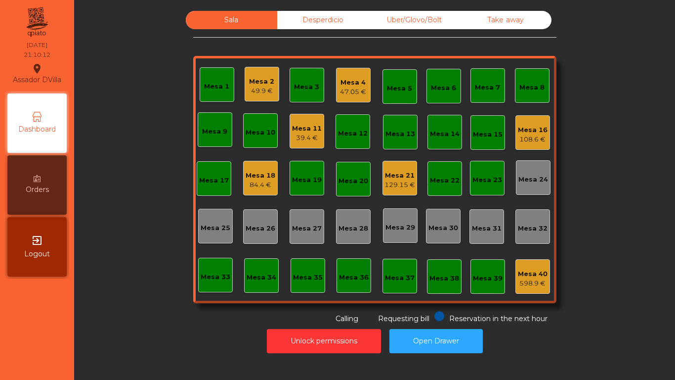
click at [266, 170] on div "Mesa 18 84.4 €" at bounding box center [261, 178] width 30 height 23
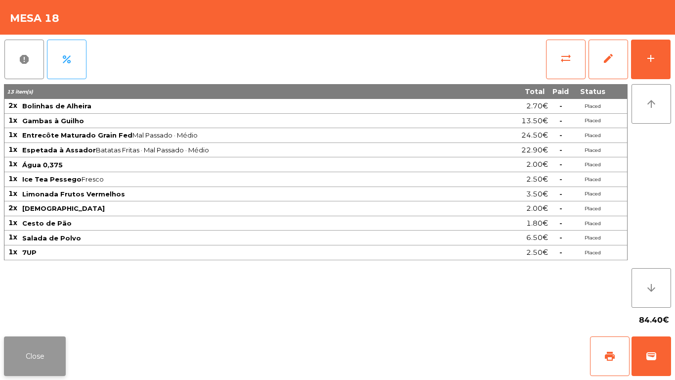
click at [39, 365] on button "Close" at bounding box center [35, 356] width 62 height 40
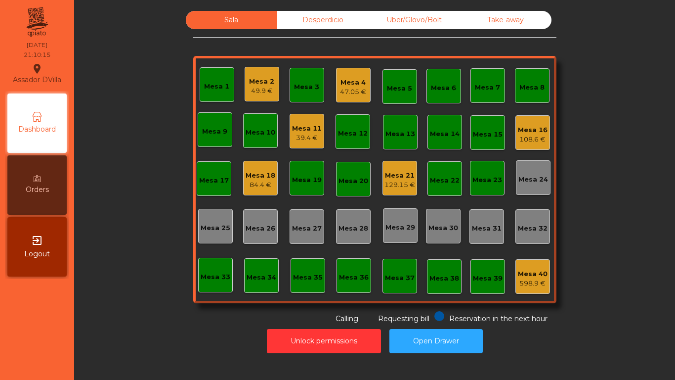
click at [345, 91] on div "47.05 €" at bounding box center [353, 92] width 26 height 10
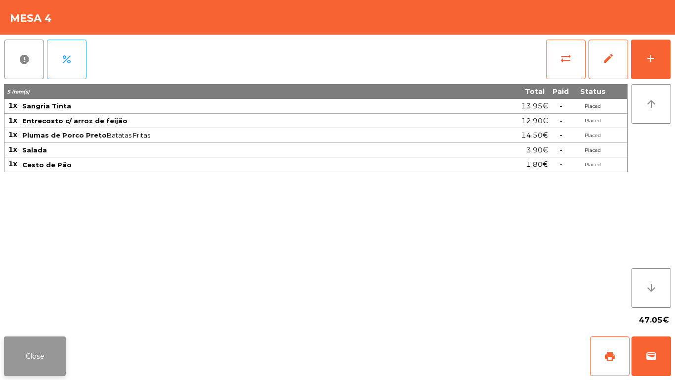
click at [34, 344] on button "Close" at bounding box center [35, 356] width 62 height 40
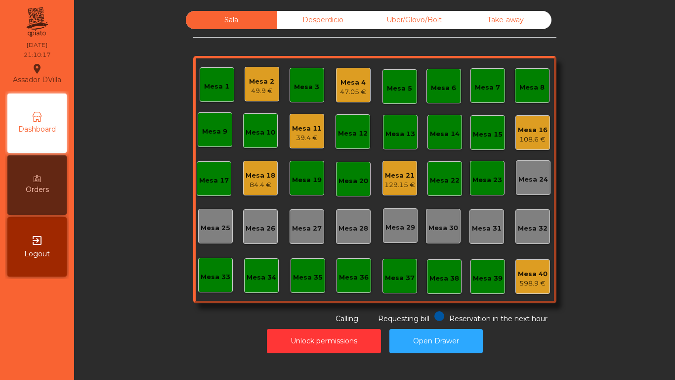
click at [532, 134] on div "108.6 €" at bounding box center [533, 139] width 30 height 10
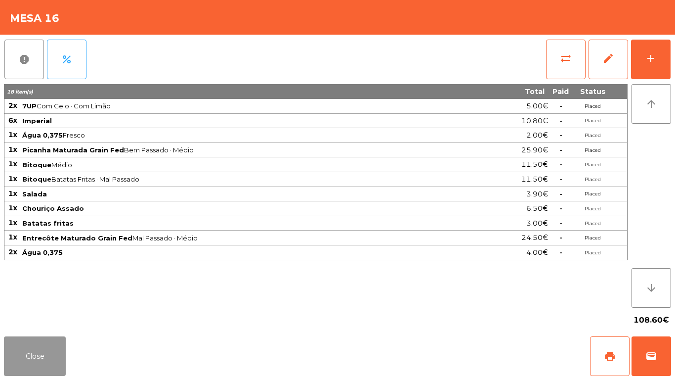
drag, startPoint x: 39, startPoint y: 356, endPoint x: 53, endPoint y: 344, distance: 18.9
click at [39, 357] on button "Close" at bounding box center [35, 356] width 62 height 40
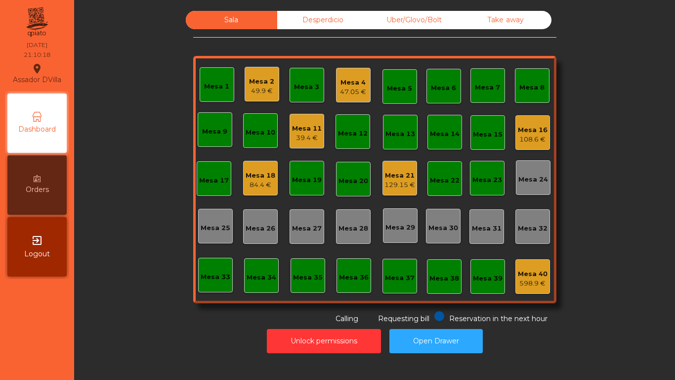
click at [404, 176] on div "Mesa 21" at bounding box center [400, 176] width 31 height 10
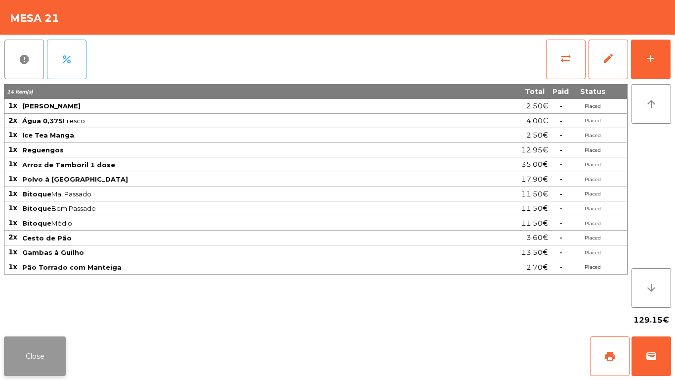
click at [45, 367] on button "Close" at bounding box center [35, 356] width 62 height 40
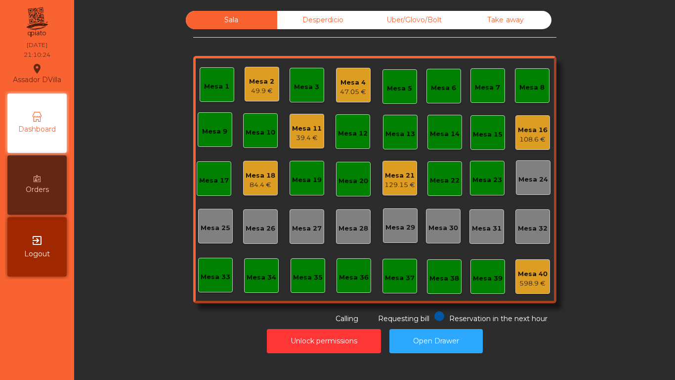
click at [302, 129] on div "Mesa 11" at bounding box center [307, 129] width 30 height 10
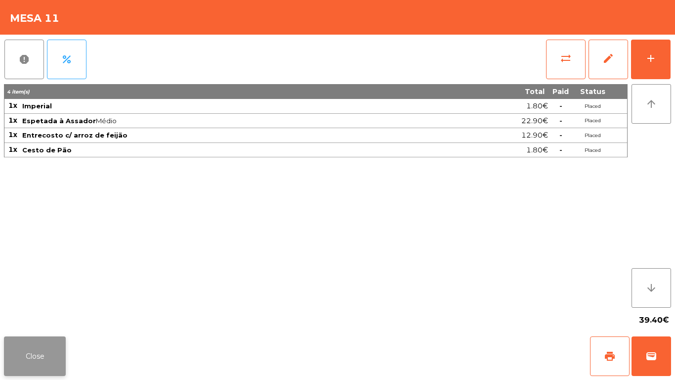
click at [40, 354] on button "Close" at bounding box center [35, 356] width 62 height 40
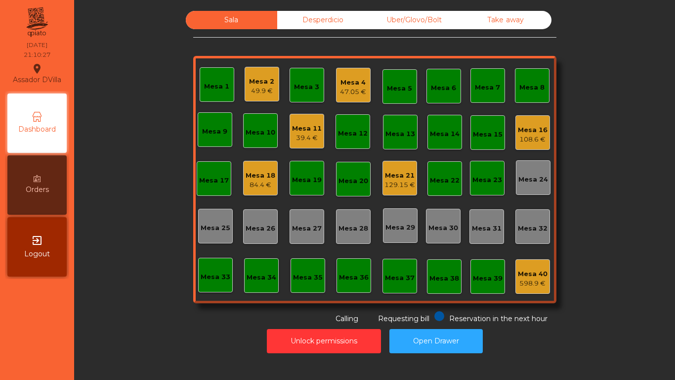
click at [522, 130] on div "Mesa 16" at bounding box center [533, 130] width 30 height 10
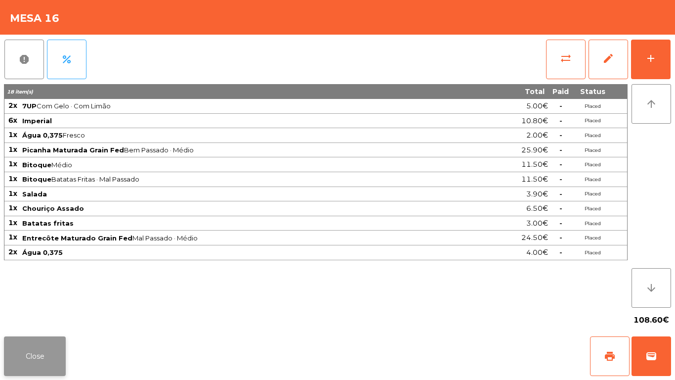
click at [18, 358] on button "Close" at bounding box center [35, 356] width 62 height 40
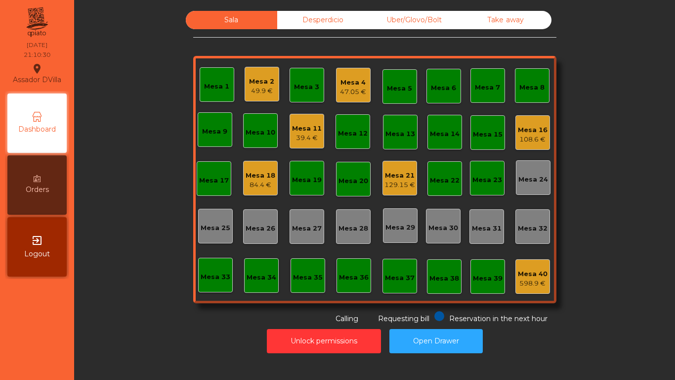
click at [351, 19] on div "Desperdicio" at bounding box center [322, 20] width 91 height 18
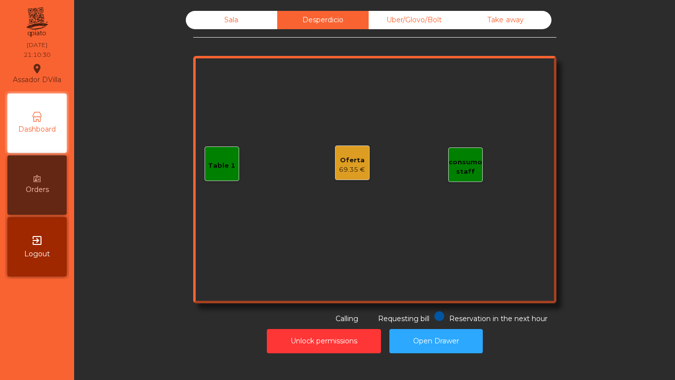
drag, startPoint x: 425, startPoint y: 25, endPoint x: 529, endPoint y: 27, distance: 103.8
click at [428, 25] on div "Uber/Glovo/Bolt" at bounding box center [414, 20] width 91 height 18
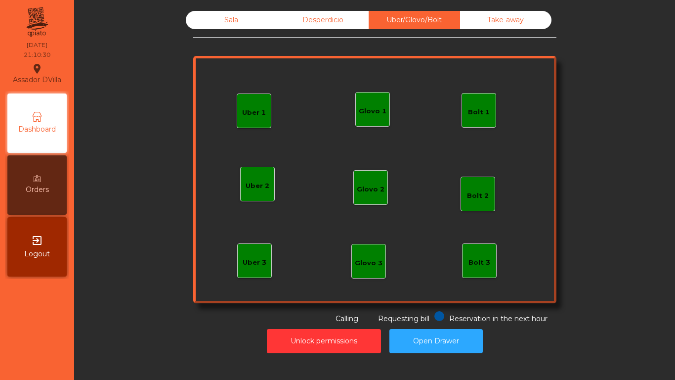
click at [529, 27] on div "Take away" at bounding box center [505, 20] width 91 height 18
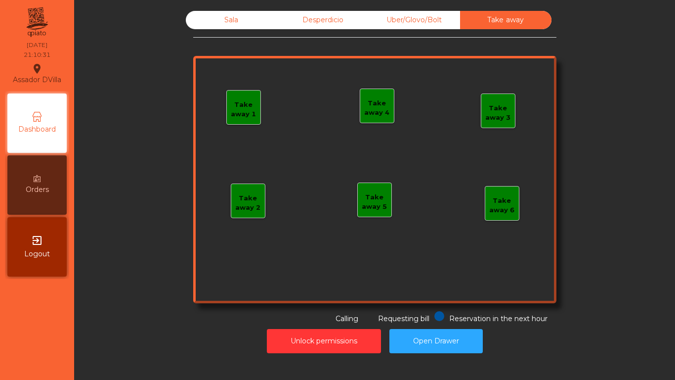
click at [242, 17] on div "Sala" at bounding box center [231, 20] width 91 height 18
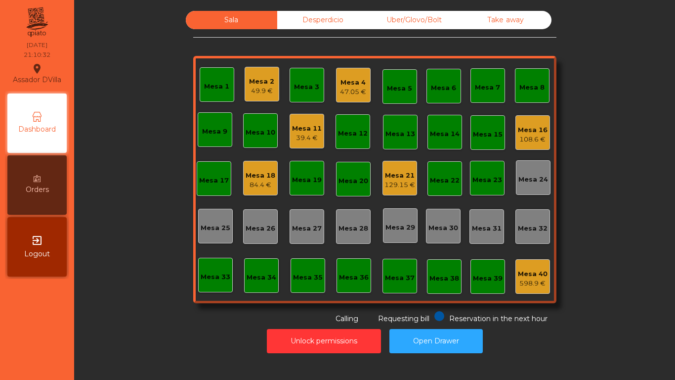
click at [168, 93] on div "Sala Desperdicio Uber/Glovo/Bolt Take away Mesa 1 Mesa 2 49.9 € Mesa 3 Mesa 4 4…" at bounding box center [375, 167] width 575 height 313
click at [532, 138] on div "108.6 €" at bounding box center [533, 139] width 30 height 10
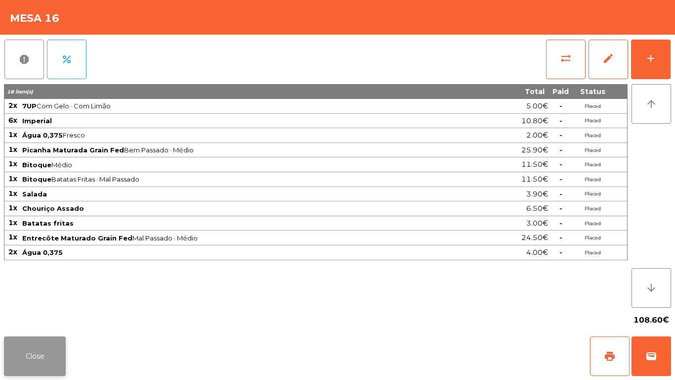
click at [40, 342] on button "Close" at bounding box center [35, 356] width 62 height 40
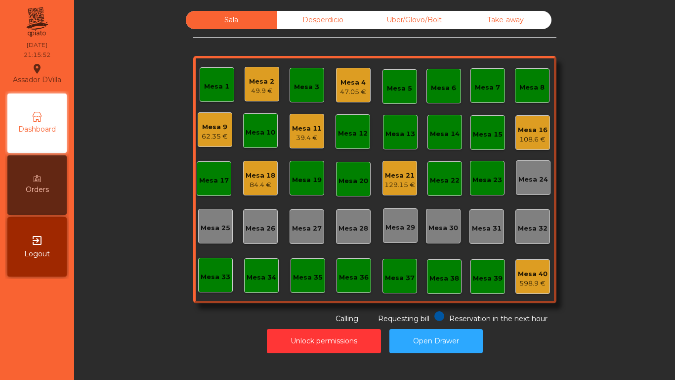
click at [253, 173] on div "Mesa 18" at bounding box center [261, 176] width 30 height 10
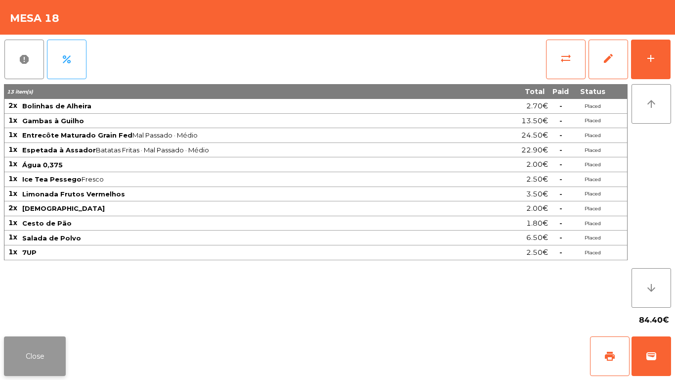
click at [29, 352] on button "Close" at bounding box center [35, 356] width 62 height 40
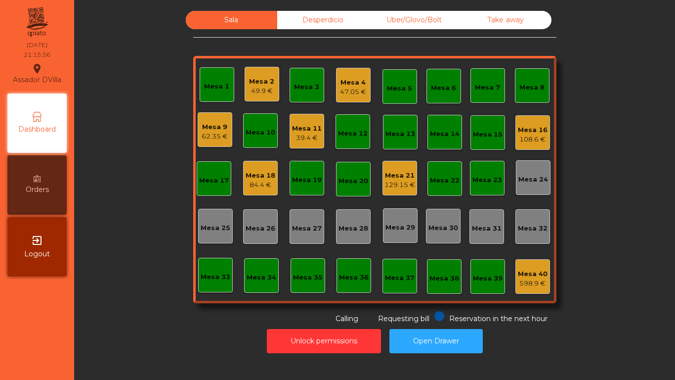
click at [86, 292] on div "Sala Desperdicio Uber/Glovo/Bolt Take away Mesa 1 Mesa 2 49.9 € Mesa 3 Mesa 4 4…" at bounding box center [374, 184] width 589 height 347
click at [247, 185] on div "84.4 €" at bounding box center [261, 185] width 30 height 10
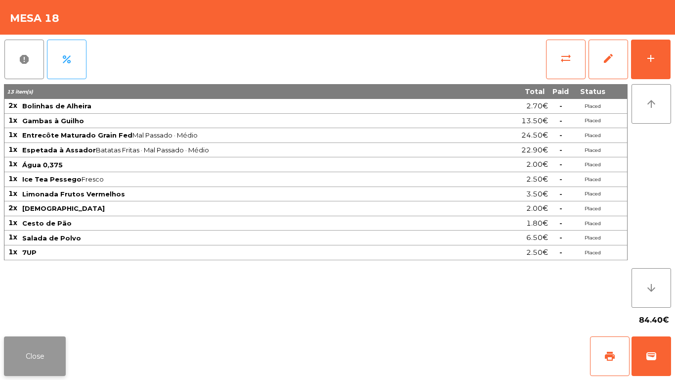
click at [52, 362] on button "Close" at bounding box center [35, 356] width 62 height 40
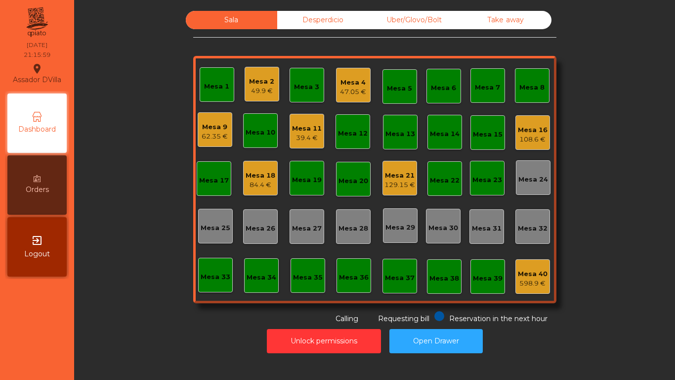
click at [154, 303] on div "Sala Desperdicio Uber/Glovo/Bolt Take away Mesa 1 Mesa 2 49.9 € Mesa 3 Mesa 4 4…" at bounding box center [375, 167] width 575 height 313
click at [406, 21] on div "Uber/Glovo/Bolt" at bounding box center [414, 20] width 91 height 18
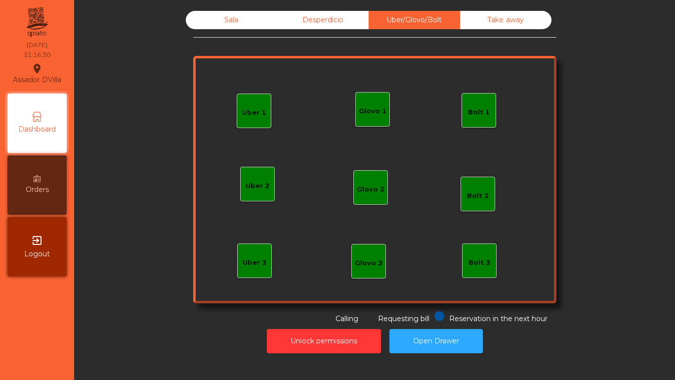
drag, startPoint x: 467, startPoint y: 15, endPoint x: 398, endPoint y: 8, distance: 69.1
click at [468, 15] on div "Take away" at bounding box center [505, 20] width 91 height 18
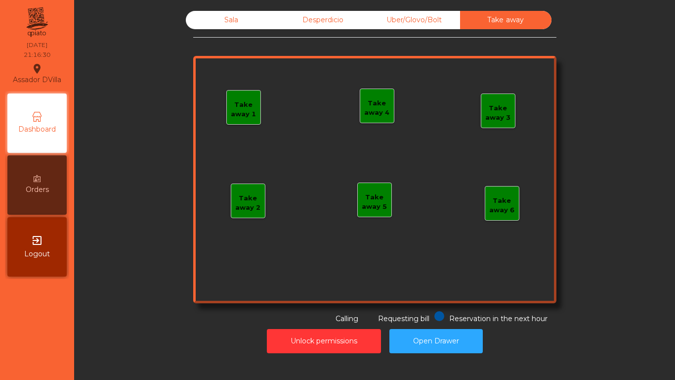
click at [315, 9] on div "Sala Desperdicio Uber/Glovo/Bolt Take away Take away 1 Take away 2 Take away 3 …" at bounding box center [374, 182] width 589 height 352
drag, startPoint x: 302, startPoint y: 16, endPoint x: 294, endPoint y: 16, distance: 8.4
click at [302, 16] on div "Desperdicio" at bounding box center [322, 20] width 91 height 18
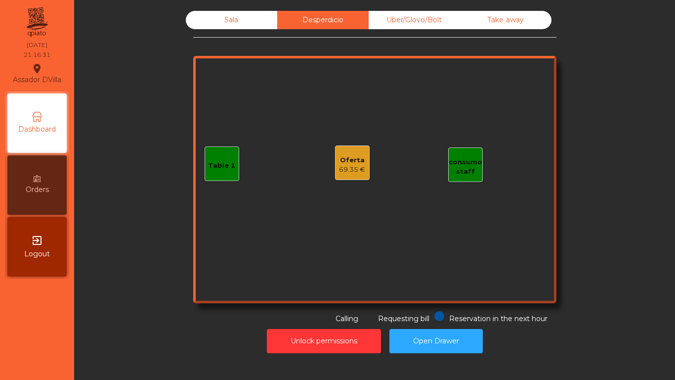
click at [233, 11] on div "Sala" at bounding box center [231, 20] width 91 height 18
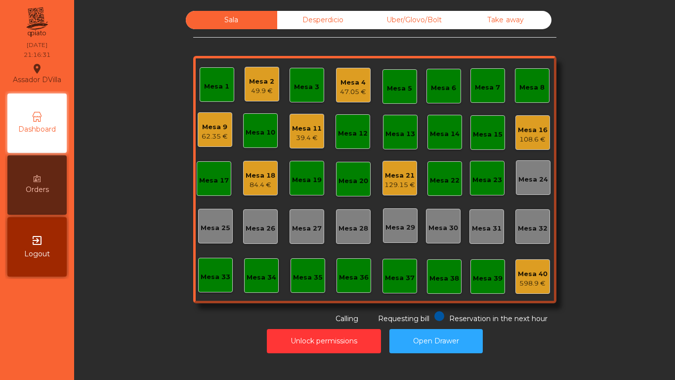
click at [348, 14] on div "Desperdicio" at bounding box center [322, 20] width 91 height 18
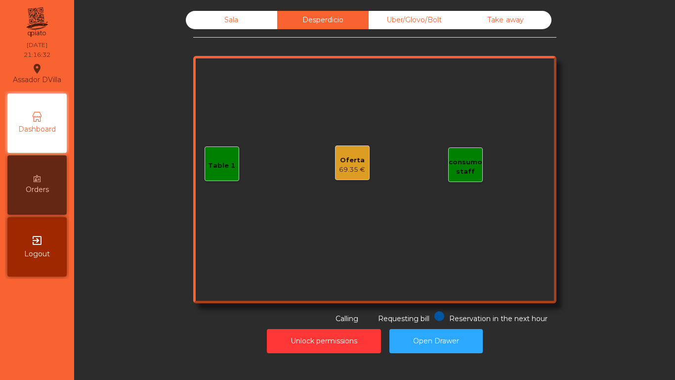
click at [260, 26] on div "Sala" at bounding box center [231, 20] width 91 height 18
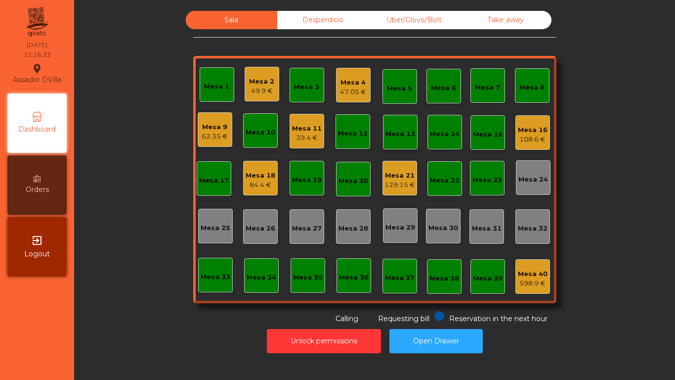
click at [518, 136] on div "108.6 €" at bounding box center [533, 139] width 30 height 10
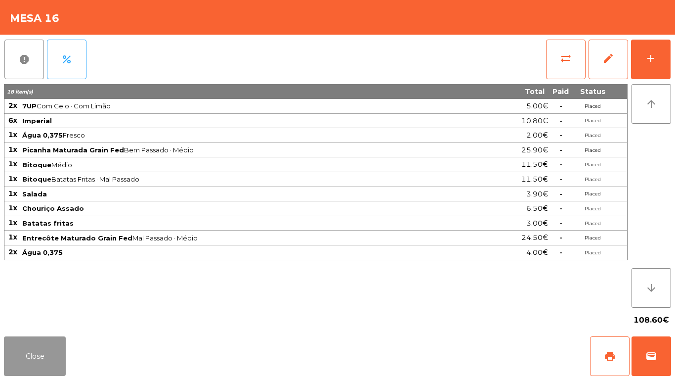
click at [57, 360] on button "Close" at bounding box center [35, 356] width 62 height 40
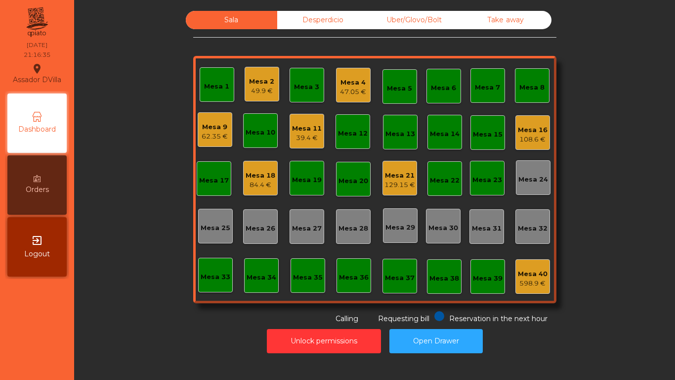
click at [533, 275] on div "Mesa 40" at bounding box center [533, 274] width 30 height 10
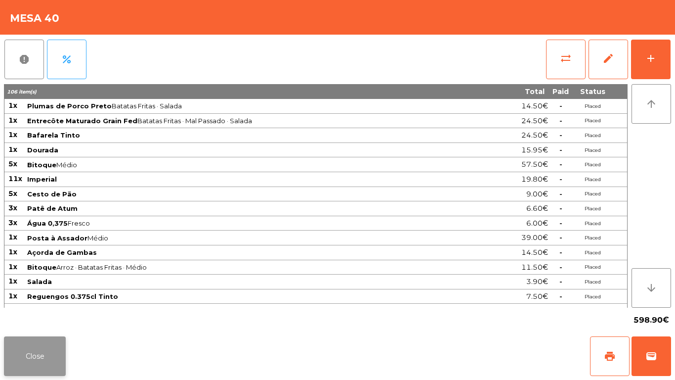
click at [36, 358] on button "Close" at bounding box center [35, 356] width 62 height 40
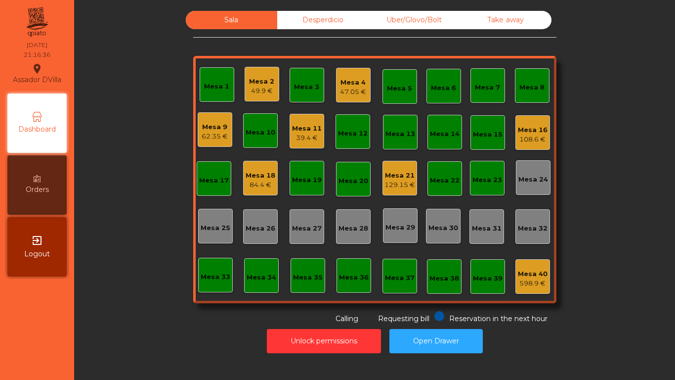
click at [261, 159] on div "Mesa 1 Mesa 2 49.9 € Mesa 3 Mesa 4 47.05 € Mesa 5 Mesa 6 Mesa 7 Mesa 8 Mesa 9 6…" at bounding box center [374, 179] width 363 height 247
click at [263, 175] on div "Mesa 18" at bounding box center [261, 176] width 30 height 10
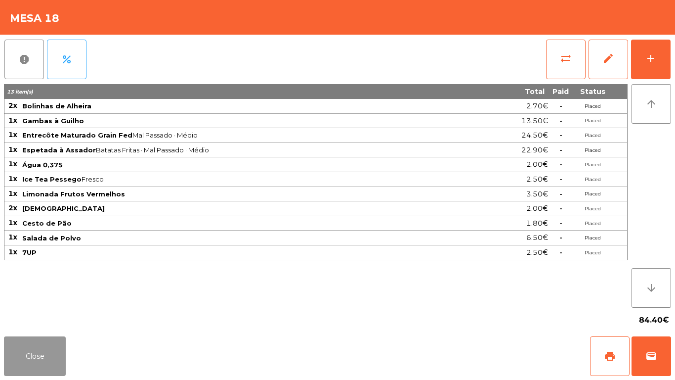
click at [58, 341] on button "Close" at bounding box center [35, 356] width 62 height 40
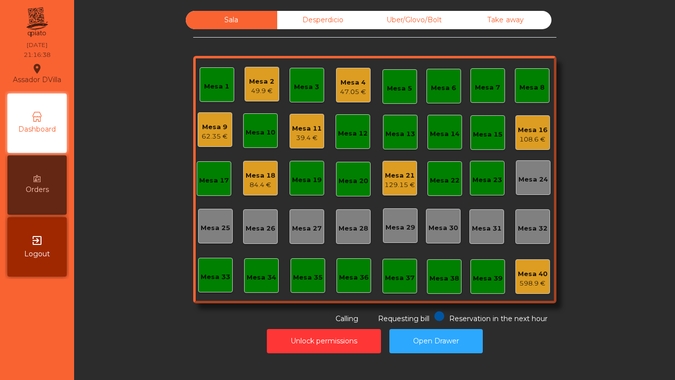
click at [227, 130] on div "Mesa 9 62.35 €" at bounding box center [215, 129] width 35 height 35
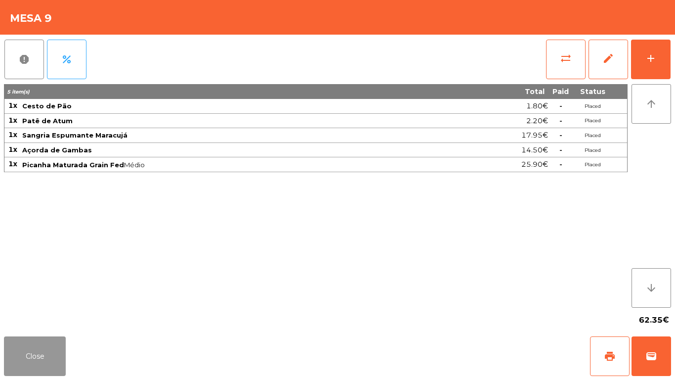
click at [53, 353] on button "Close" at bounding box center [35, 356] width 62 height 40
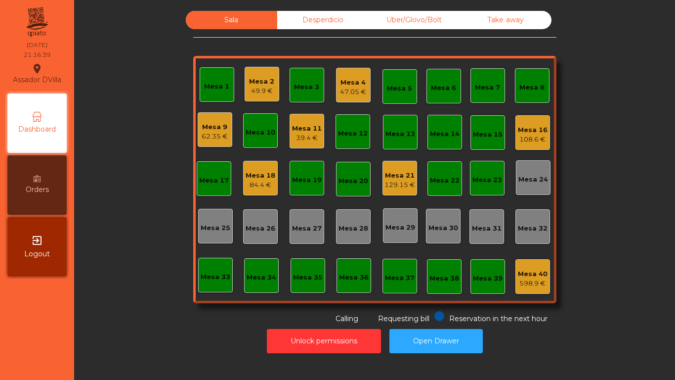
click at [320, 131] on div "Mesa 11 39.4 €" at bounding box center [307, 131] width 35 height 35
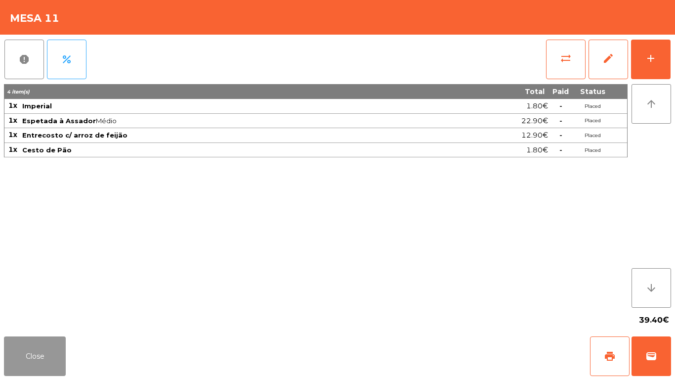
click at [52, 363] on button "Close" at bounding box center [35, 356] width 62 height 40
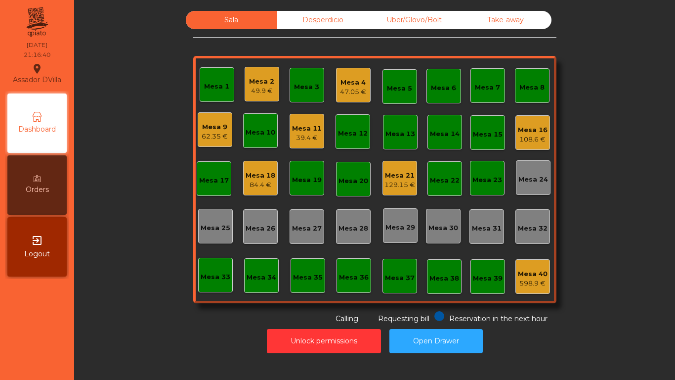
click at [115, 280] on div "Sala Desperdicio Uber/Glovo/Bolt Take away Mesa 1 Mesa 2 49.9 € Mesa 3 Mesa 4 4…" at bounding box center [375, 167] width 575 height 313
click at [300, 133] on div "39.4 €" at bounding box center [307, 138] width 30 height 10
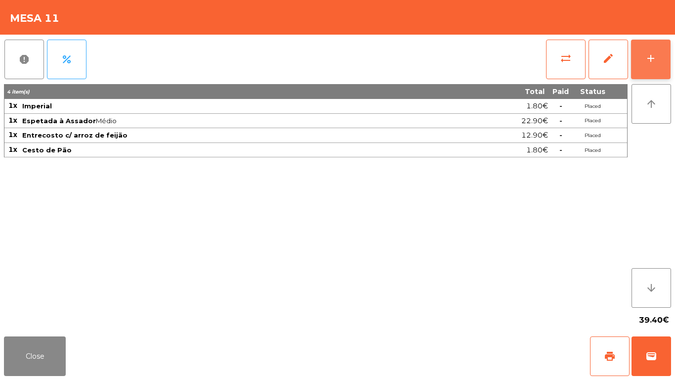
click at [670, 58] on button "add" at bounding box center [651, 60] width 40 height 40
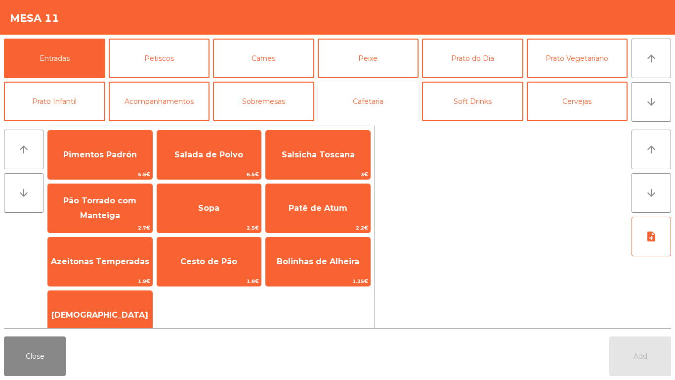
click at [397, 99] on button "Cafetaria" at bounding box center [368, 102] width 101 height 40
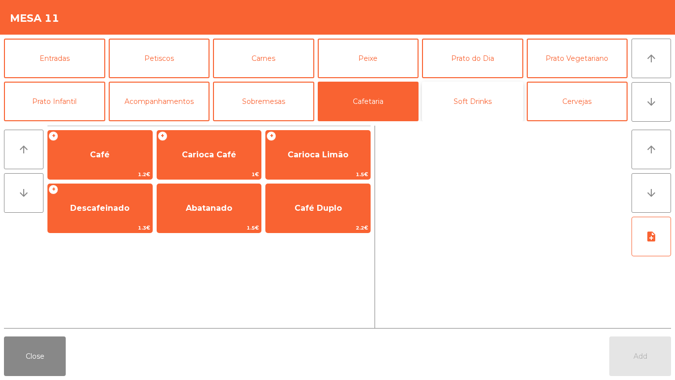
click at [494, 102] on button "Soft Drinks" at bounding box center [472, 102] width 101 height 40
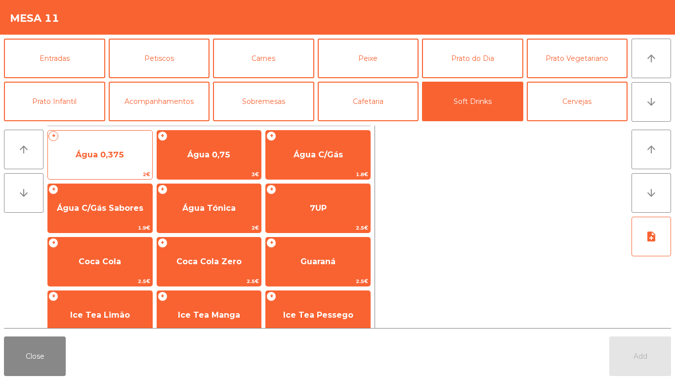
click at [73, 178] on span "2€" at bounding box center [100, 174] width 104 height 9
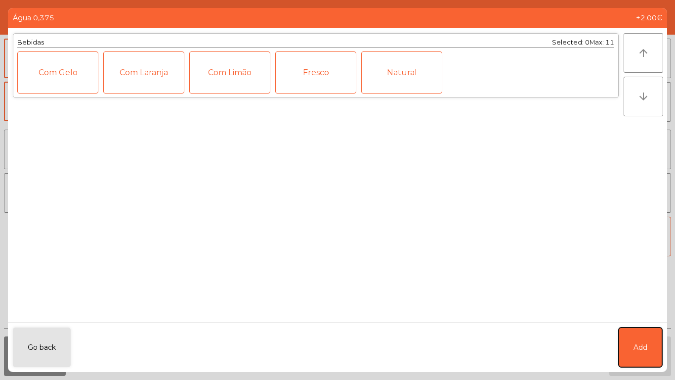
click at [658, 349] on button "Add" at bounding box center [641, 347] width 44 height 40
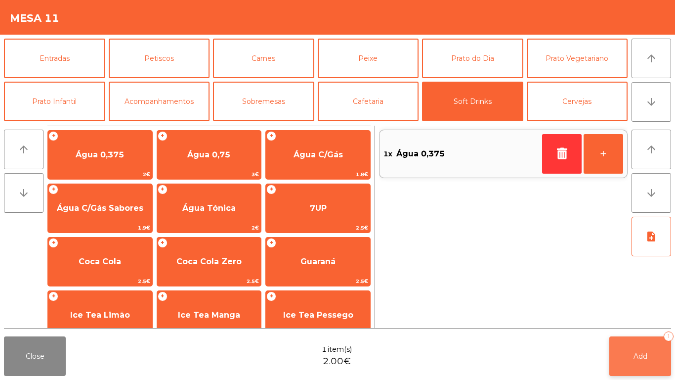
click at [632, 360] on button "Add 1" at bounding box center [641, 356] width 62 height 40
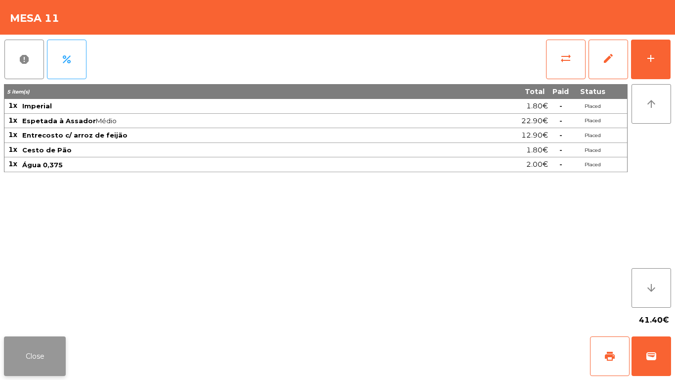
drag, startPoint x: 70, startPoint y: 362, endPoint x: 46, endPoint y: 350, distance: 27.0
click at [60, 354] on div "Close print wallet" at bounding box center [337, 355] width 675 height 47
click at [46, 350] on button "Close" at bounding box center [35, 356] width 62 height 40
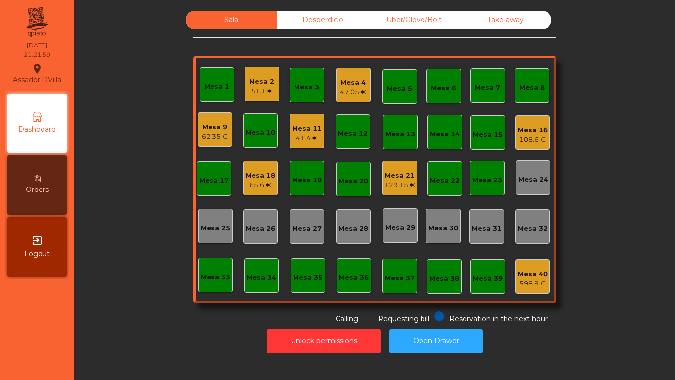
click at [271, 86] on div "Mesa 2 51.1 €" at bounding box center [262, 84] width 35 height 35
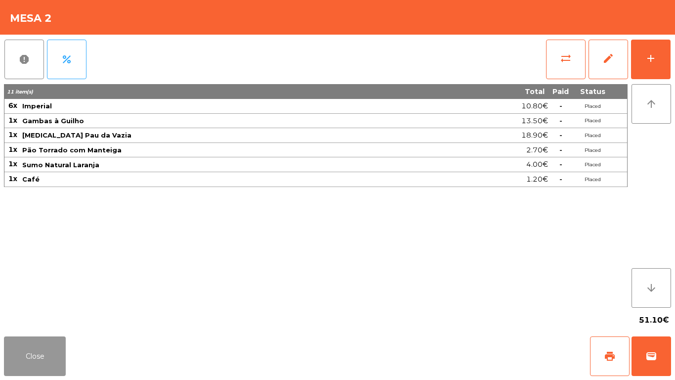
drag, startPoint x: 43, startPoint y: 338, endPoint x: 27, endPoint y: 324, distance: 20.7
click at [36, 332] on div "Close print wallet" at bounding box center [337, 355] width 675 height 47
click at [64, 354] on button "Close" at bounding box center [35, 356] width 62 height 40
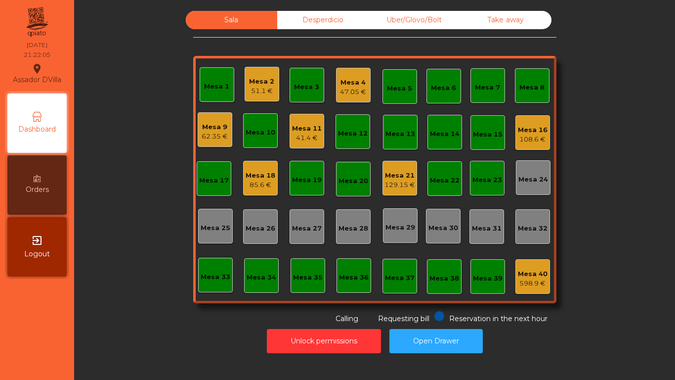
click at [390, 177] on div "Mesa 21" at bounding box center [400, 176] width 31 height 10
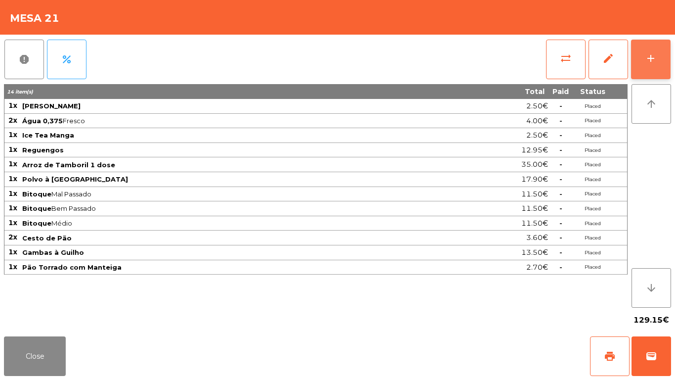
click at [649, 69] on button "add" at bounding box center [651, 60] width 40 height 40
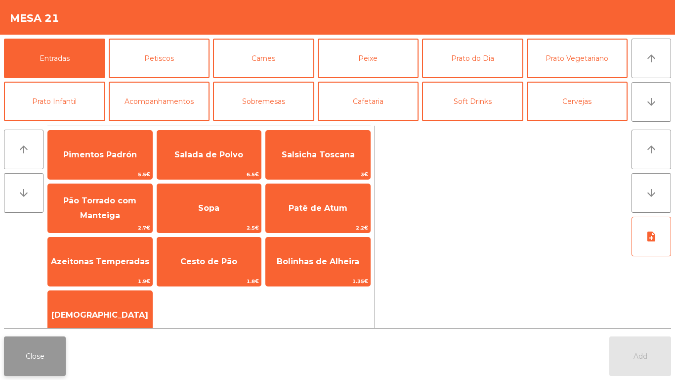
click at [11, 353] on button "Close" at bounding box center [35, 356] width 62 height 40
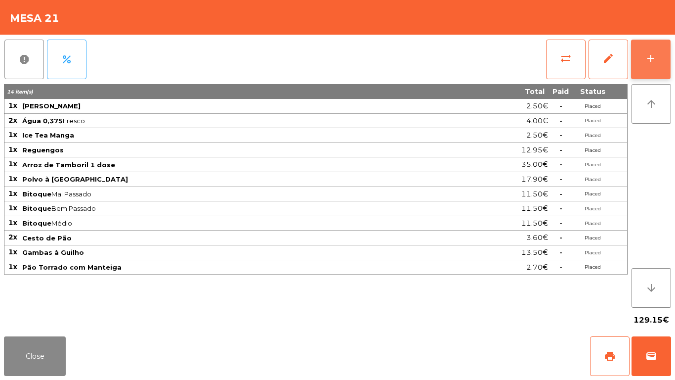
click at [634, 47] on button "add" at bounding box center [651, 60] width 40 height 40
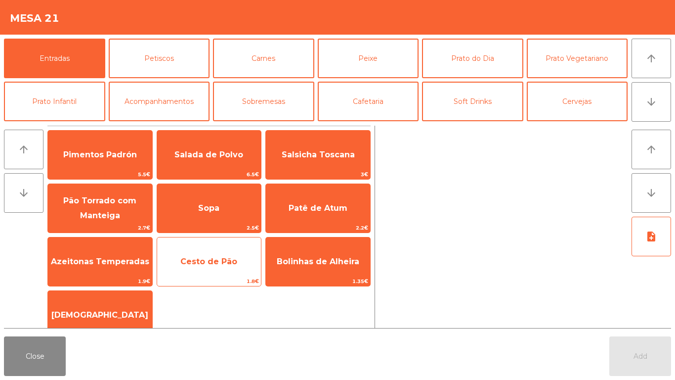
click at [219, 271] on span "Cesto de Pão" at bounding box center [209, 261] width 104 height 27
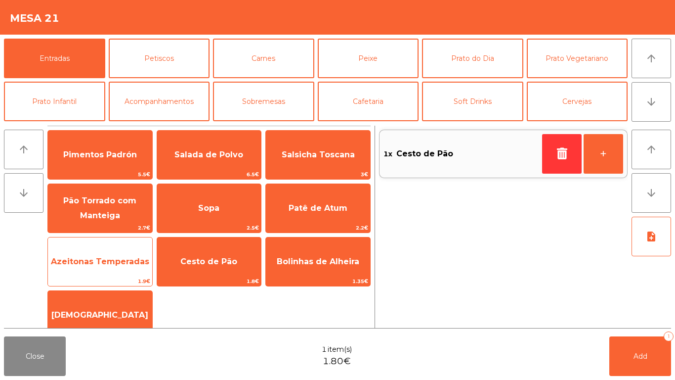
drag, startPoint x: 133, startPoint y: 274, endPoint x: 131, endPoint y: 282, distance: 8.4
click at [133, 274] on span "Azeitonas Temperadas" at bounding box center [100, 261] width 104 height 27
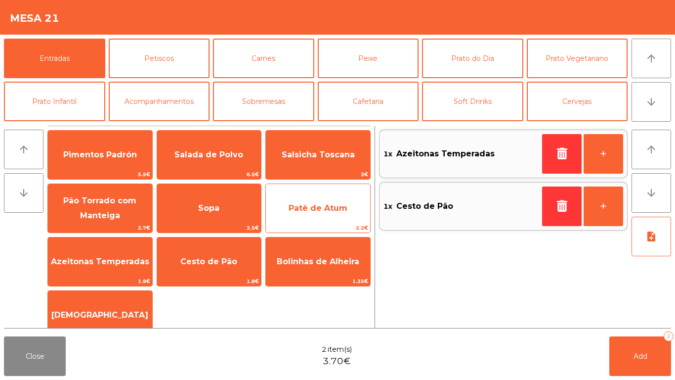
click at [329, 221] on span "Patê de Atum" at bounding box center [318, 208] width 104 height 27
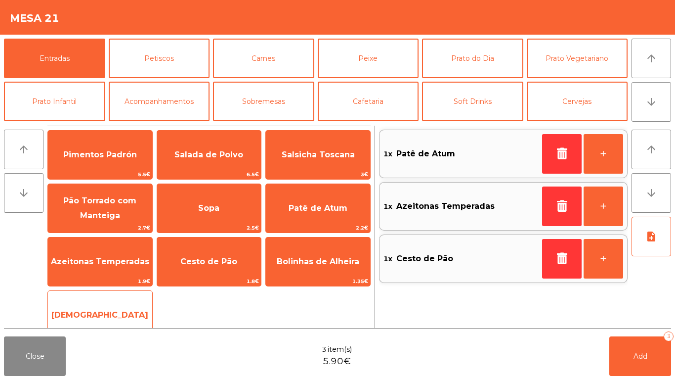
click at [116, 310] on span "[DEMOGRAPHIC_DATA]" at bounding box center [99, 314] width 97 height 9
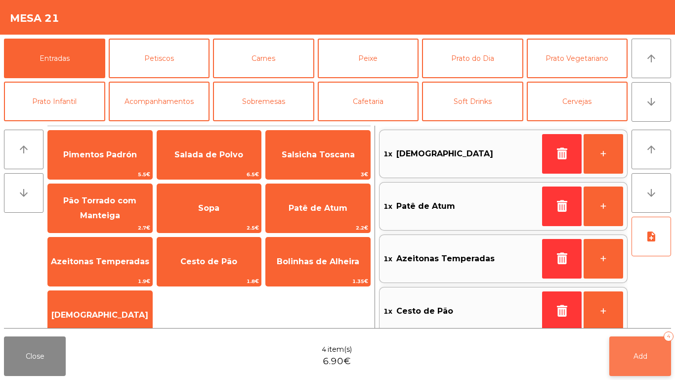
click at [657, 345] on button "Add 4" at bounding box center [641, 356] width 62 height 40
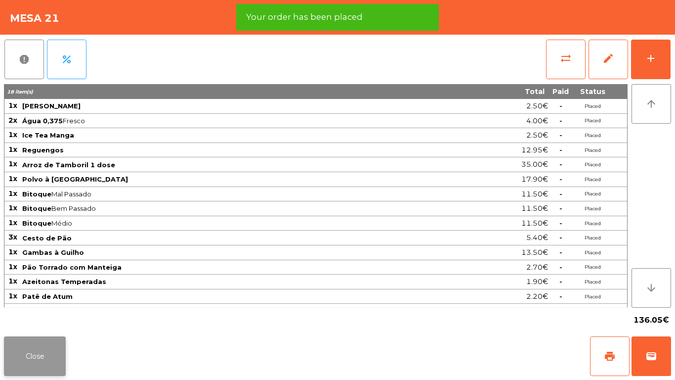
click at [49, 355] on button "Close" at bounding box center [35, 356] width 62 height 40
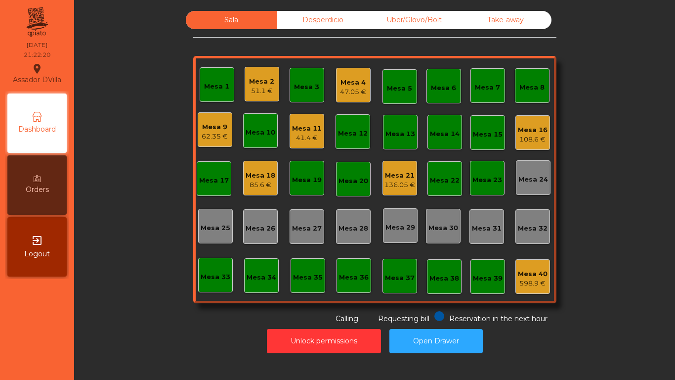
click at [347, 94] on div "47.05 €" at bounding box center [353, 92] width 26 height 10
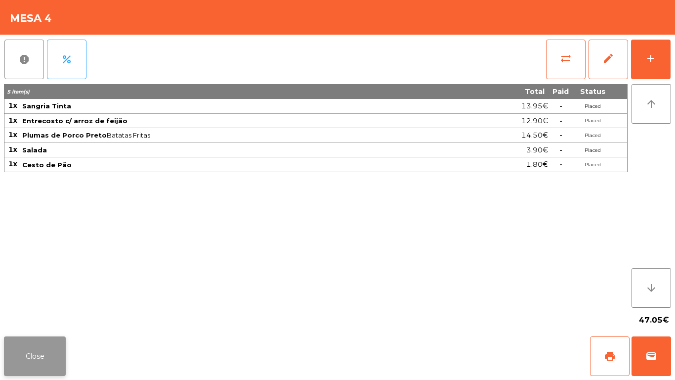
click at [37, 350] on button "Close" at bounding box center [35, 356] width 62 height 40
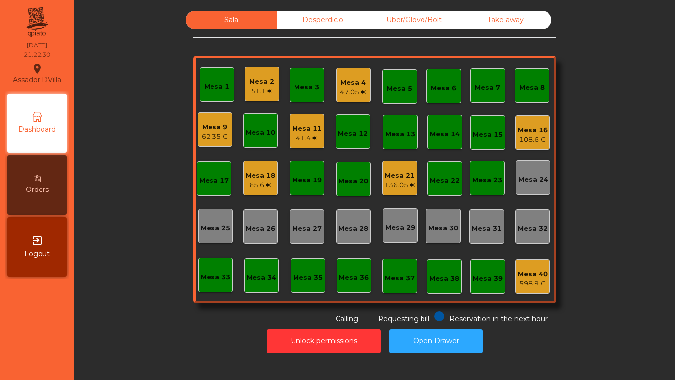
click at [522, 134] on div "108.6 €" at bounding box center [533, 139] width 30 height 10
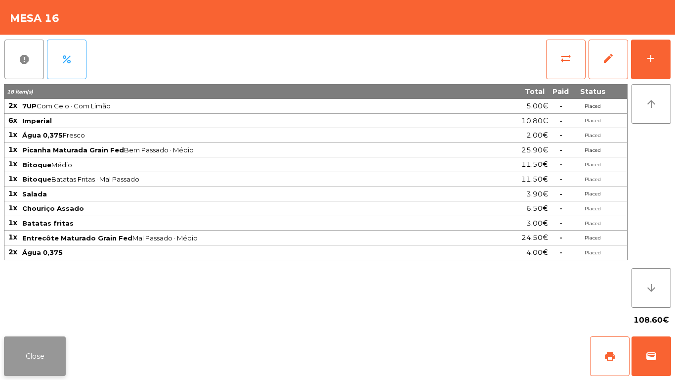
click at [43, 359] on button "Close" at bounding box center [35, 356] width 62 height 40
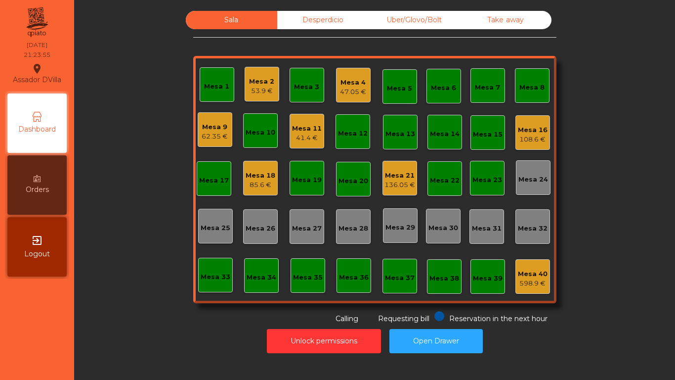
click at [535, 129] on div "Mesa 16" at bounding box center [533, 130] width 30 height 10
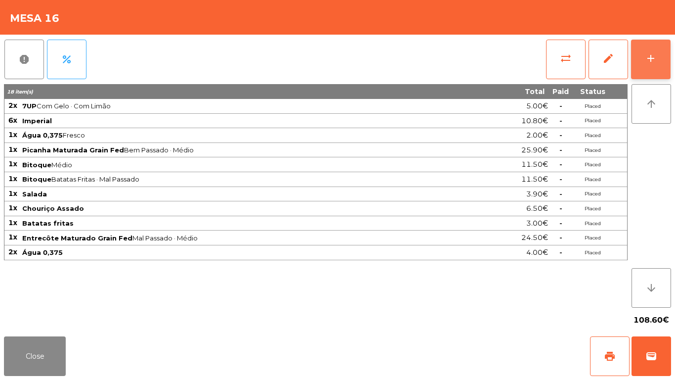
click at [664, 57] on button "add" at bounding box center [651, 60] width 40 height 40
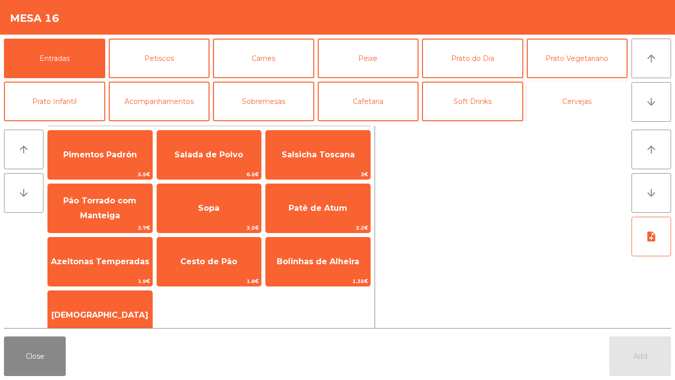
click at [606, 87] on button "Cervejas" at bounding box center [577, 102] width 101 height 40
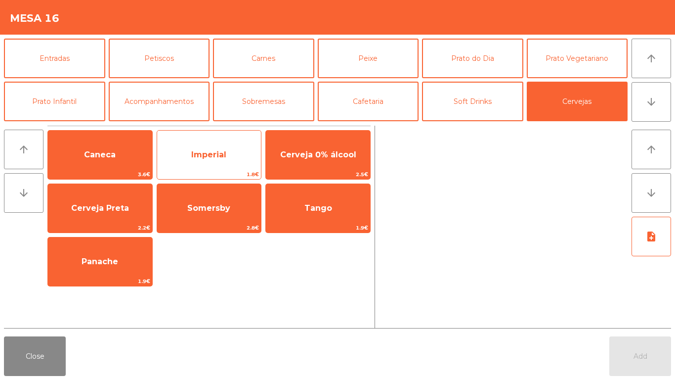
click at [212, 146] on span "Imperial" at bounding box center [209, 154] width 104 height 27
click at [210, 157] on span "Imperial" at bounding box center [208, 154] width 35 height 9
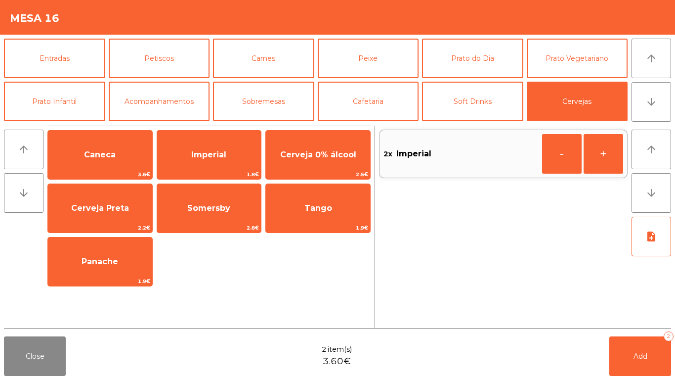
click at [648, 325] on div "arrow_upward arrow_downward note_add" at bounding box center [650, 227] width 44 height 202
click at [650, 357] on button "Add 2" at bounding box center [641, 356] width 62 height 40
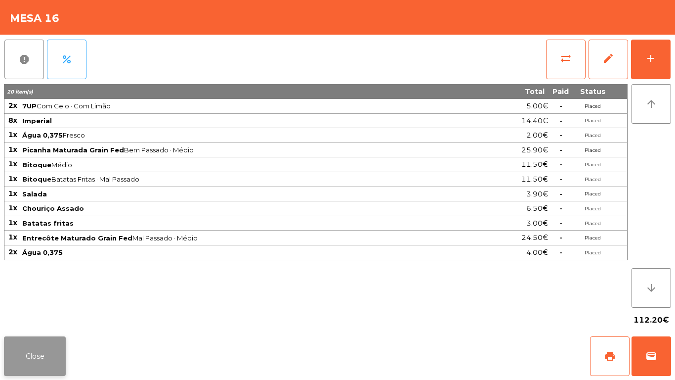
click at [46, 342] on button "Close" at bounding box center [35, 356] width 62 height 40
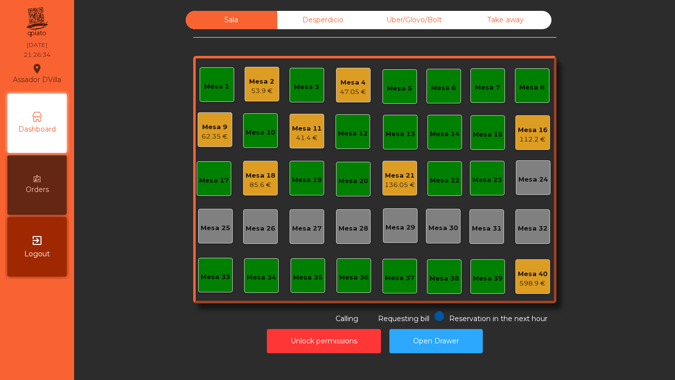
click at [245, 85] on div "Mesa 2 53.9 €" at bounding box center [262, 84] width 35 height 35
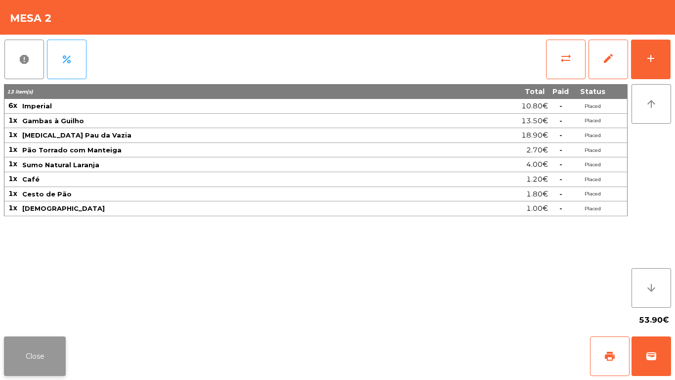
click at [27, 355] on button "Close" at bounding box center [35, 356] width 62 height 40
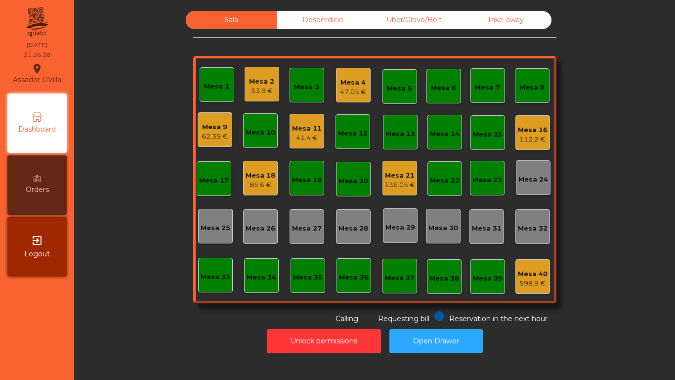
drag, startPoint x: 340, startPoint y: 27, endPoint x: 348, endPoint y: 26, distance: 8.4
click at [341, 26] on div "Desperdicio" at bounding box center [322, 20] width 91 height 18
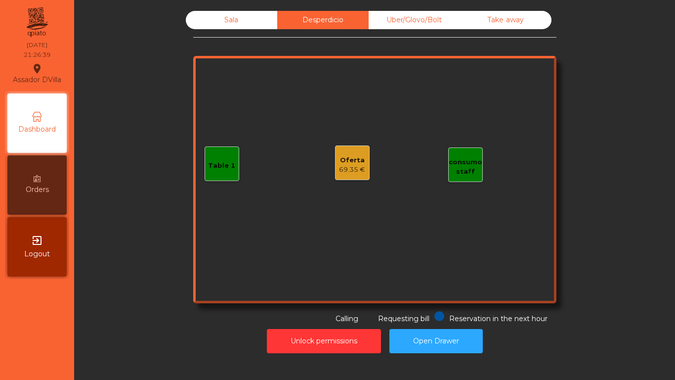
drag, startPoint x: 427, startPoint y: 23, endPoint x: 481, endPoint y: 19, distance: 54.5
click at [428, 22] on div "Uber/Glovo/Bolt" at bounding box center [414, 20] width 91 height 18
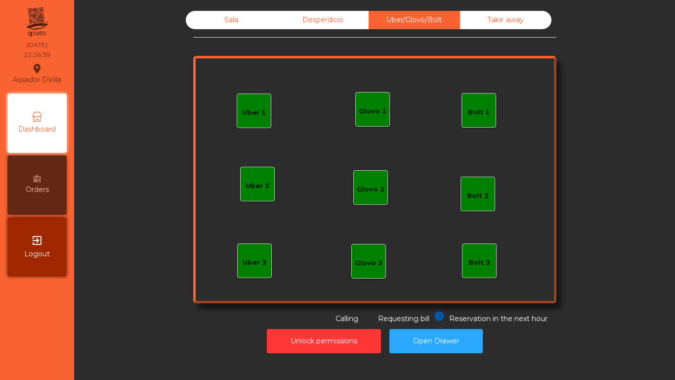
click at [497, 17] on div "Take away" at bounding box center [505, 20] width 91 height 18
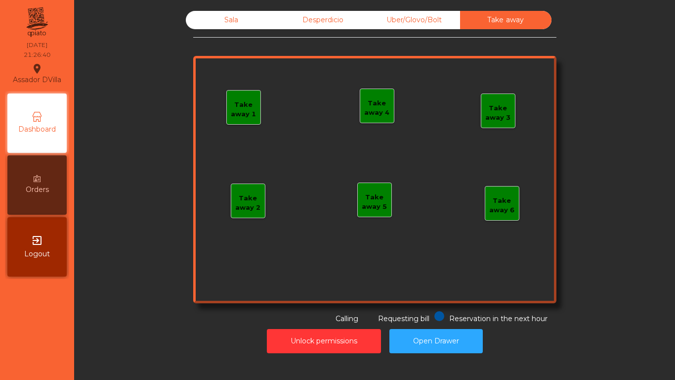
click at [369, 22] on div "Uber/Glovo/Bolt" at bounding box center [414, 20] width 91 height 18
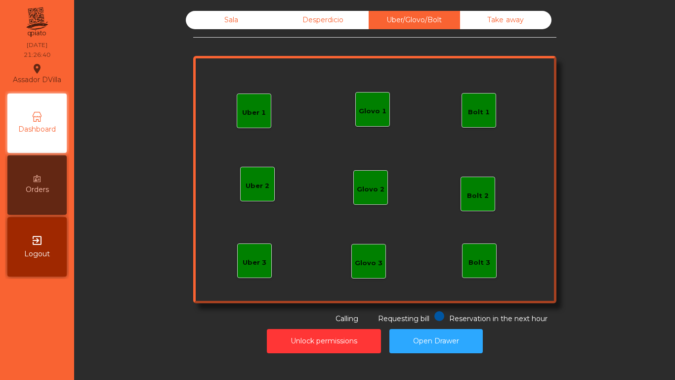
click at [225, 23] on div "Sala" at bounding box center [231, 20] width 91 height 18
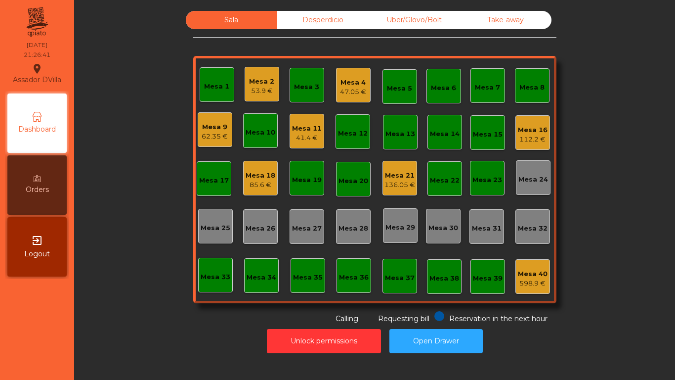
click at [518, 133] on div "Mesa 16" at bounding box center [533, 130] width 30 height 10
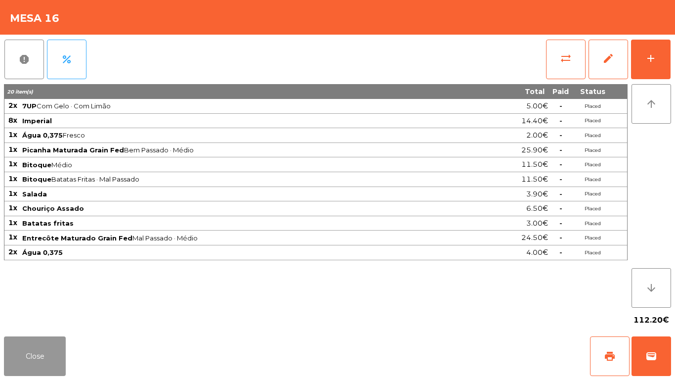
click at [36, 355] on button "Close" at bounding box center [35, 356] width 62 height 40
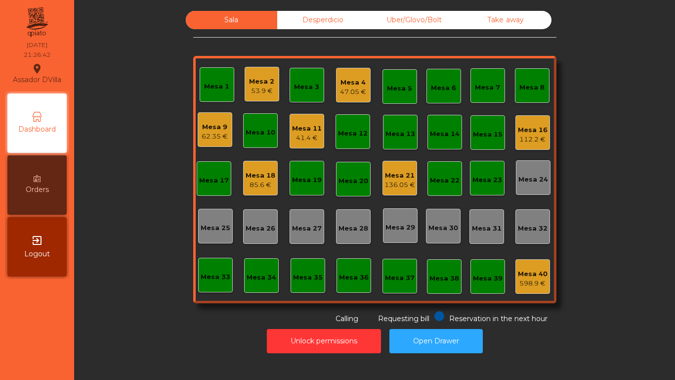
click at [359, 75] on div "Mesa 4 47.05 €" at bounding box center [353, 85] width 26 height 23
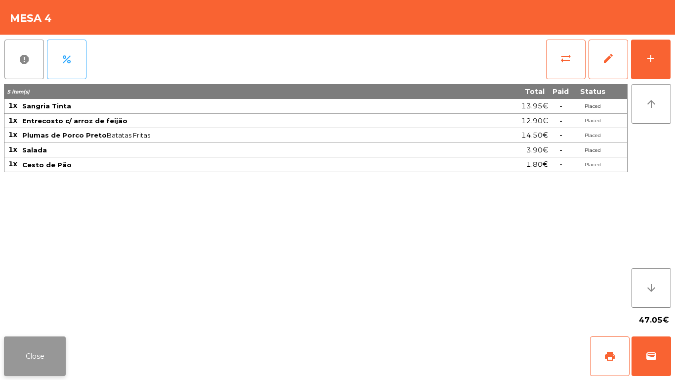
click at [52, 337] on button "Close" at bounding box center [35, 356] width 62 height 40
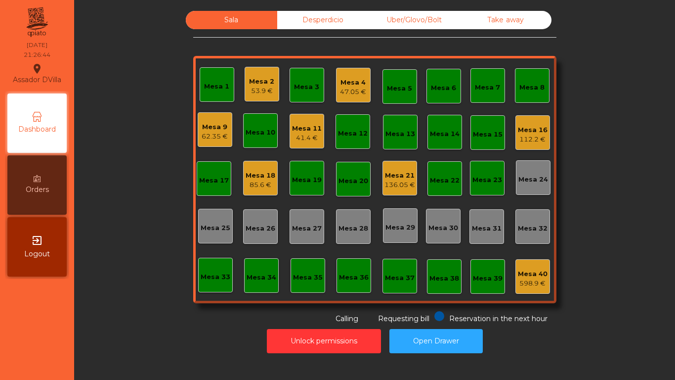
click at [264, 81] on div "Mesa 2" at bounding box center [261, 82] width 25 height 10
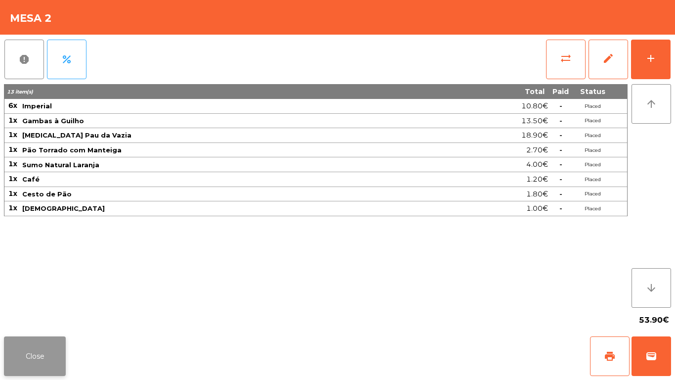
click at [48, 369] on button "Close" at bounding box center [35, 356] width 62 height 40
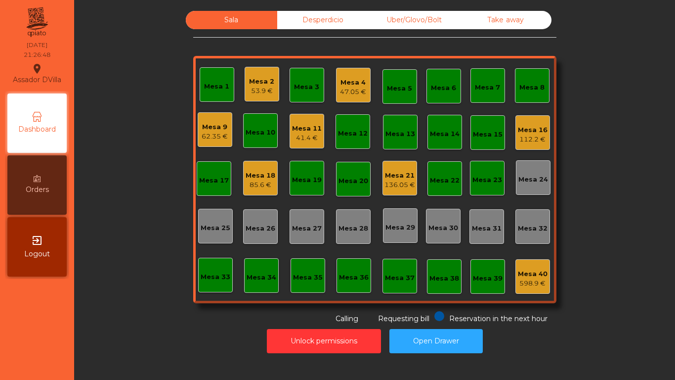
click at [258, 79] on div "Mesa 2" at bounding box center [261, 82] width 25 height 10
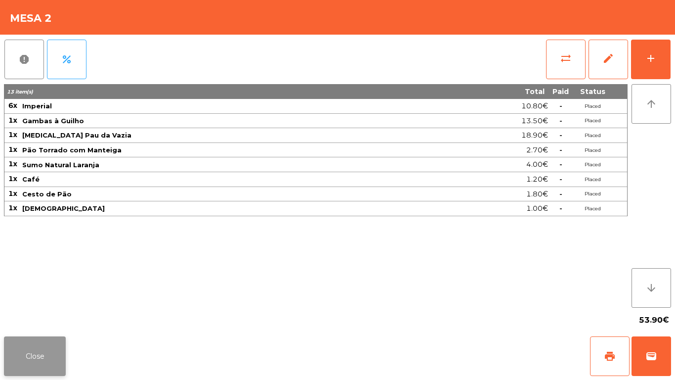
click at [37, 360] on button "Close" at bounding box center [35, 356] width 62 height 40
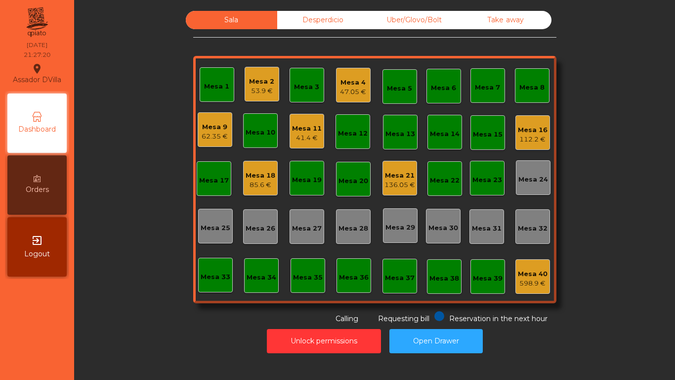
click at [347, 78] on div "Mesa 4" at bounding box center [353, 83] width 26 height 10
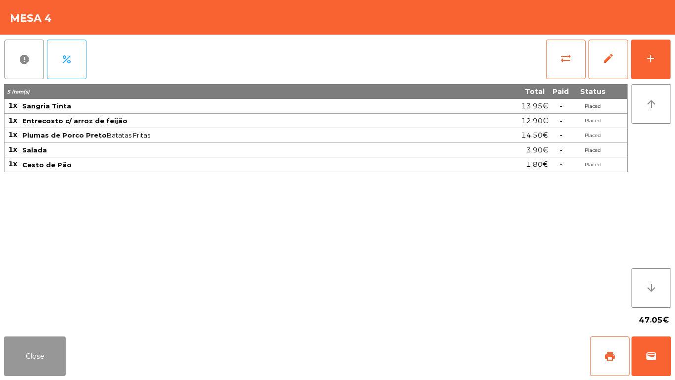
drag, startPoint x: 46, startPoint y: 362, endPoint x: 239, endPoint y: 158, distance: 281.2
click at [46, 357] on button "Close" at bounding box center [35, 356] width 62 height 40
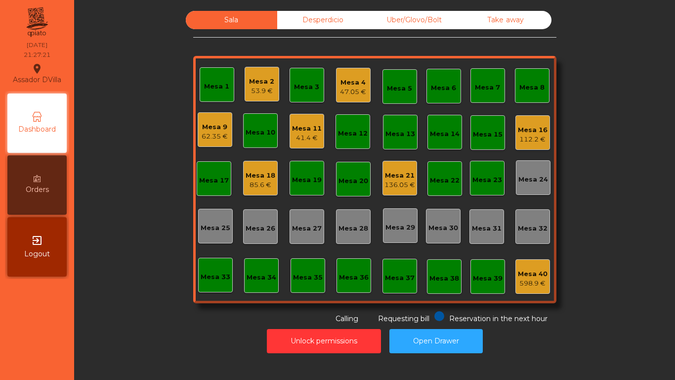
click at [245, 92] on div "Mesa 2 53.9 €" at bounding box center [262, 84] width 35 height 35
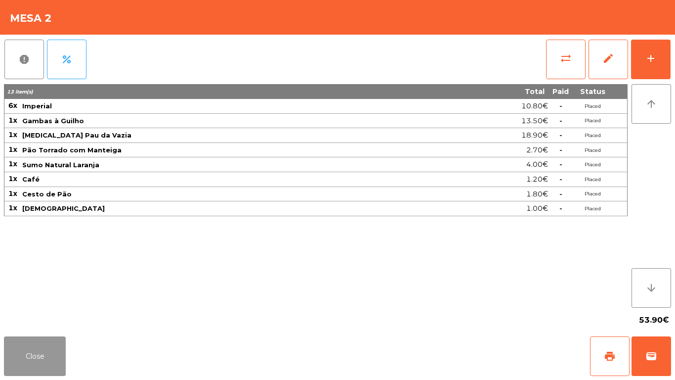
click at [59, 343] on button "Close" at bounding box center [35, 356] width 62 height 40
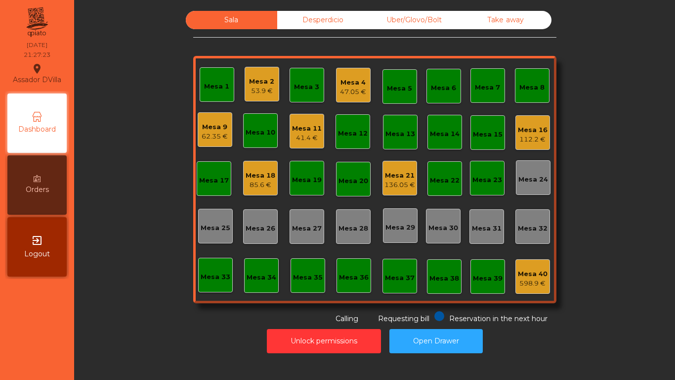
click at [245, 92] on div "Mesa 2 53.9 €" at bounding box center [262, 84] width 35 height 35
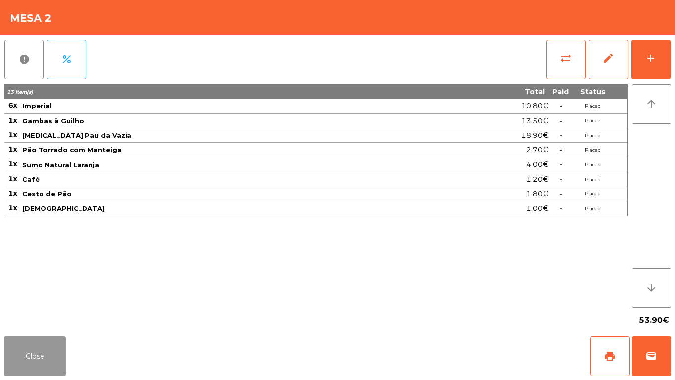
drag, startPoint x: 33, startPoint y: 365, endPoint x: 255, endPoint y: 96, distance: 349.1
click at [33, 364] on button "Close" at bounding box center [35, 356] width 62 height 40
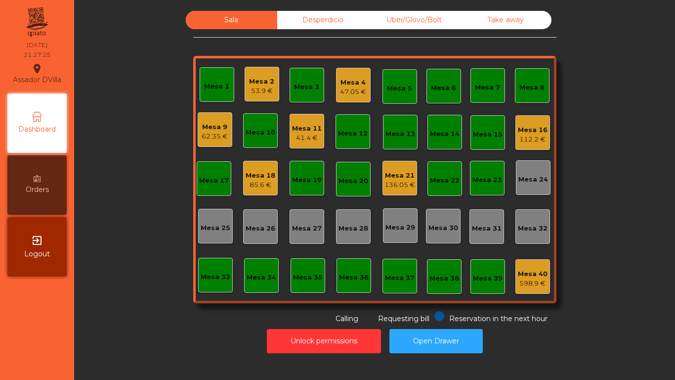
click at [223, 120] on div "Mesa 9 62.35 €" at bounding box center [215, 129] width 26 height 23
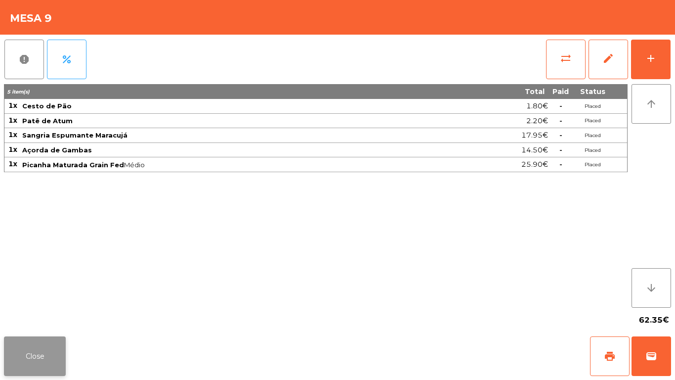
click at [37, 348] on button "Close" at bounding box center [35, 356] width 62 height 40
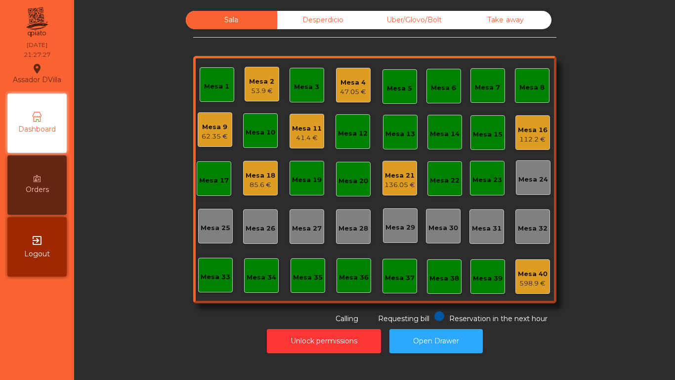
click at [265, 85] on div "Mesa 2" at bounding box center [261, 82] width 25 height 10
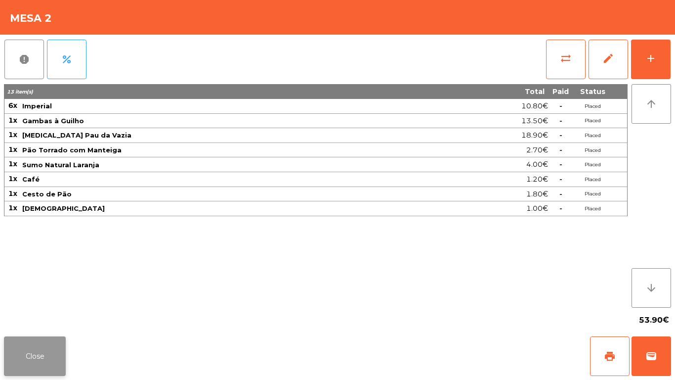
click at [43, 356] on button "Close" at bounding box center [35, 356] width 62 height 40
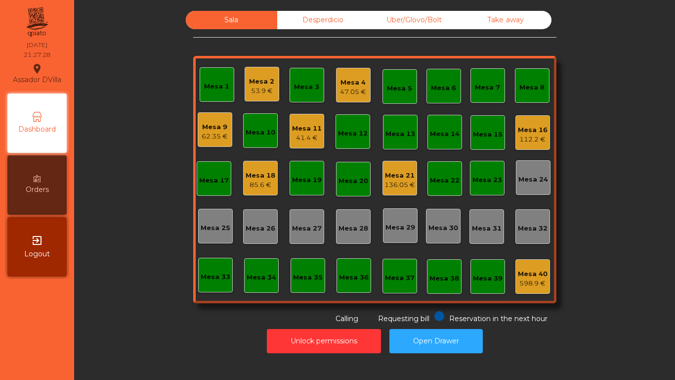
click at [352, 83] on div "Mesa 4" at bounding box center [353, 83] width 26 height 10
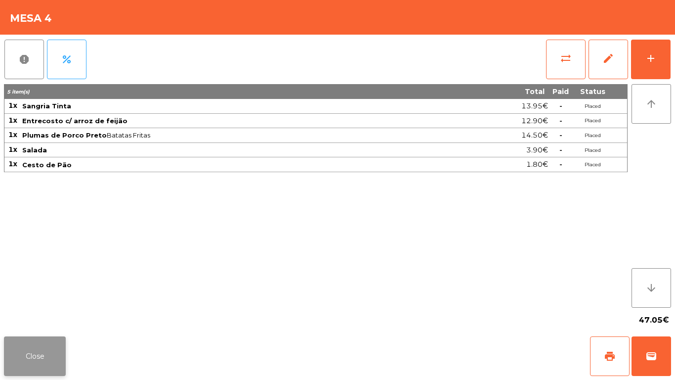
click at [10, 362] on button "Close" at bounding box center [35, 356] width 62 height 40
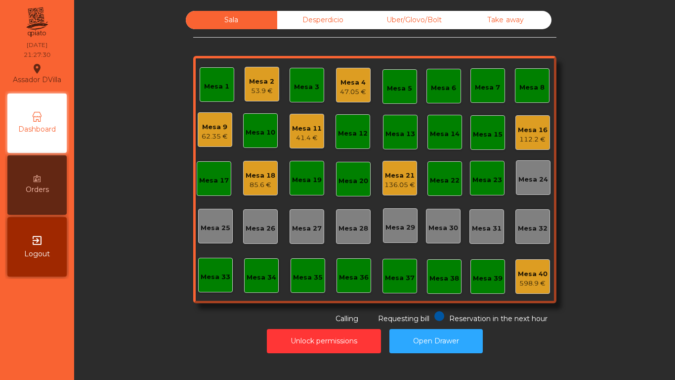
click at [550, 133] on div "Mesa 1 Mesa 2 53.9 € Mesa 3 Mesa 4 47.05 € Mesa 5 Mesa 6 Mesa 7 Mesa 8 Mesa 9 6…" at bounding box center [374, 179] width 363 height 247
click at [538, 136] on div "112.2 €" at bounding box center [533, 139] width 30 height 10
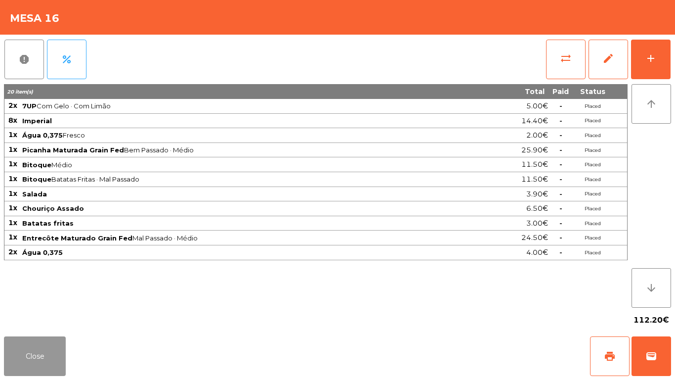
click at [30, 351] on button "Close" at bounding box center [35, 356] width 62 height 40
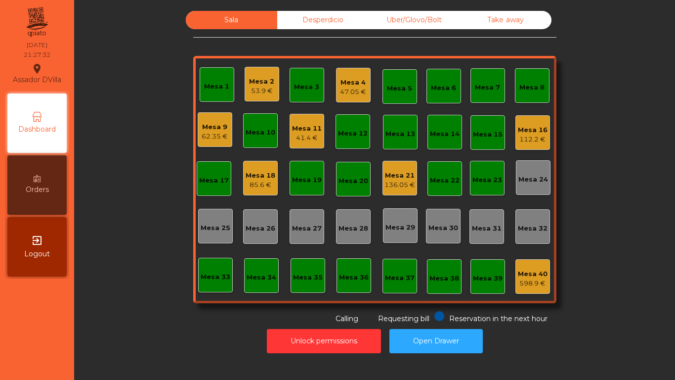
click at [387, 181] on div "136.05 €" at bounding box center [400, 185] width 31 height 10
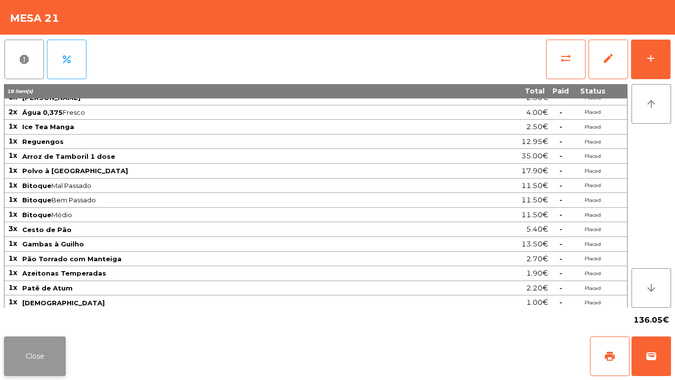
scroll to position [11, 0]
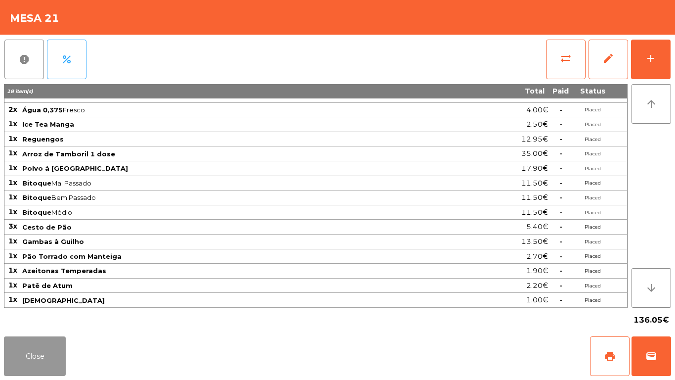
click at [54, 340] on button "Close" at bounding box center [35, 356] width 62 height 40
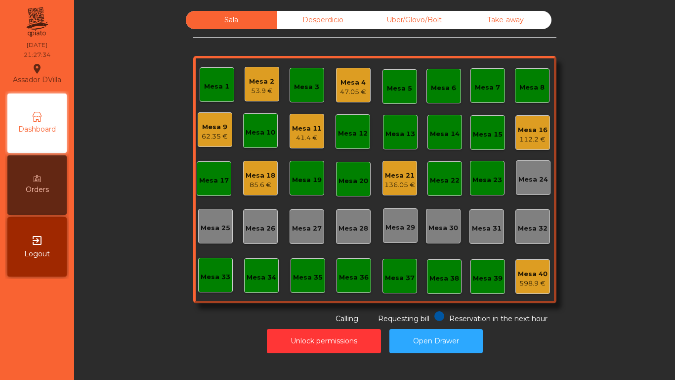
click at [259, 178] on div "Mesa 18" at bounding box center [261, 176] width 30 height 10
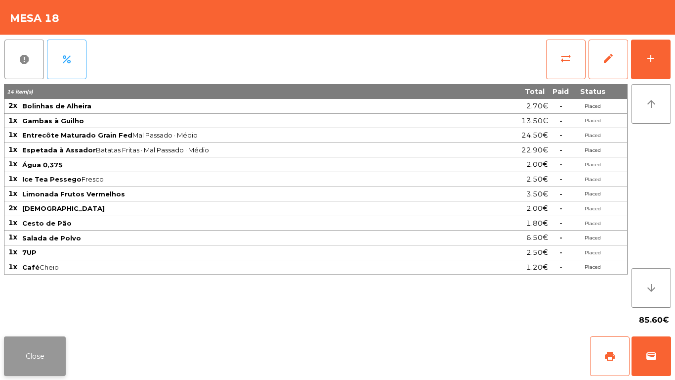
click at [60, 346] on button "Close" at bounding box center [35, 356] width 62 height 40
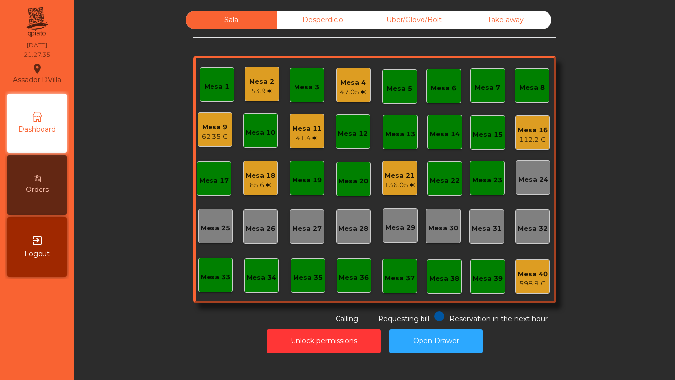
click at [342, 79] on div "Mesa 4" at bounding box center [353, 83] width 26 height 10
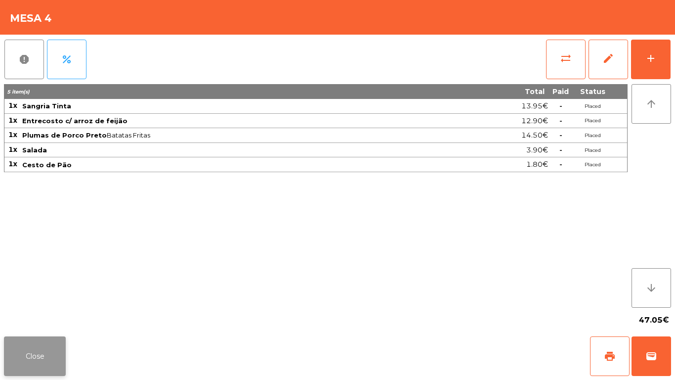
click at [43, 346] on button "Close" at bounding box center [35, 356] width 62 height 40
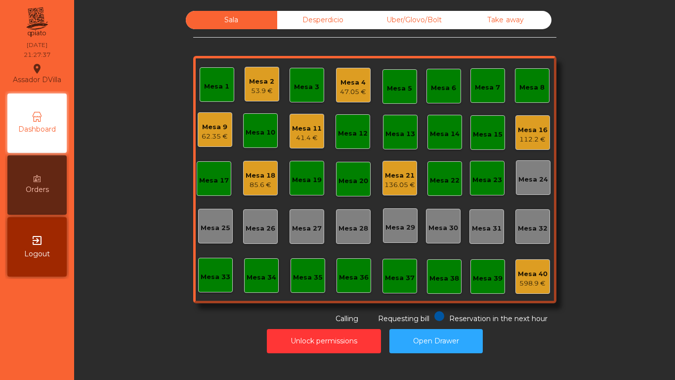
click at [357, 17] on div "Desperdicio" at bounding box center [322, 20] width 91 height 18
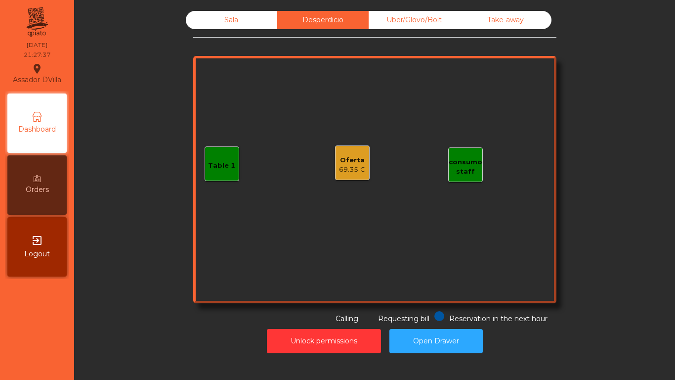
drag, startPoint x: 392, startPoint y: 16, endPoint x: 505, endPoint y: 24, distance: 114.0
click at [394, 16] on div "Uber/Glovo/Bolt" at bounding box center [414, 20] width 91 height 18
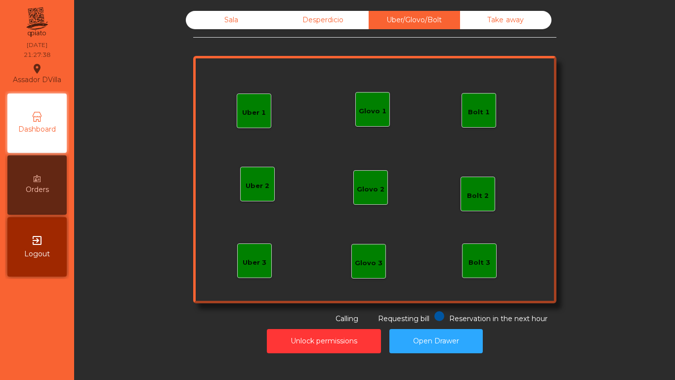
click at [505, 24] on div "Take away" at bounding box center [505, 20] width 91 height 18
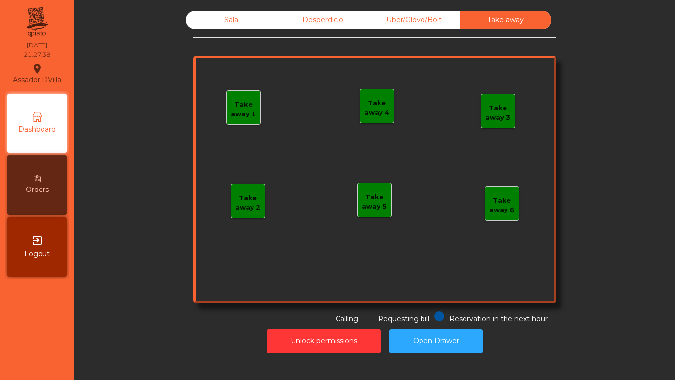
click at [348, 27] on div "Desperdicio" at bounding box center [322, 20] width 91 height 18
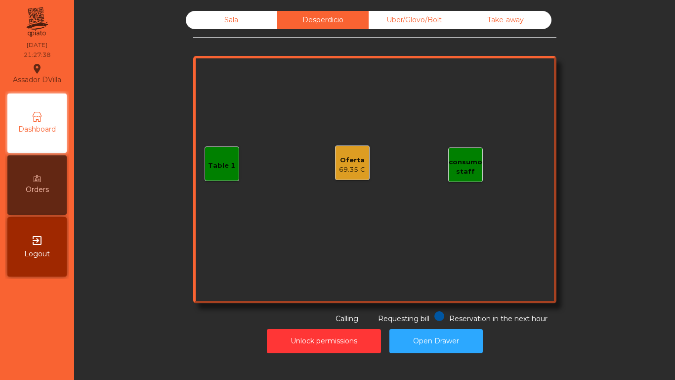
click at [265, 27] on div "Sala" at bounding box center [231, 20] width 91 height 18
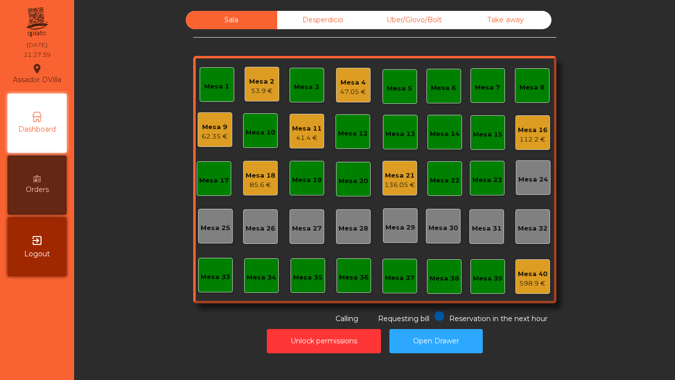
click at [323, 21] on div "Desperdicio" at bounding box center [322, 20] width 91 height 18
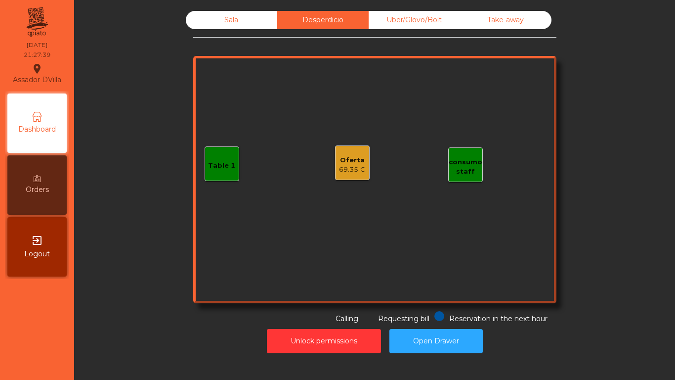
click at [348, 157] on div "Oferta" at bounding box center [352, 160] width 26 height 10
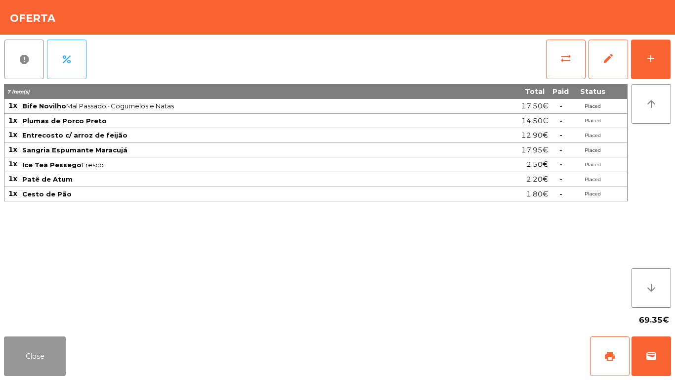
drag, startPoint x: 50, startPoint y: 347, endPoint x: 124, endPoint y: 251, distance: 121.3
click at [50, 346] on button "Close" at bounding box center [35, 356] width 62 height 40
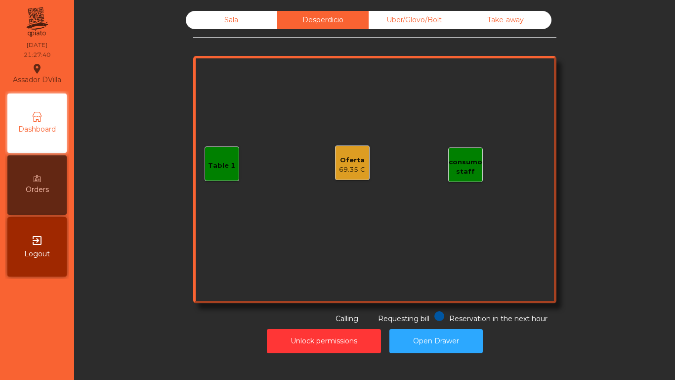
click at [138, 225] on div "Sala Desperdicio Uber/Glovo/Bolt Take away Table 1 consumo staff Oferta 69.35 €…" at bounding box center [375, 167] width 575 height 313
click at [221, 12] on div "Sala" at bounding box center [231, 20] width 91 height 18
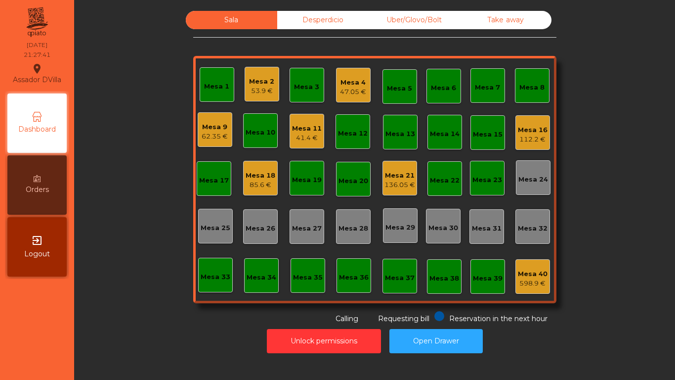
drag, startPoint x: 142, startPoint y: 89, endPoint x: 148, endPoint y: 35, distance: 54.7
click at [142, 89] on div "Sala Desperdicio Uber/[GEOGRAPHIC_DATA]/Bolt Take away Mesa 1 Mesa 2 53.9 € Mes…" at bounding box center [375, 167] width 575 height 313
click at [208, 126] on div "Mesa 9" at bounding box center [215, 127] width 26 height 10
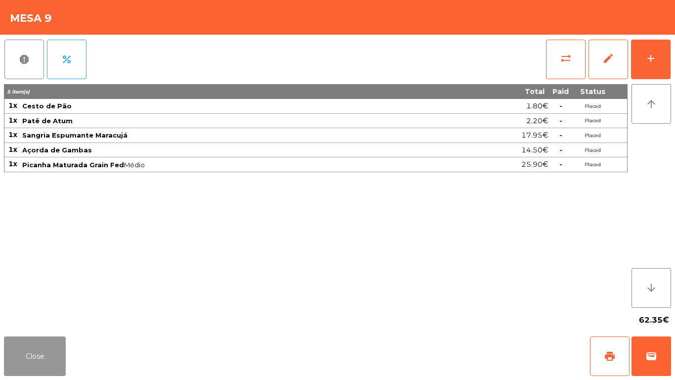
click at [55, 340] on button "Close" at bounding box center [35, 356] width 62 height 40
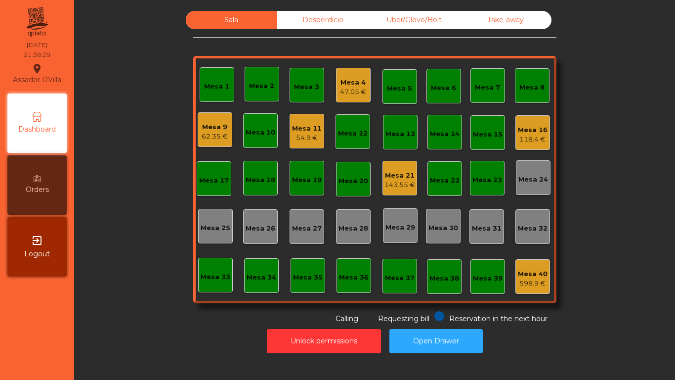
click at [222, 124] on div "Mesa 9" at bounding box center [215, 127] width 26 height 10
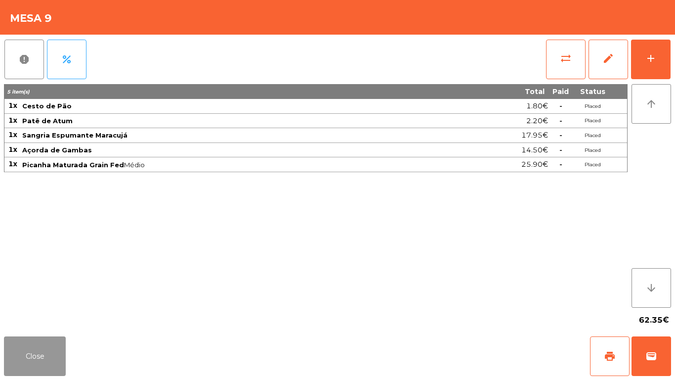
drag, startPoint x: 18, startPoint y: 365, endPoint x: 32, endPoint y: 356, distance: 16.0
click at [18, 365] on button "Close" at bounding box center [35, 356] width 62 height 40
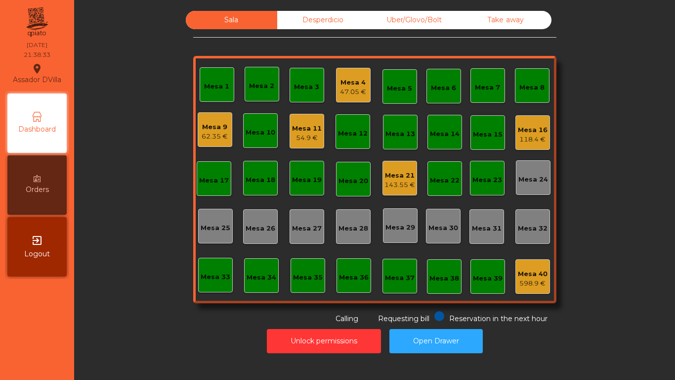
click at [318, 127] on div "Mesa 11 54.9 €" at bounding box center [307, 131] width 35 height 35
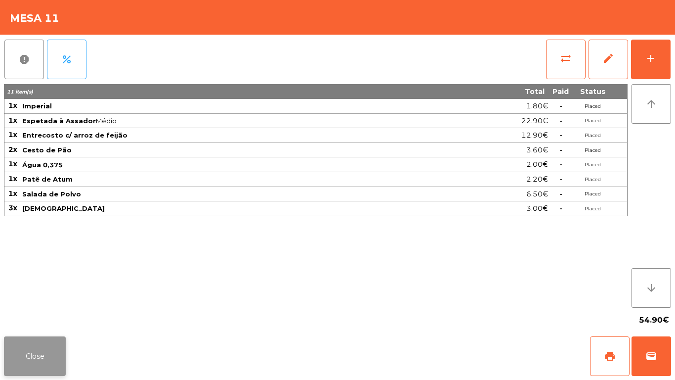
click at [36, 351] on button "Close" at bounding box center [35, 356] width 62 height 40
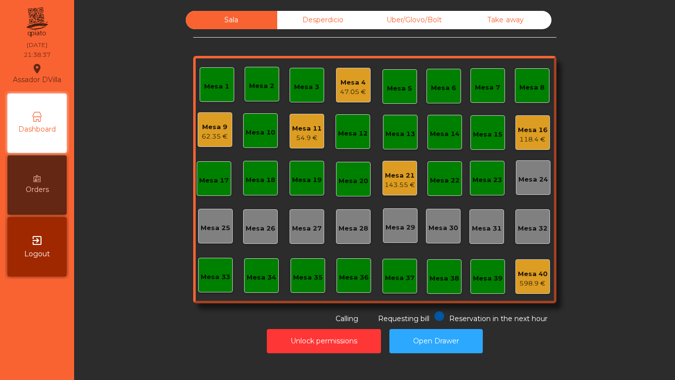
click at [401, 187] on div "143.55 €" at bounding box center [400, 185] width 31 height 10
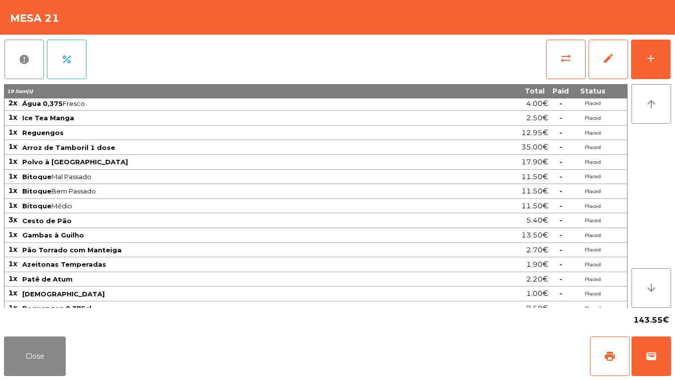
scroll to position [26, 0]
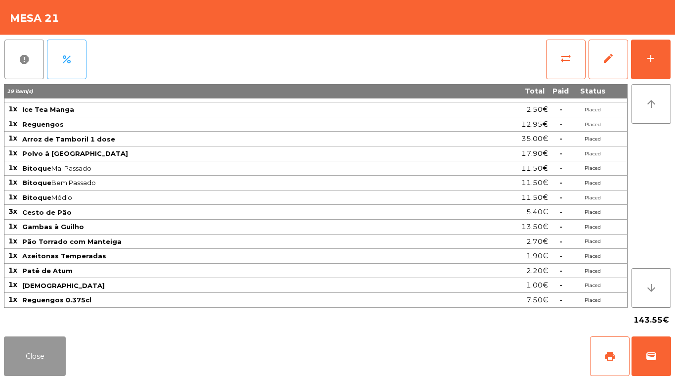
click at [37, 348] on button "Close" at bounding box center [35, 356] width 62 height 40
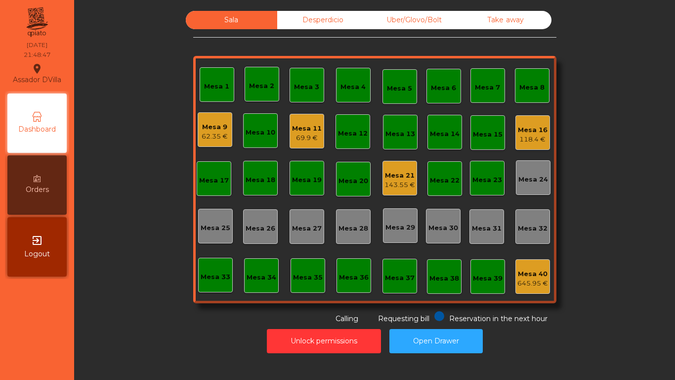
click at [535, 129] on div "Mesa 16" at bounding box center [533, 130] width 30 height 10
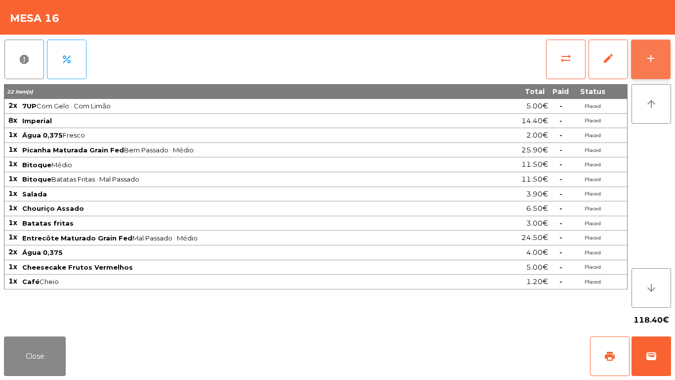
click at [663, 45] on button "add" at bounding box center [651, 60] width 40 height 40
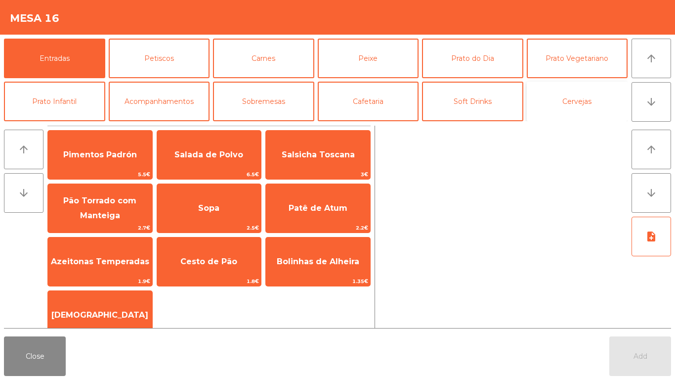
click at [595, 102] on button "Cervejas" at bounding box center [577, 102] width 101 height 40
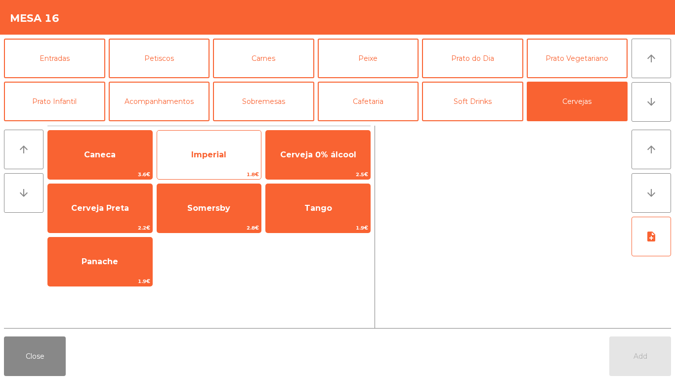
click at [221, 159] on span "Imperial" at bounding box center [208, 154] width 35 height 9
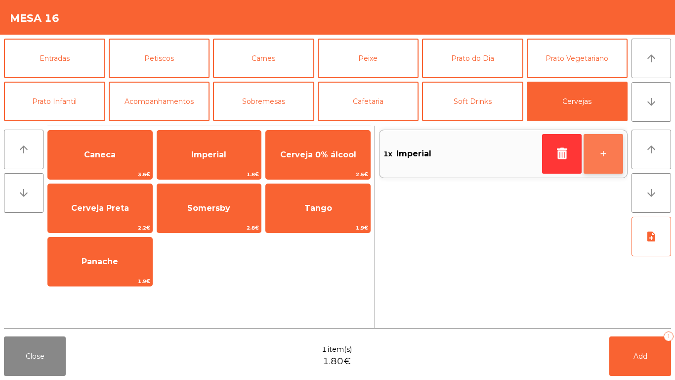
click at [613, 141] on button "+" at bounding box center [604, 154] width 40 height 40
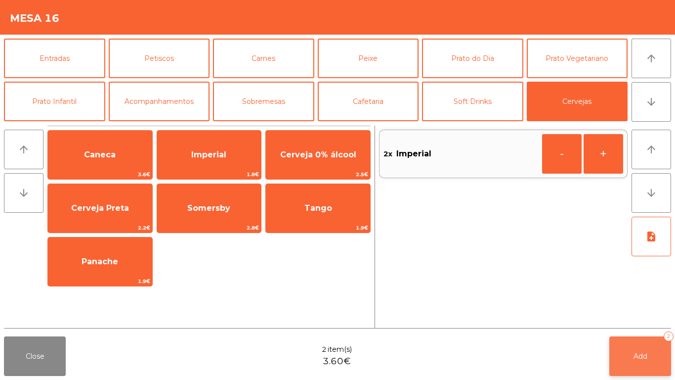
click at [652, 352] on button "Add 2" at bounding box center [641, 356] width 62 height 40
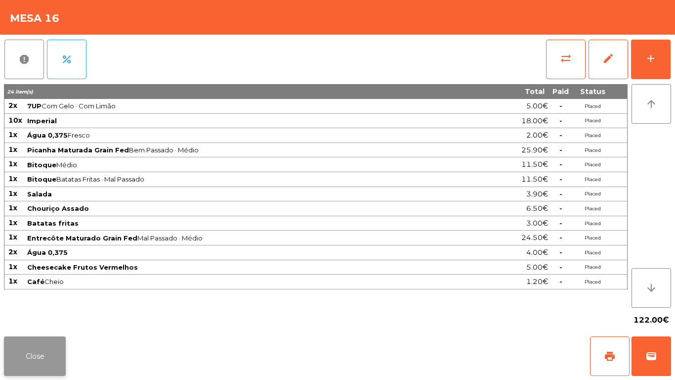
click at [28, 354] on button "Close" at bounding box center [35, 356] width 62 height 40
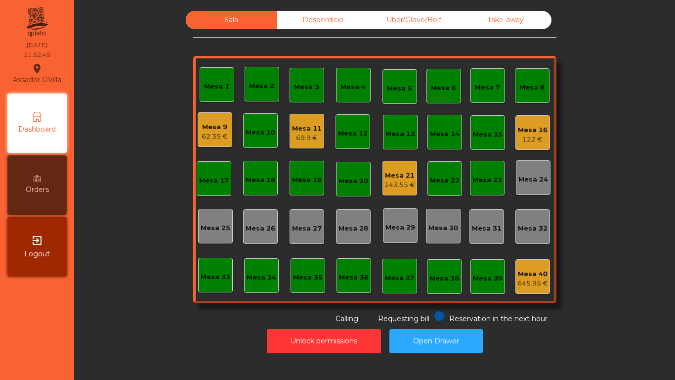
click at [396, 176] on div "Mesa 21" at bounding box center [400, 176] width 31 height 10
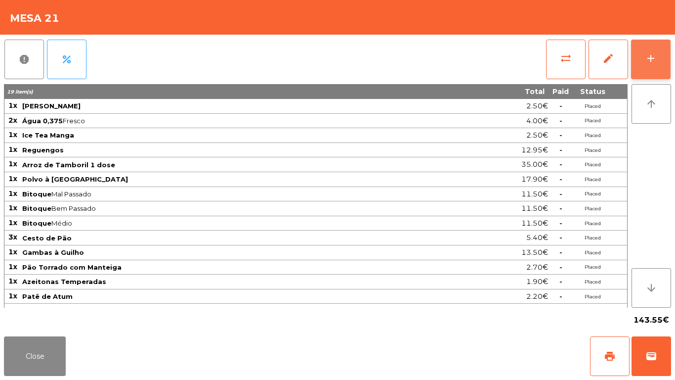
click at [661, 59] on button "add" at bounding box center [651, 60] width 40 height 40
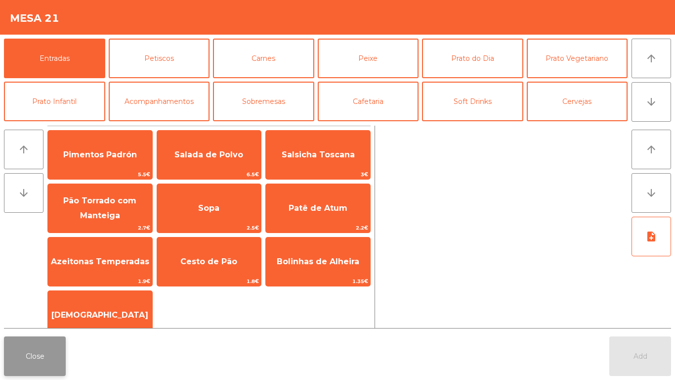
click at [30, 356] on button "Close" at bounding box center [35, 356] width 62 height 40
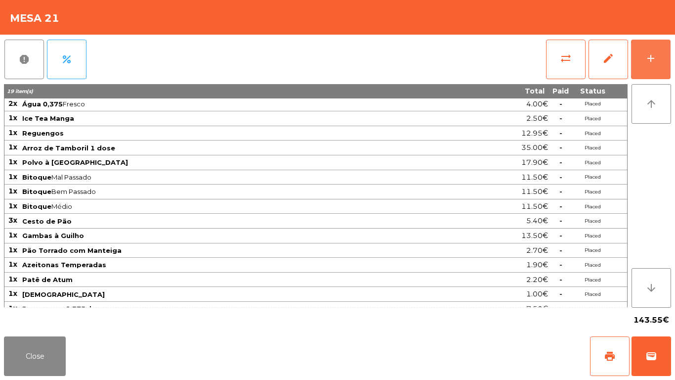
scroll to position [26, 0]
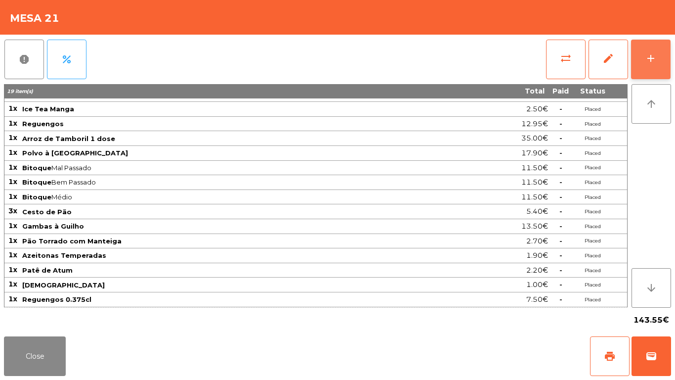
click at [644, 79] on button "add" at bounding box center [651, 60] width 40 height 40
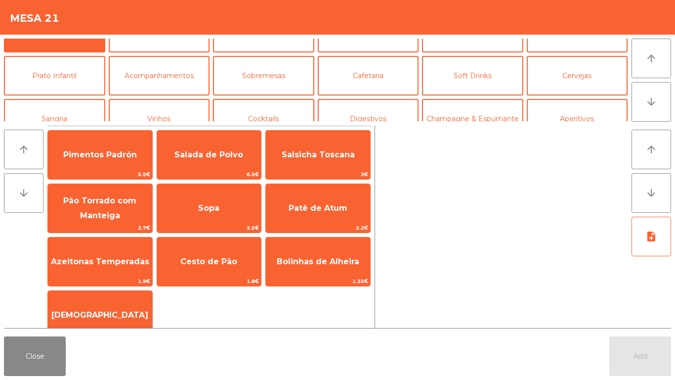
scroll to position [49, 0]
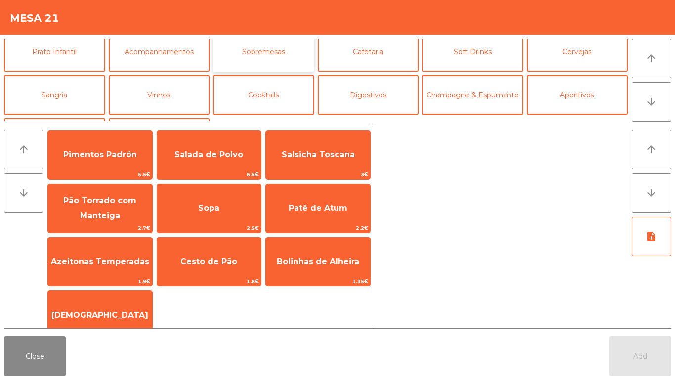
click at [279, 69] on button "Sobremesas" at bounding box center [263, 52] width 101 height 40
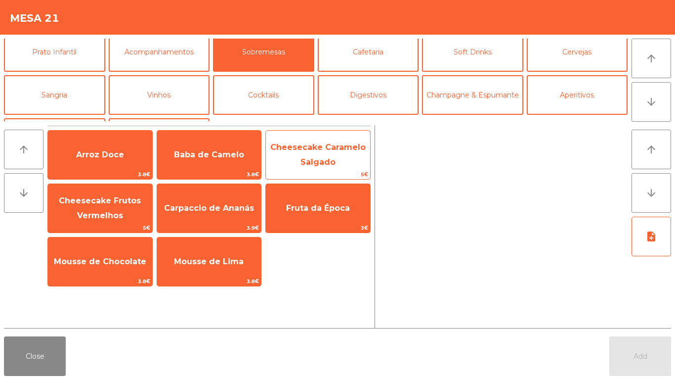
click at [297, 149] on span "Cheesecake Caramelo Salgado" at bounding box center [317, 154] width 95 height 24
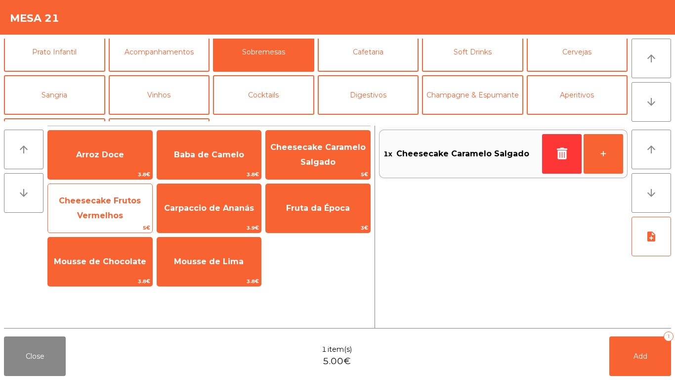
drag, startPoint x: 84, startPoint y: 213, endPoint x: 100, endPoint y: 217, distance: 16.8
click at [85, 213] on span "Cheesecake Frutos Vermelhos" at bounding box center [100, 208] width 82 height 24
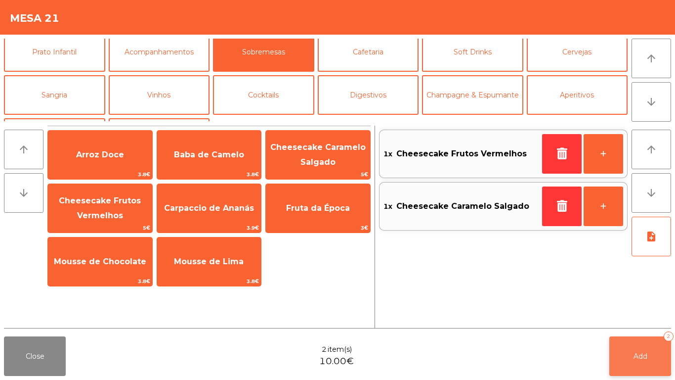
click at [649, 346] on button "Add 2" at bounding box center [641, 356] width 62 height 40
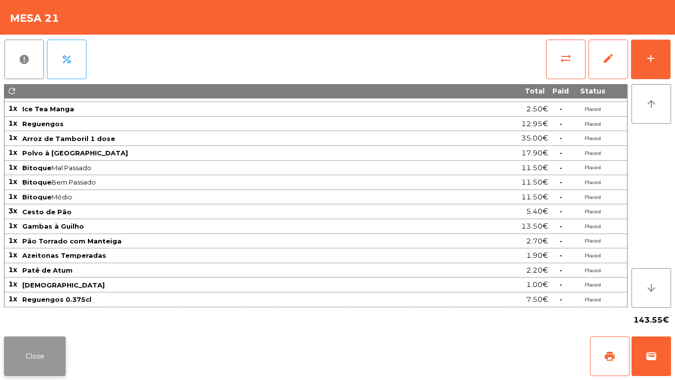
click at [38, 356] on button "Close" at bounding box center [35, 356] width 62 height 40
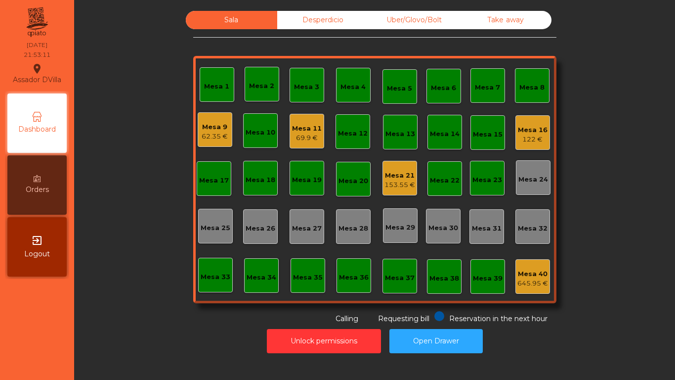
click at [525, 136] on div "122 €" at bounding box center [533, 139] width 30 height 10
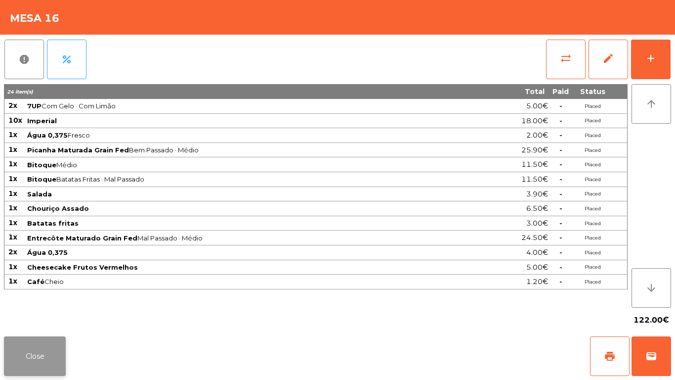
click at [39, 359] on button "Close" at bounding box center [35, 356] width 62 height 40
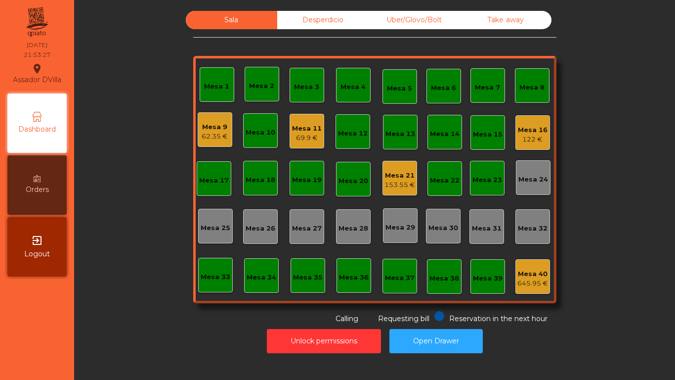
click at [537, 141] on div "122 €" at bounding box center [533, 139] width 30 height 10
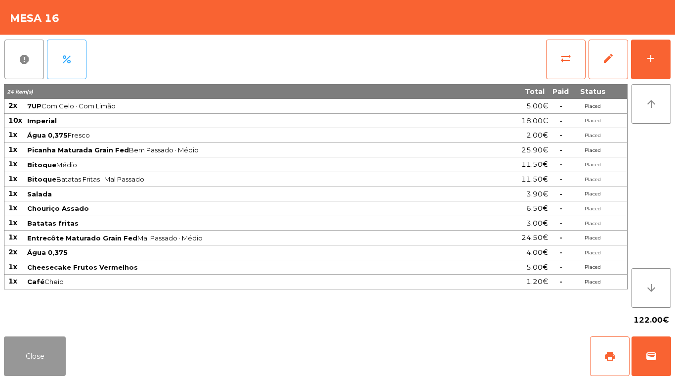
click at [42, 345] on button "Close" at bounding box center [35, 356] width 62 height 40
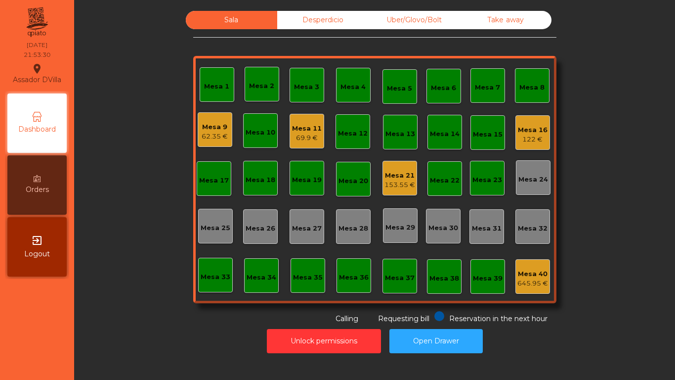
click at [212, 124] on div "Mesa 9" at bounding box center [215, 127] width 26 height 10
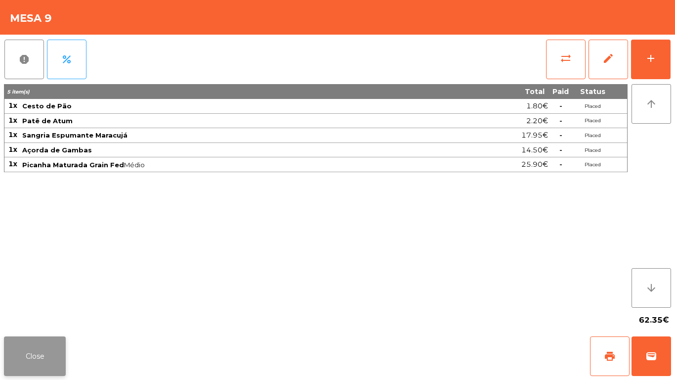
click at [41, 345] on button "Close" at bounding box center [35, 356] width 62 height 40
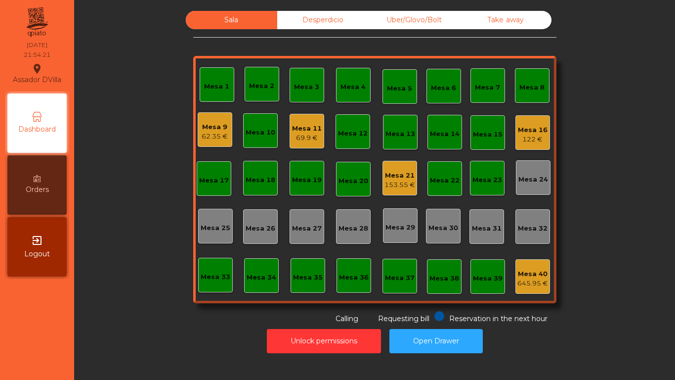
click at [298, 23] on div "Desperdicio" at bounding box center [322, 20] width 91 height 18
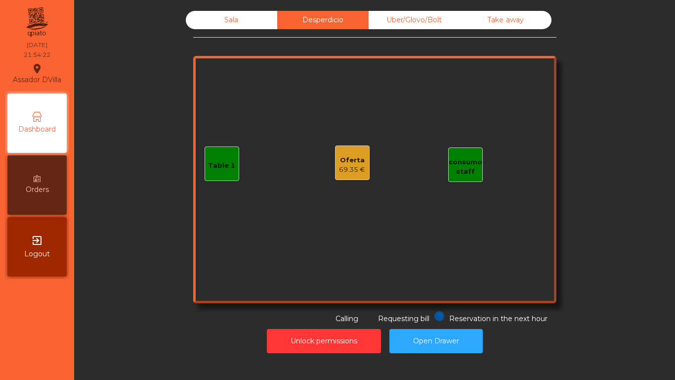
click at [405, 22] on div "Uber/Glovo/Bolt" at bounding box center [414, 20] width 91 height 18
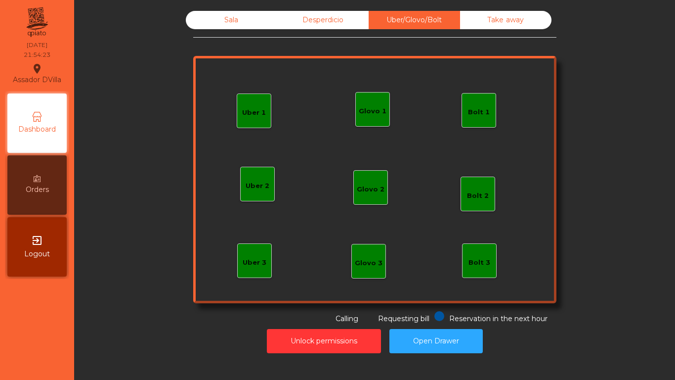
click at [511, 13] on div "Take away" at bounding box center [505, 20] width 91 height 18
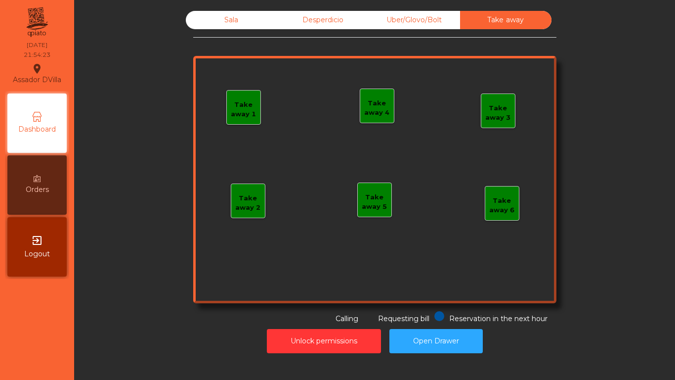
click at [231, 22] on div "Sala" at bounding box center [231, 20] width 91 height 18
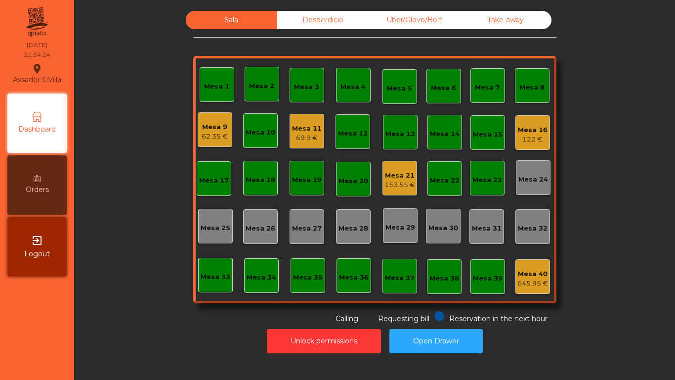
click at [406, 180] on div "153.55 €" at bounding box center [400, 185] width 31 height 10
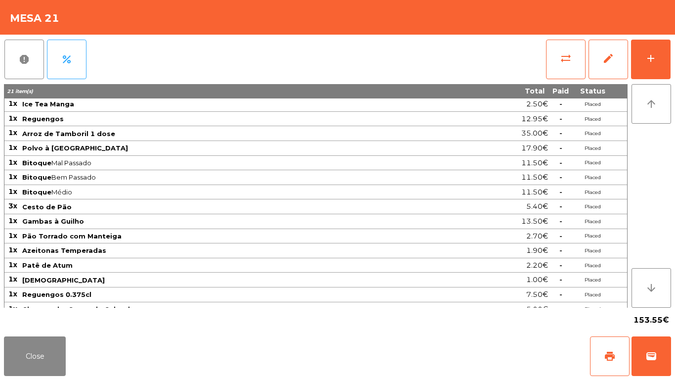
scroll to position [55, 0]
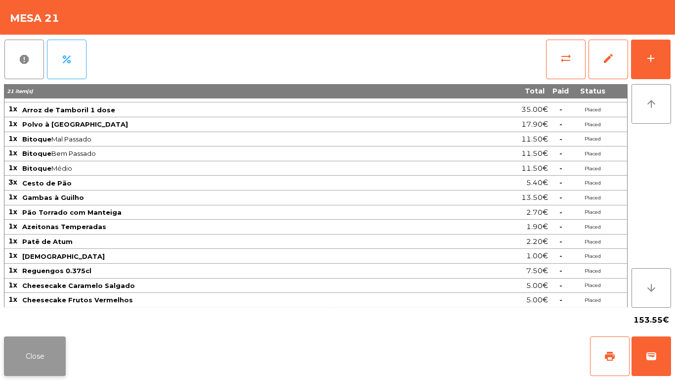
click at [33, 369] on button "Close" at bounding box center [35, 356] width 62 height 40
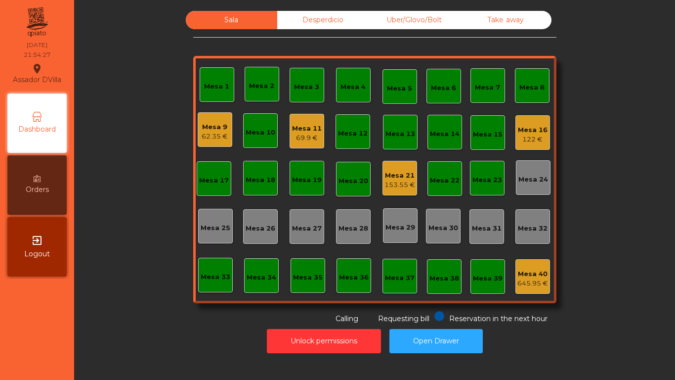
click at [529, 133] on div "Mesa 16" at bounding box center [533, 130] width 30 height 10
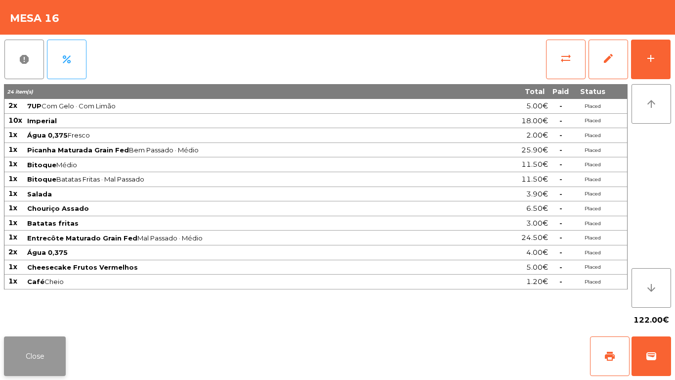
click at [42, 348] on button "Close" at bounding box center [35, 356] width 62 height 40
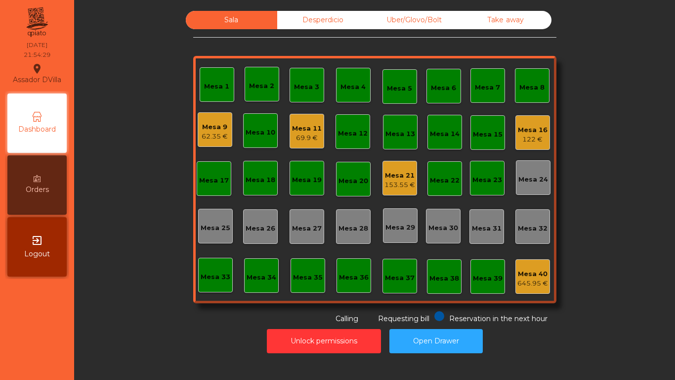
click at [217, 127] on div "Mesa 9" at bounding box center [215, 127] width 26 height 10
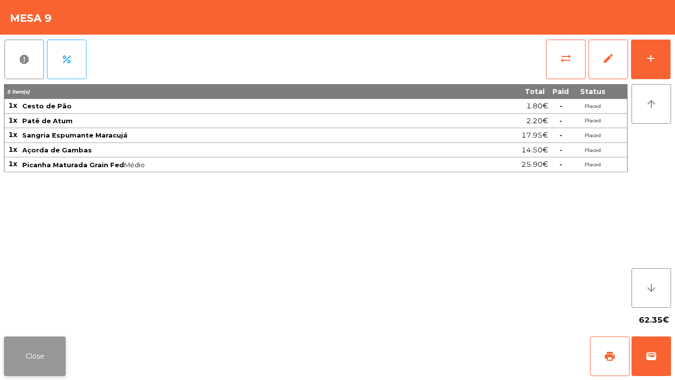
click at [36, 360] on button "Close" at bounding box center [35, 356] width 62 height 40
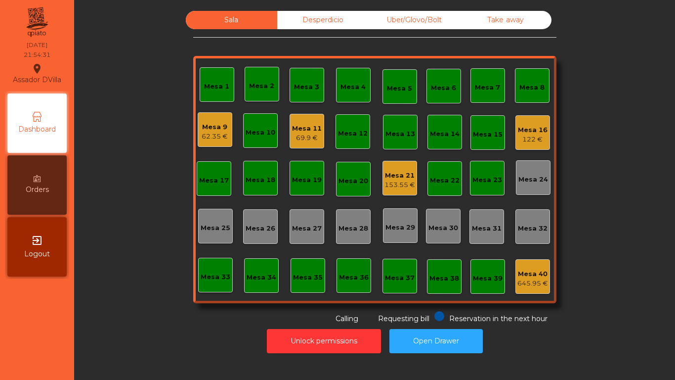
click at [315, 124] on div "Mesa 11" at bounding box center [307, 129] width 30 height 10
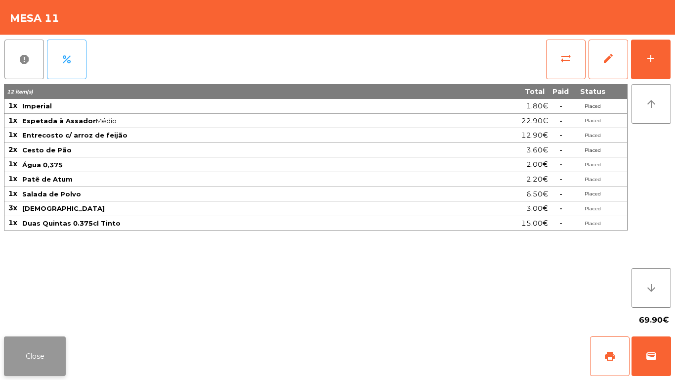
click at [33, 344] on button "Close" at bounding box center [35, 356] width 62 height 40
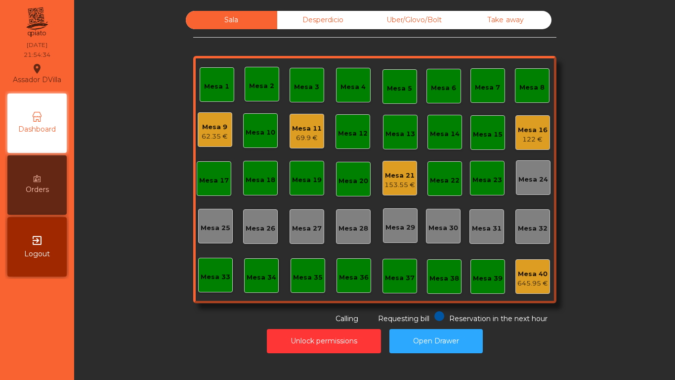
drag, startPoint x: 33, startPoint y: 344, endPoint x: 257, endPoint y: 218, distance: 257.0
click at [34, 342] on nav "Assador DVilla location_on [DATE] 21:54:34 Dashboard Orders exit_to_app Logout" at bounding box center [37, 190] width 74 height 380
click at [303, 134] on div "69.9 €" at bounding box center [307, 138] width 30 height 10
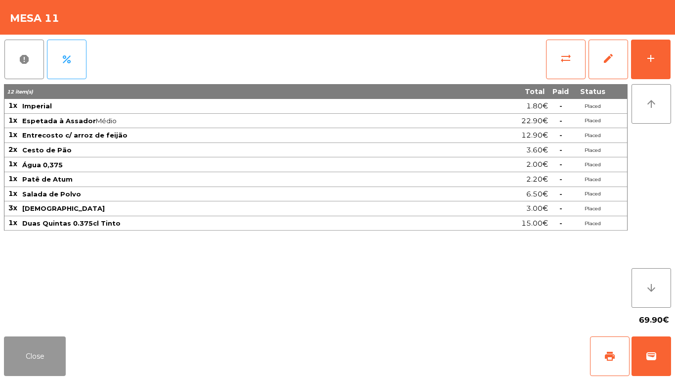
drag, startPoint x: 34, startPoint y: 354, endPoint x: 66, endPoint y: 354, distance: 32.2
click at [35, 354] on button "Close" at bounding box center [35, 356] width 62 height 40
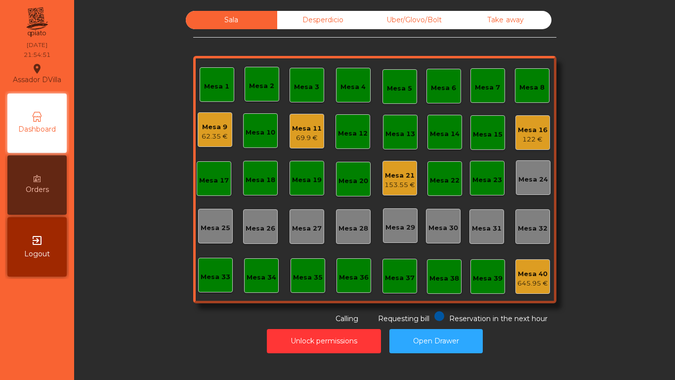
click at [324, 16] on div "Desperdicio" at bounding box center [322, 20] width 91 height 18
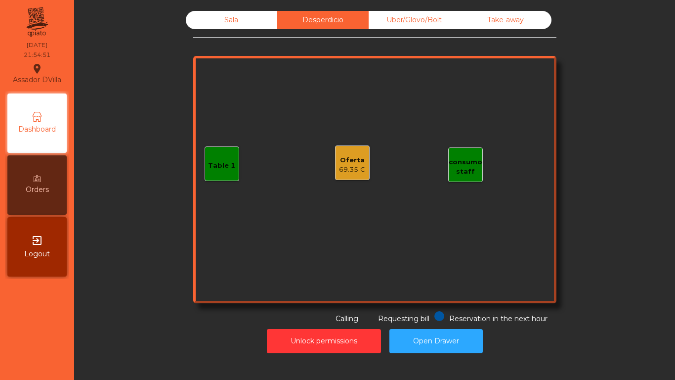
click at [413, 23] on div "Uber/Glovo/Bolt" at bounding box center [414, 20] width 91 height 18
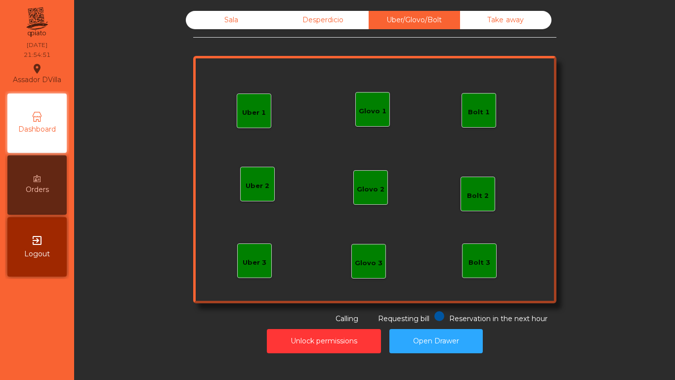
click at [502, 22] on div "Take away" at bounding box center [505, 20] width 91 height 18
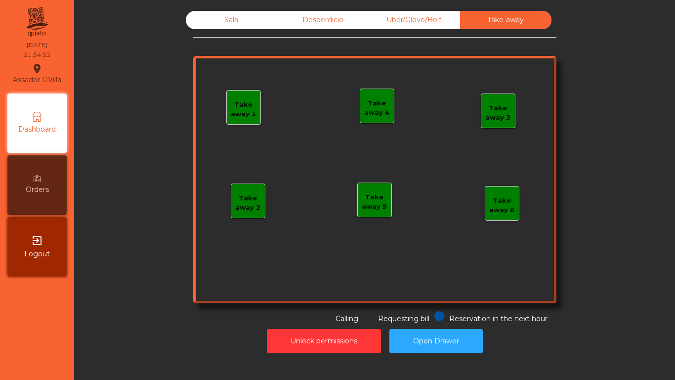
click at [320, 33] on div "Sala Desperdicio Uber/Glovo/Bolt Take away Take away 1 Take away 2 Take away 3 …" at bounding box center [374, 167] width 363 height 313
drag, startPoint x: 295, startPoint y: 22, endPoint x: 249, endPoint y: 17, distance: 46.2
click at [294, 22] on div "Desperdicio" at bounding box center [322, 20] width 91 height 18
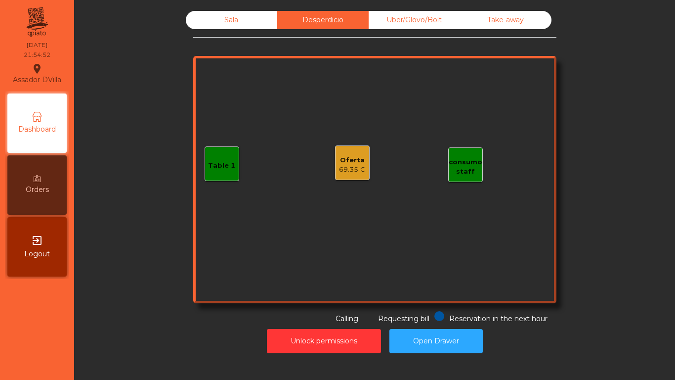
click at [246, 17] on div "Sala" at bounding box center [231, 20] width 91 height 18
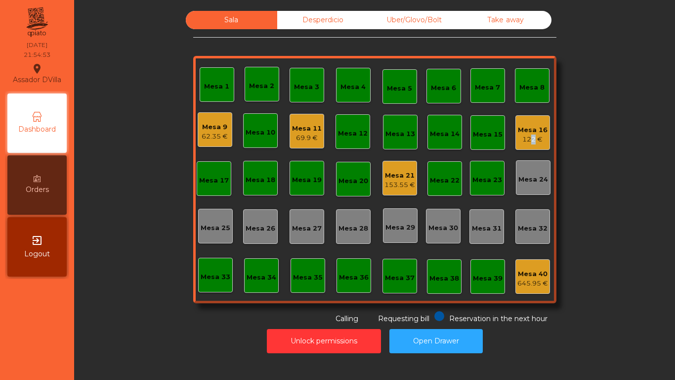
click at [526, 142] on div "122 €" at bounding box center [533, 139] width 30 height 10
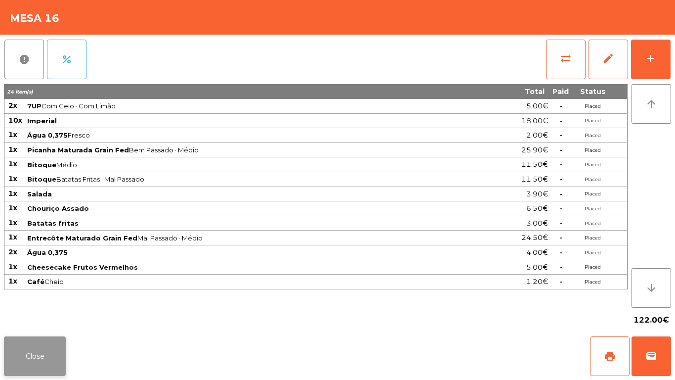
click at [29, 350] on button "Close" at bounding box center [35, 356] width 62 height 40
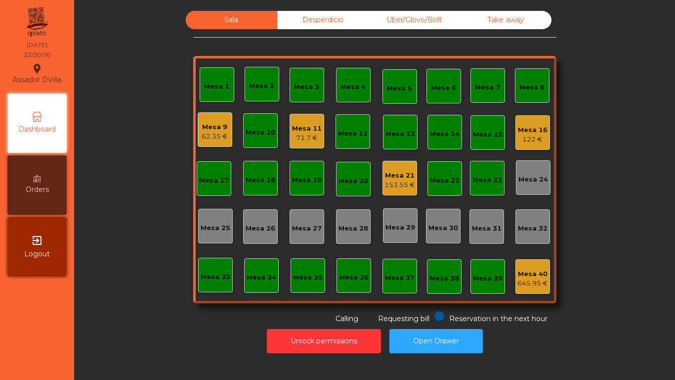
click at [406, 187] on div "153.55 €" at bounding box center [400, 185] width 31 height 10
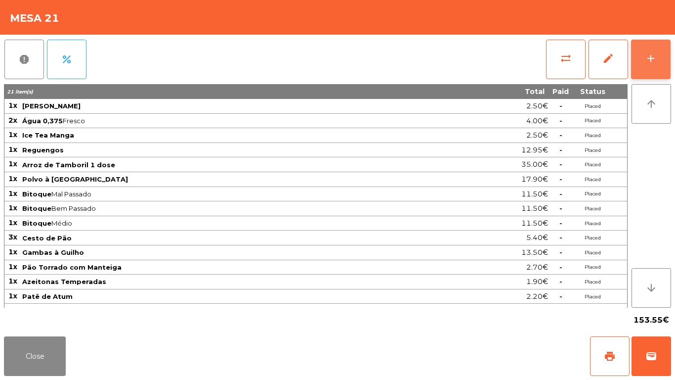
click at [669, 61] on button "add" at bounding box center [651, 60] width 40 height 40
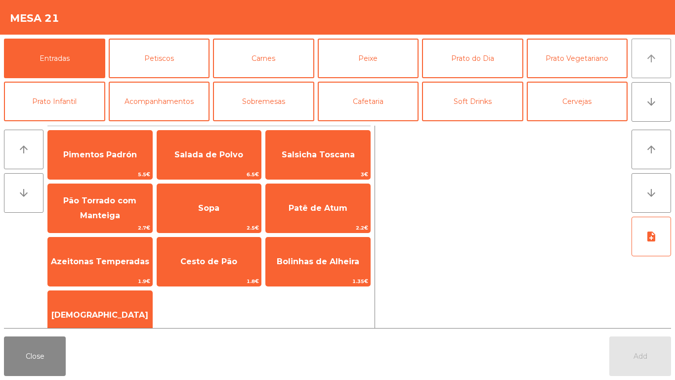
click at [658, 49] on button "arrow_upward" at bounding box center [652, 59] width 40 height 40
click at [354, 96] on button "Cafetaria" at bounding box center [368, 102] width 101 height 40
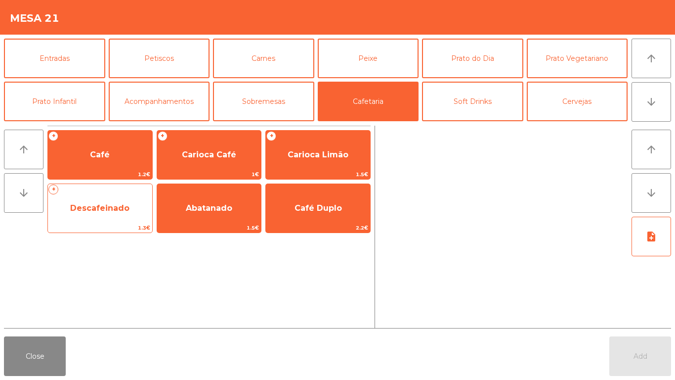
click at [104, 216] on span "Descafeinado" at bounding box center [100, 208] width 104 height 27
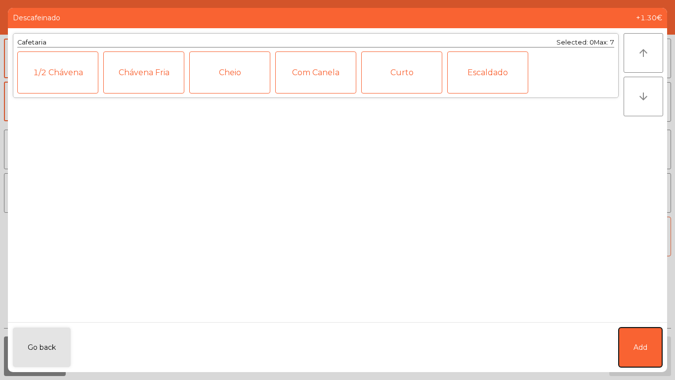
click at [659, 347] on button "Add" at bounding box center [641, 347] width 44 height 40
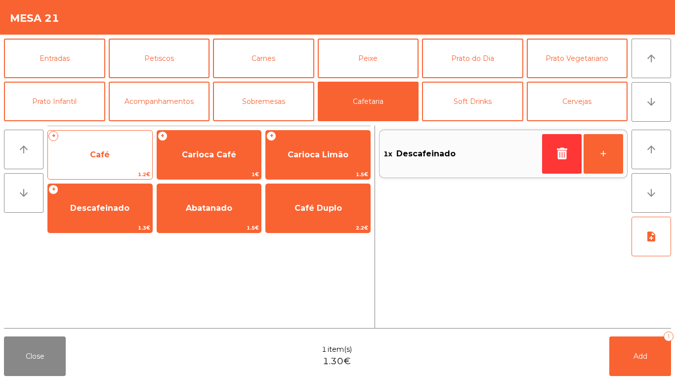
click at [79, 150] on span "Café" at bounding box center [100, 154] width 104 height 27
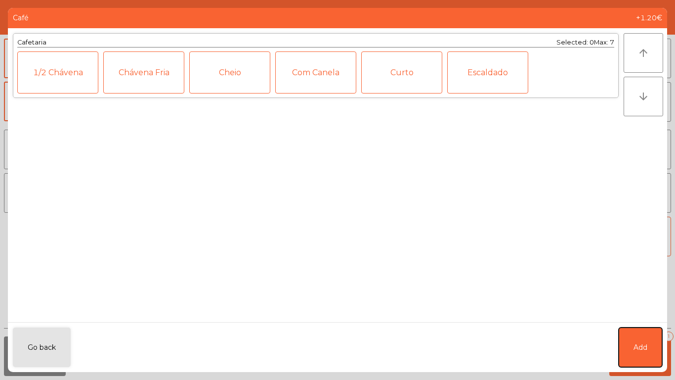
click at [650, 346] on button "Add" at bounding box center [641, 347] width 44 height 40
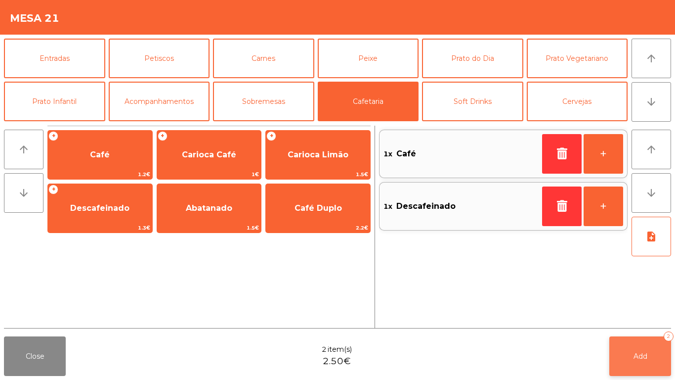
click at [644, 350] on button "Add 2" at bounding box center [641, 356] width 62 height 40
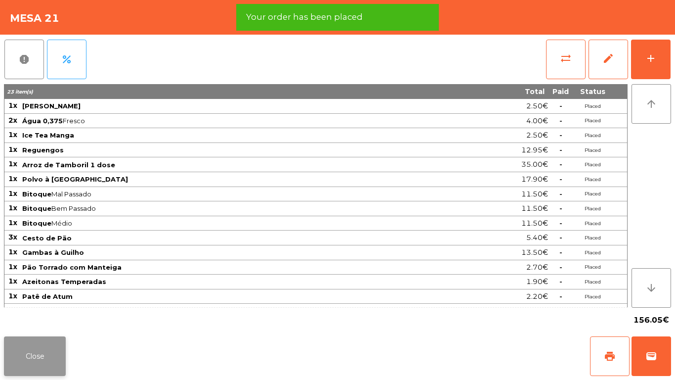
click at [25, 356] on button "Close" at bounding box center [35, 356] width 62 height 40
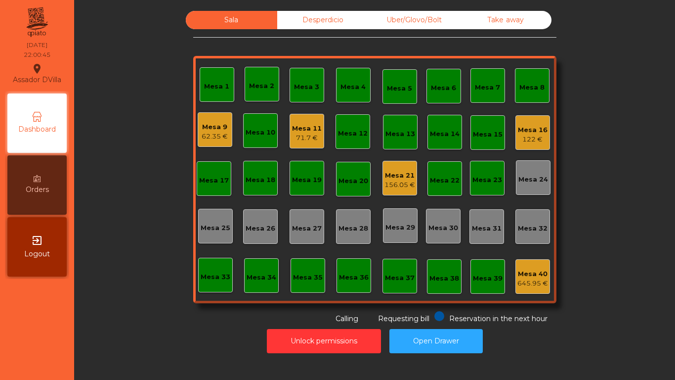
click at [389, 186] on div "156.05 €" at bounding box center [400, 185] width 31 height 10
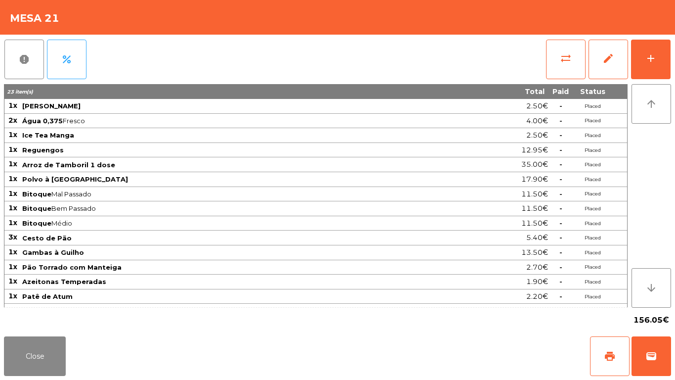
scroll to position [85, 0]
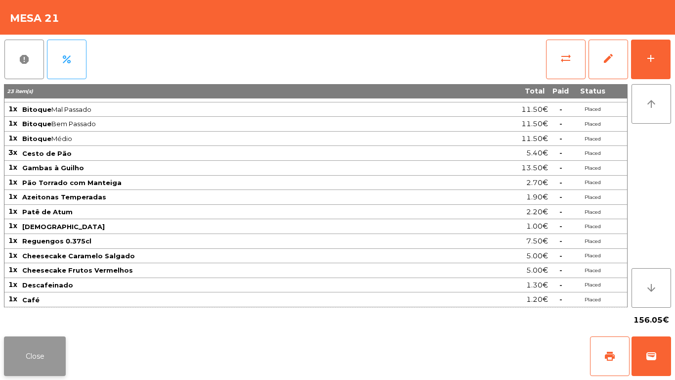
click at [47, 348] on button "Close" at bounding box center [35, 356] width 62 height 40
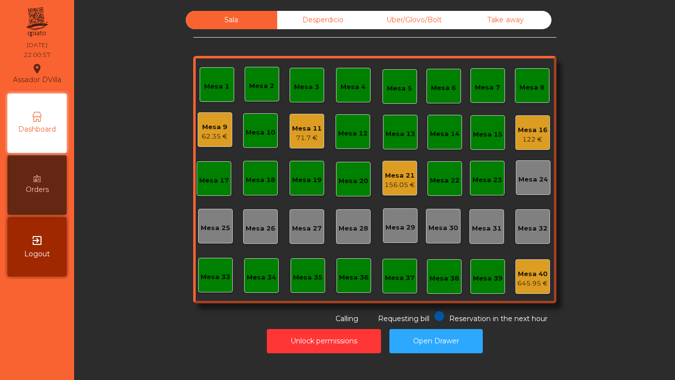
click at [400, 20] on div "Uber/Glovo/Bolt" at bounding box center [414, 20] width 91 height 18
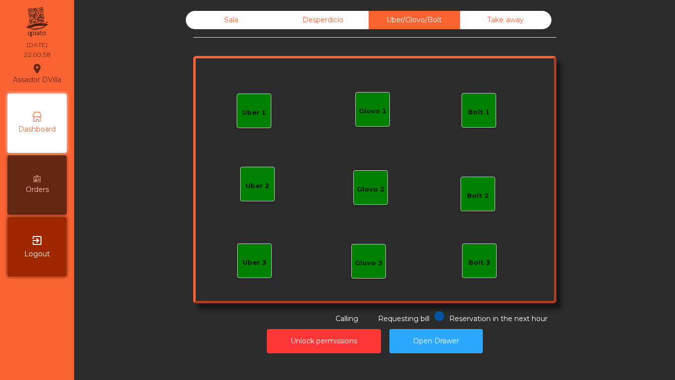
click at [320, 20] on div "Desperdicio" at bounding box center [322, 20] width 91 height 18
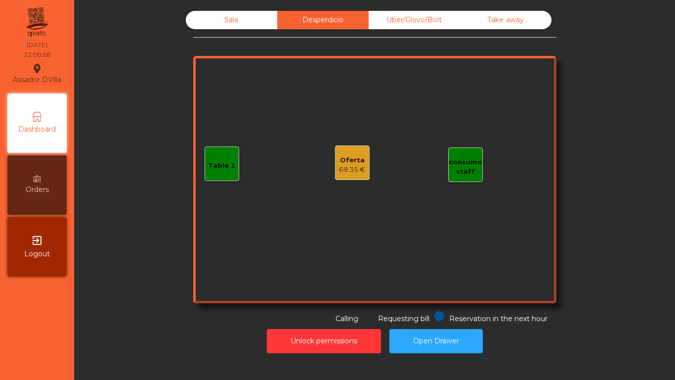
click at [515, 17] on div "Take away" at bounding box center [505, 20] width 91 height 18
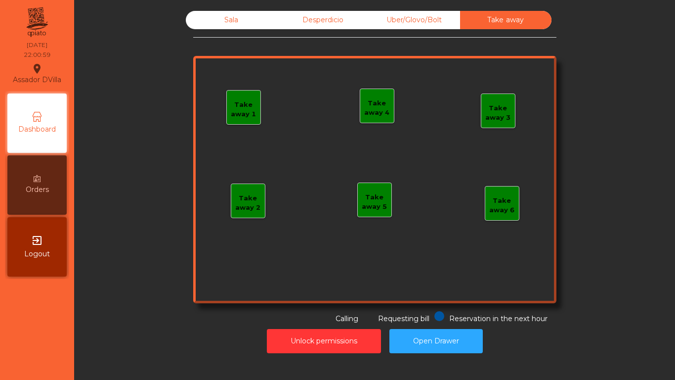
click at [248, 16] on div "Sala" at bounding box center [231, 20] width 91 height 18
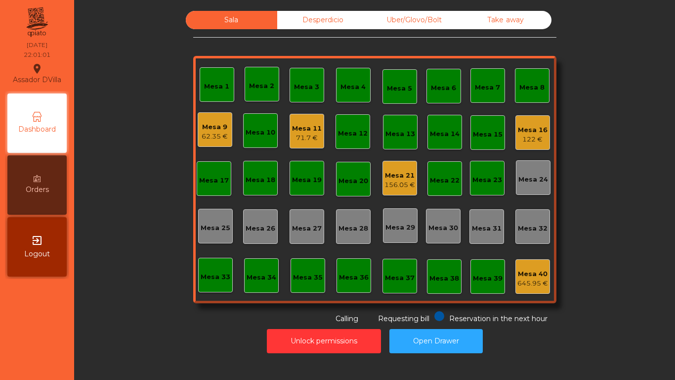
click at [523, 264] on div "Mesa 40 645.95 €" at bounding box center [533, 276] width 35 height 35
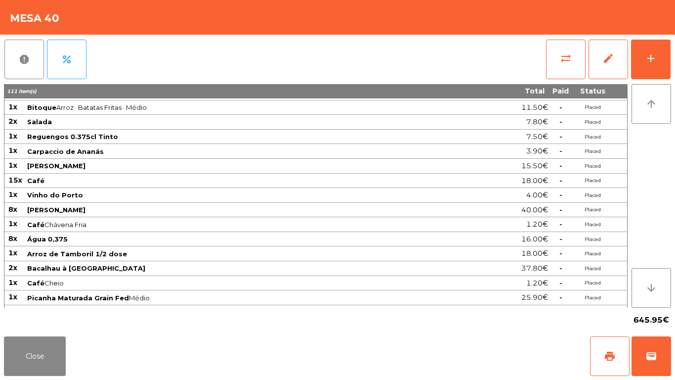
scroll to position [247, 0]
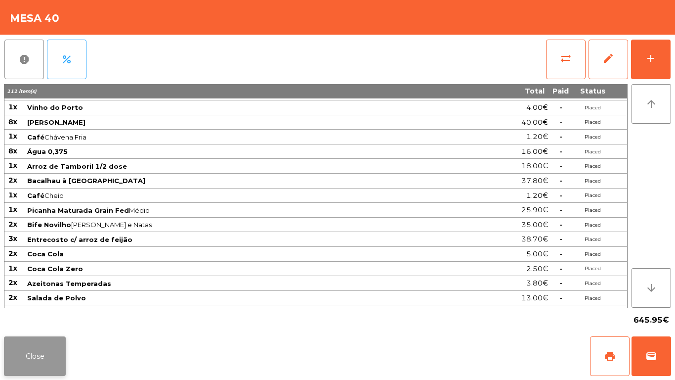
click at [57, 346] on button "Close" at bounding box center [35, 356] width 62 height 40
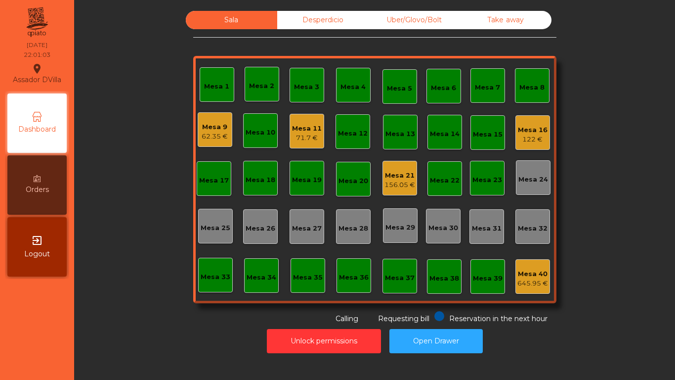
click at [173, 233] on div "Sala Desperdicio Uber/Glovo/Bolt Take away Mesa 1 Mesa 2 Mesa 3 Mesa 4 Mesa 5 M…" at bounding box center [375, 167] width 575 height 313
click at [217, 139] on div "62.35 €" at bounding box center [215, 137] width 26 height 10
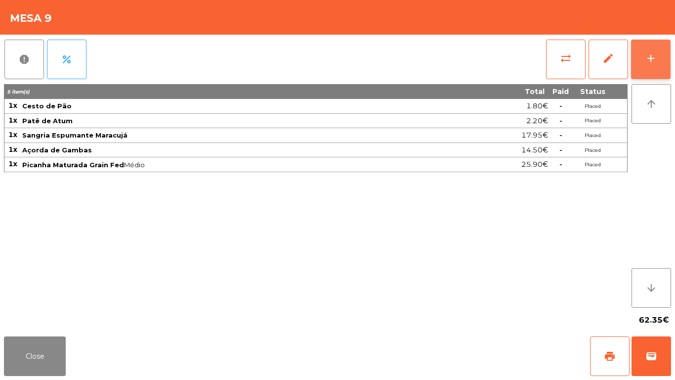
click at [642, 55] on button "add" at bounding box center [651, 60] width 40 height 40
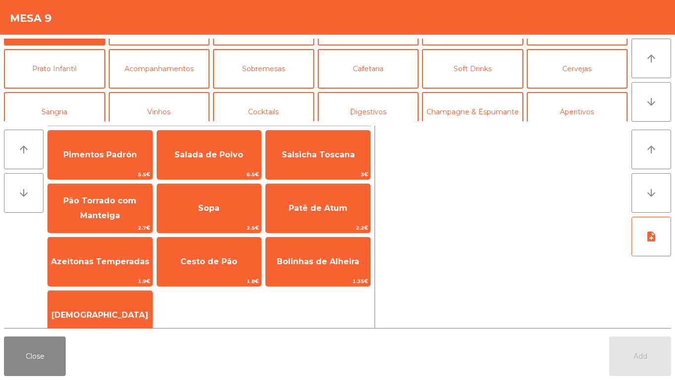
scroll to position [49, 0]
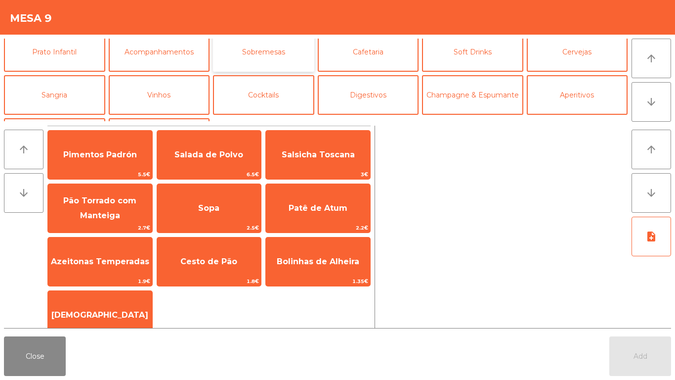
click at [285, 55] on button "Sobremesas" at bounding box center [263, 52] width 101 height 40
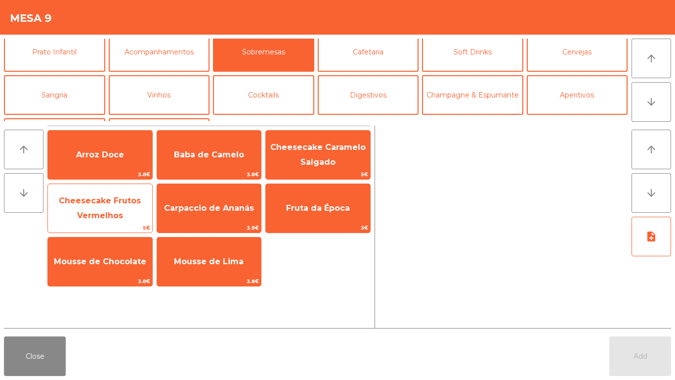
click at [106, 205] on span "Cheesecake Frutos Vermelhos" at bounding box center [100, 208] width 104 height 42
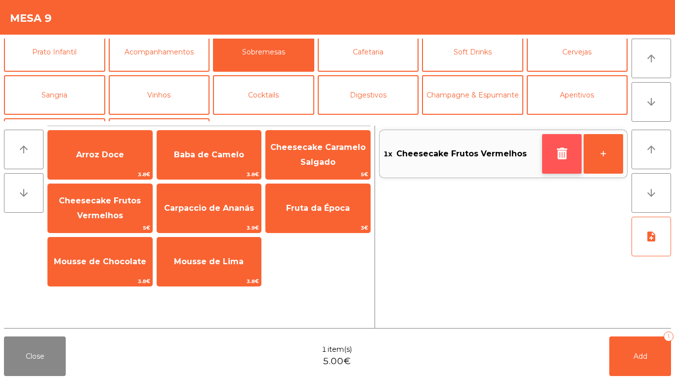
click at [559, 155] on icon "button" at bounding box center [562, 153] width 15 height 12
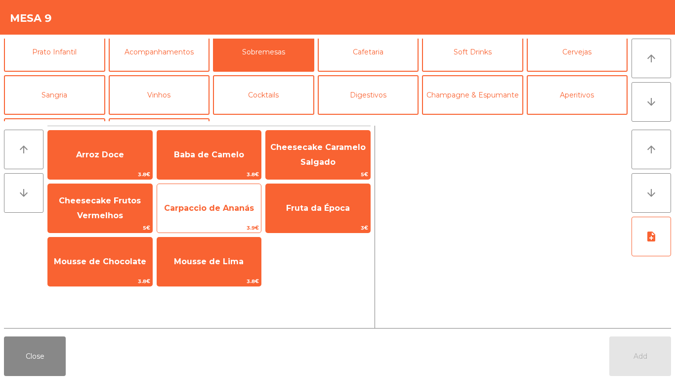
click at [241, 215] on span "Carpaccio de Ananás" at bounding box center [209, 208] width 104 height 27
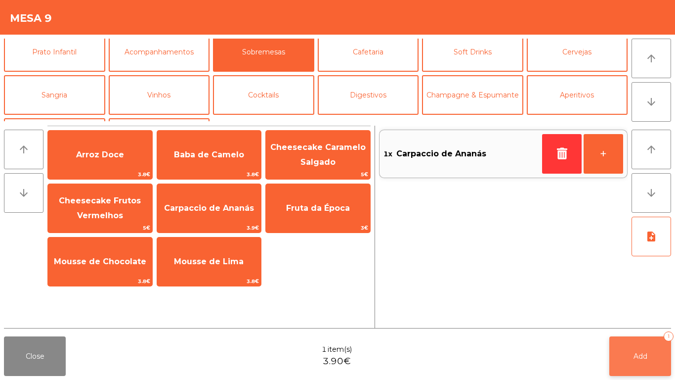
click at [614, 358] on button "Add 1" at bounding box center [641, 356] width 62 height 40
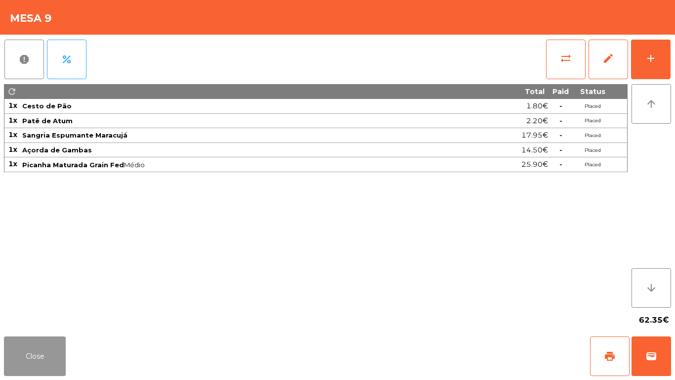
click at [38, 356] on button "Close" at bounding box center [35, 356] width 62 height 40
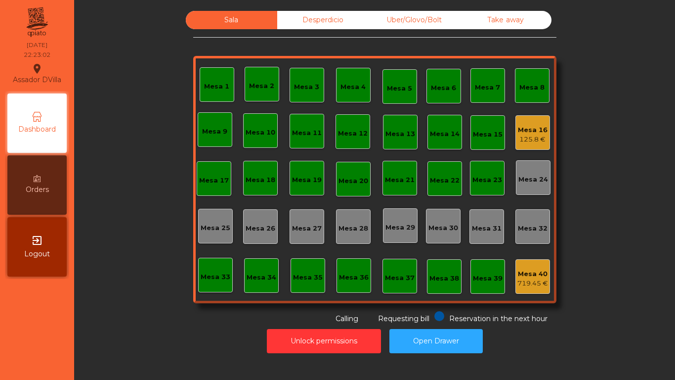
click at [531, 133] on div "Mesa 16" at bounding box center [533, 130] width 30 height 10
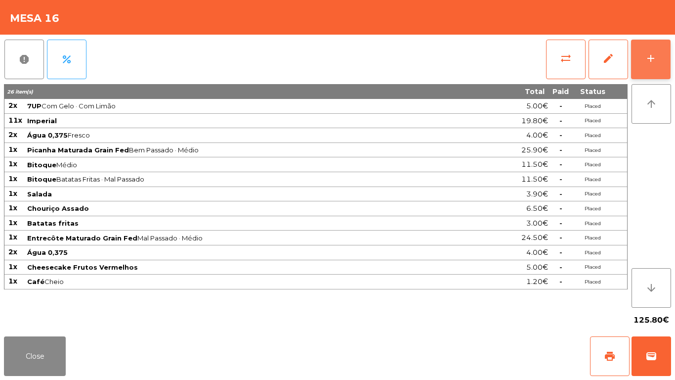
click at [664, 53] on button "add" at bounding box center [651, 60] width 40 height 40
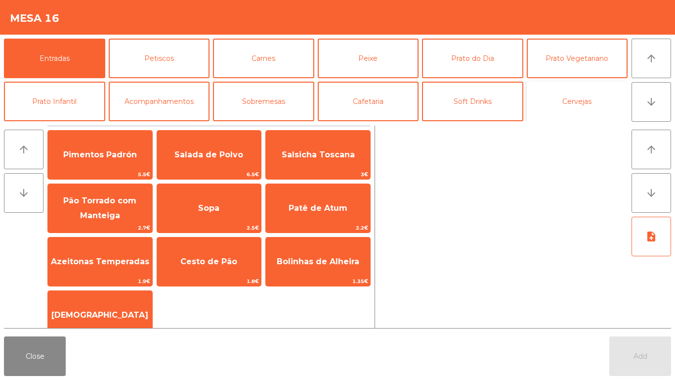
click at [603, 118] on button "Cervejas" at bounding box center [577, 102] width 101 height 40
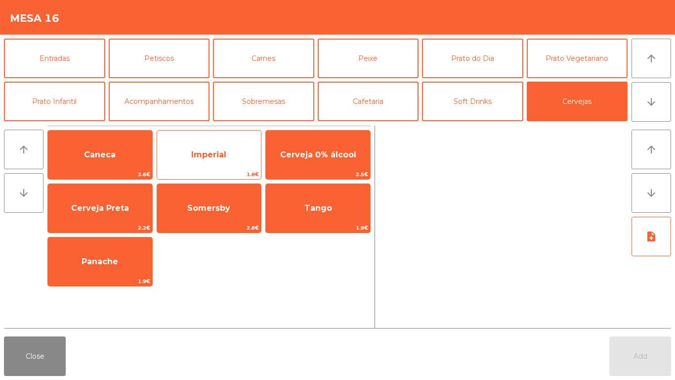
click at [208, 150] on span "Imperial" at bounding box center [208, 154] width 35 height 9
click at [204, 139] on div "Imperial 1.8€" at bounding box center [209, 154] width 105 height 49
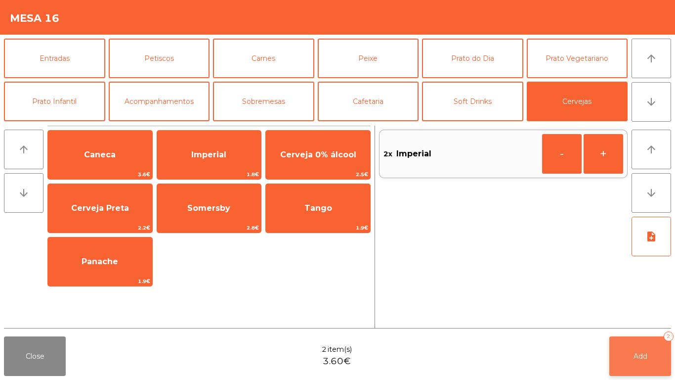
click at [627, 346] on button "Add 2" at bounding box center [641, 356] width 62 height 40
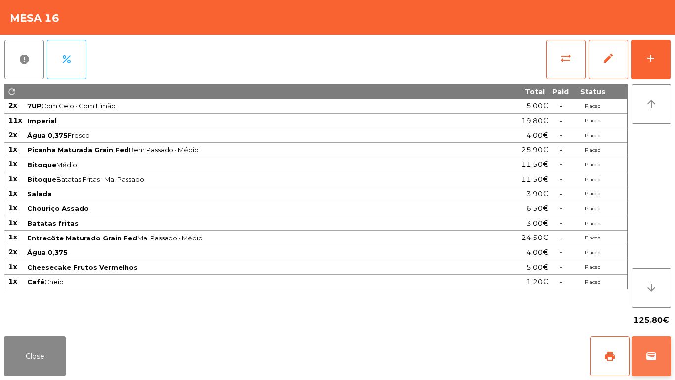
click at [669, 346] on button "wallet" at bounding box center [652, 356] width 40 height 40
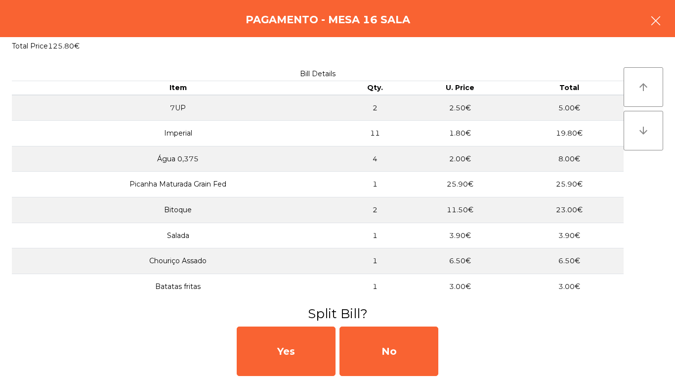
click at [667, 24] on button "button" at bounding box center [656, 22] width 28 height 30
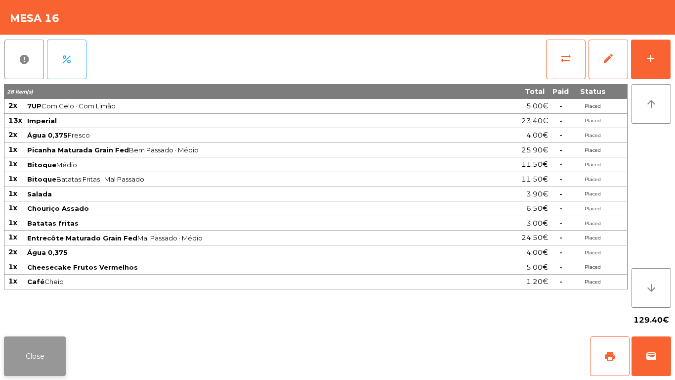
click at [41, 350] on button "Close" at bounding box center [35, 356] width 62 height 40
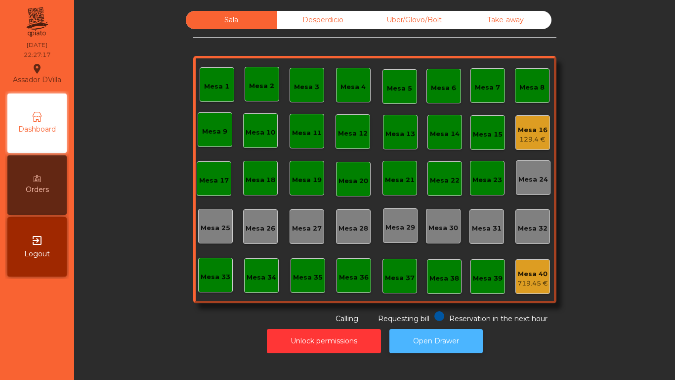
click at [394, 338] on button "Open Drawer" at bounding box center [436, 341] width 93 height 24
click at [531, 133] on div "Mesa 16" at bounding box center [533, 130] width 30 height 10
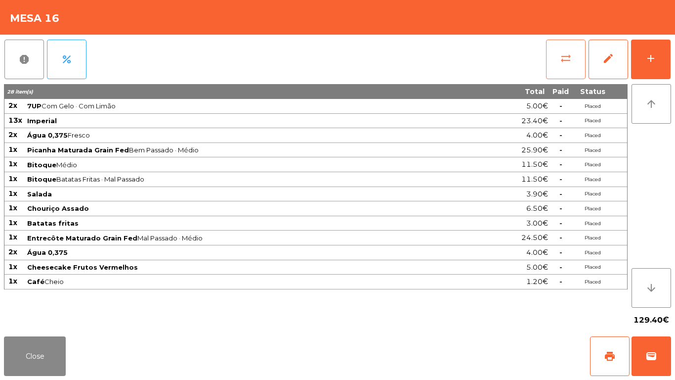
click at [563, 59] on span "sync_alt" at bounding box center [566, 58] width 12 height 12
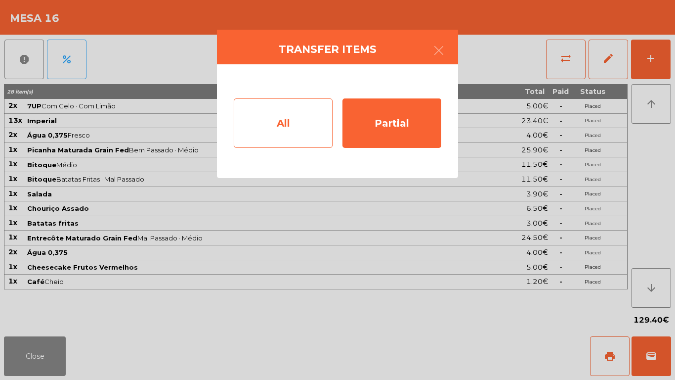
click at [266, 115] on div "All" at bounding box center [283, 122] width 99 height 49
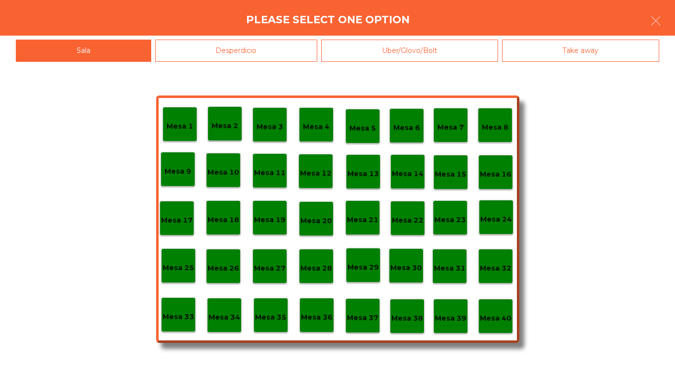
click at [437, 322] on p "Mesa 39" at bounding box center [451, 317] width 32 height 11
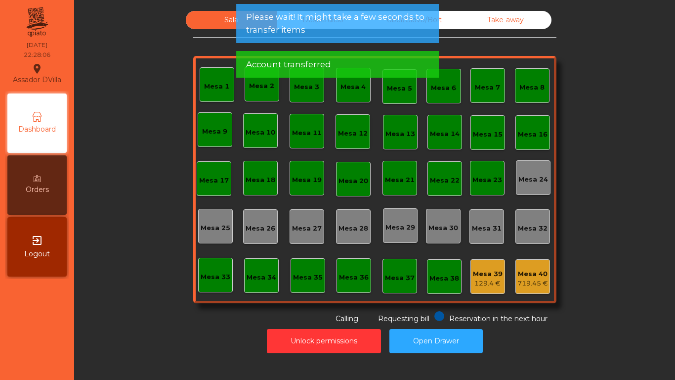
click at [405, 28] on span "Please wait! It might take a few seconds to transfer items" at bounding box center [337, 23] width 183 height 25
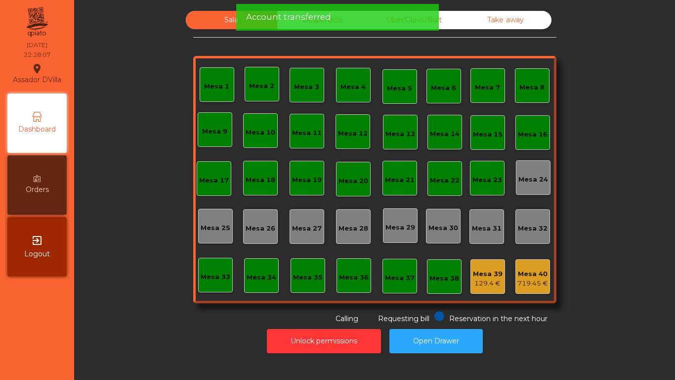
click at [357, 24] on div "Account transferred" at bounding box center [337, 17] width 203 height 27
click at [341, 18] on div "Account transferred" at bounding box center [337, 17] width 183 height 12
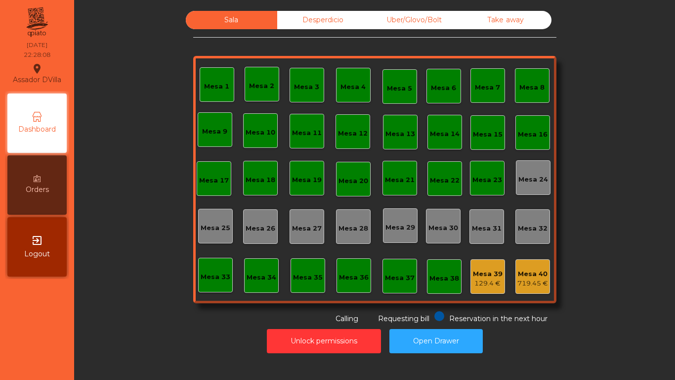
click at [329, 18] on div "Desperdicio" at bounding box center [322, 20] width 91 height 18
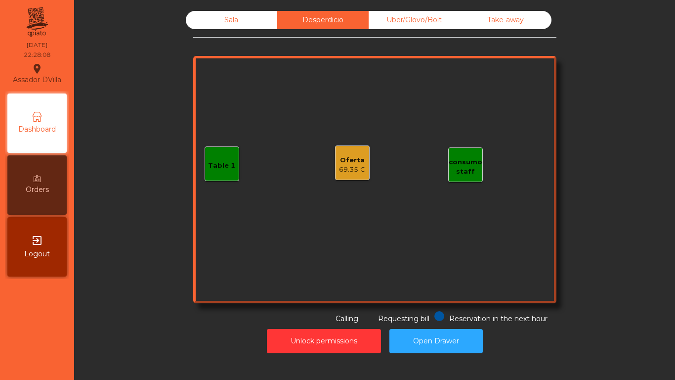
click at [397, 16] on div "Uber/Glovo/Bolt" at bounding box center [414, 20] width 91 height 18
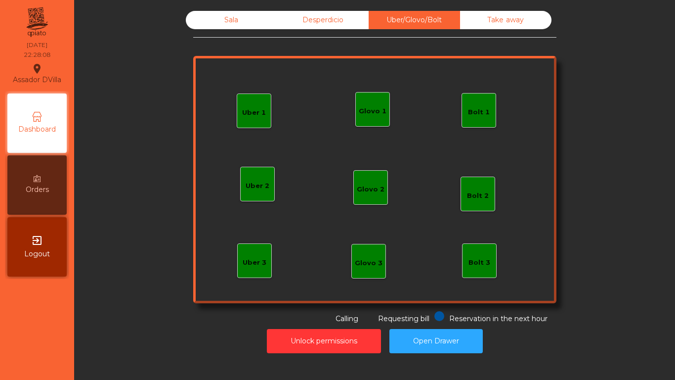
click at [483, 33] on div "Sala Desperdicio Uber/Glovo/Bolt Take away Uber 1 Uber 3 Bolt 2 Glovo 2 Uber 2 …" at bounding box center [374, 167] width 363 height 313
click at [487, 25] on div "Take away" at bounding box center [505, 20] width 91 height 18
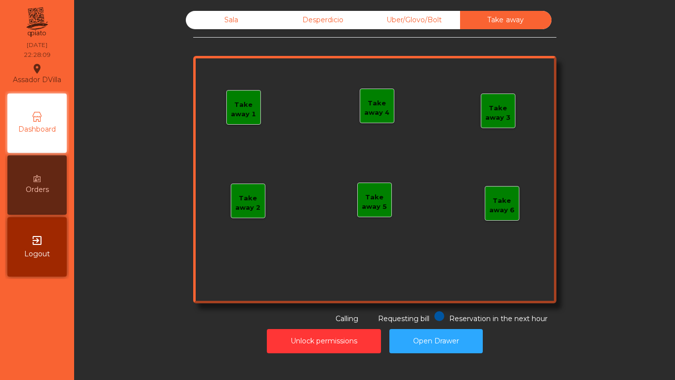
click at [231, 25] on div "Sala" at bounding box center [231, 20] width 91 height 18
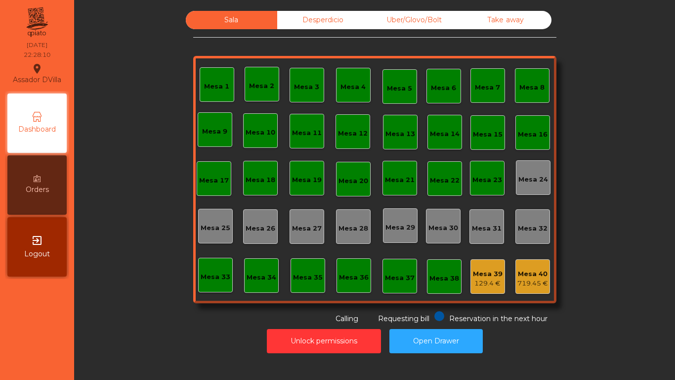
click at [114, 256] on div "Sala Desperdicio Uber/Glovo/Bolt Take away Mesa 1 Mesa 2 [GEOGRAPHIC_DATA] 4 [G…" at bounding box center [375, 167] width 575 height 313
click at [393, 331] on button "Open Drawer" at bounding box center [436, 341] width 93 height 24
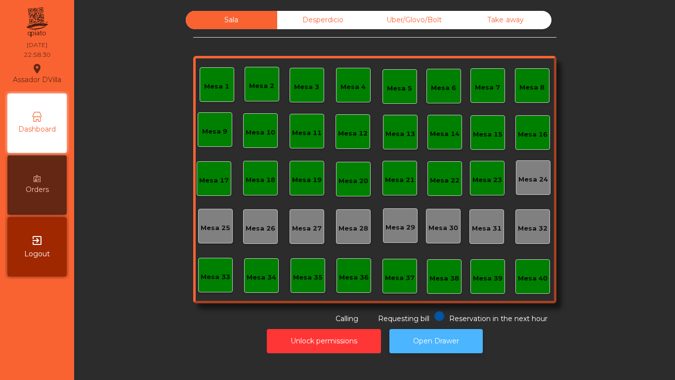
click at [429, 347] on button "Open Drawer" at bounding box center [436, 341] width 93 height 24
click at [419, 344] on button "Open Drawer" at bounding box center [436, 341] width 93 height 24
